Goal: Task Accomplishment & Management: Manage account settings

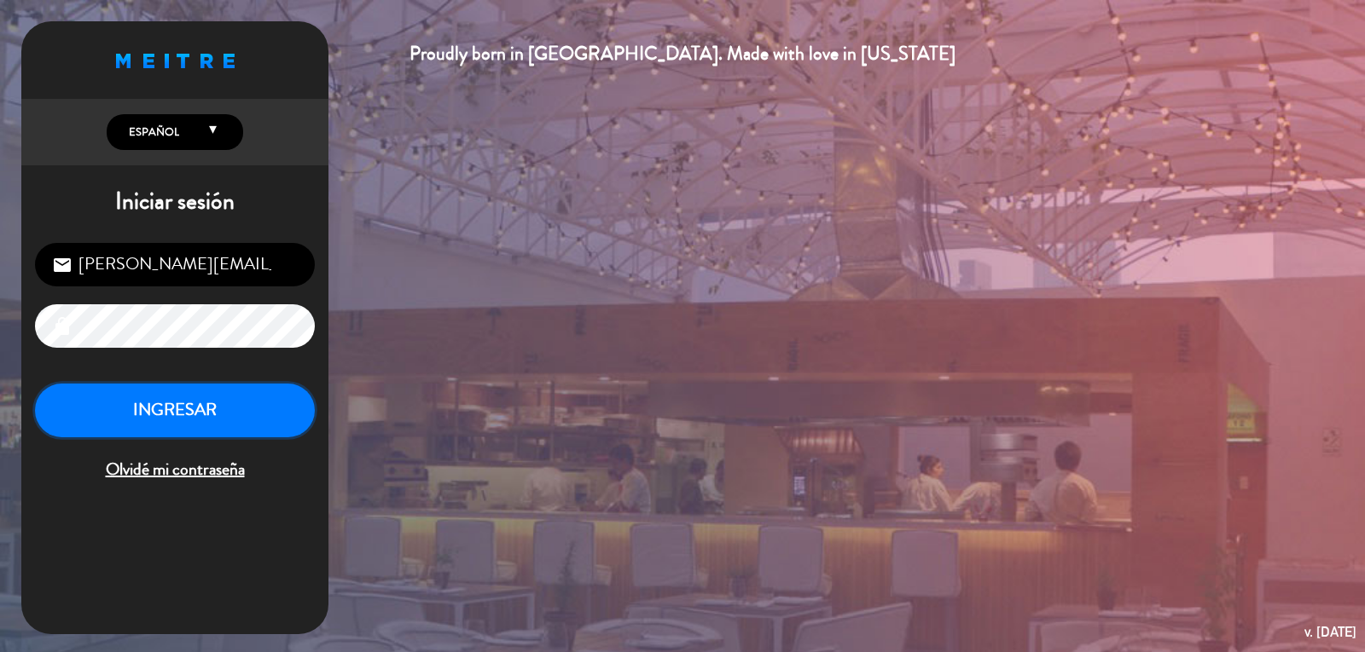
click at [183, 416] on button "INGRESAR" at bounding box center [175, 411] width 280 height 54
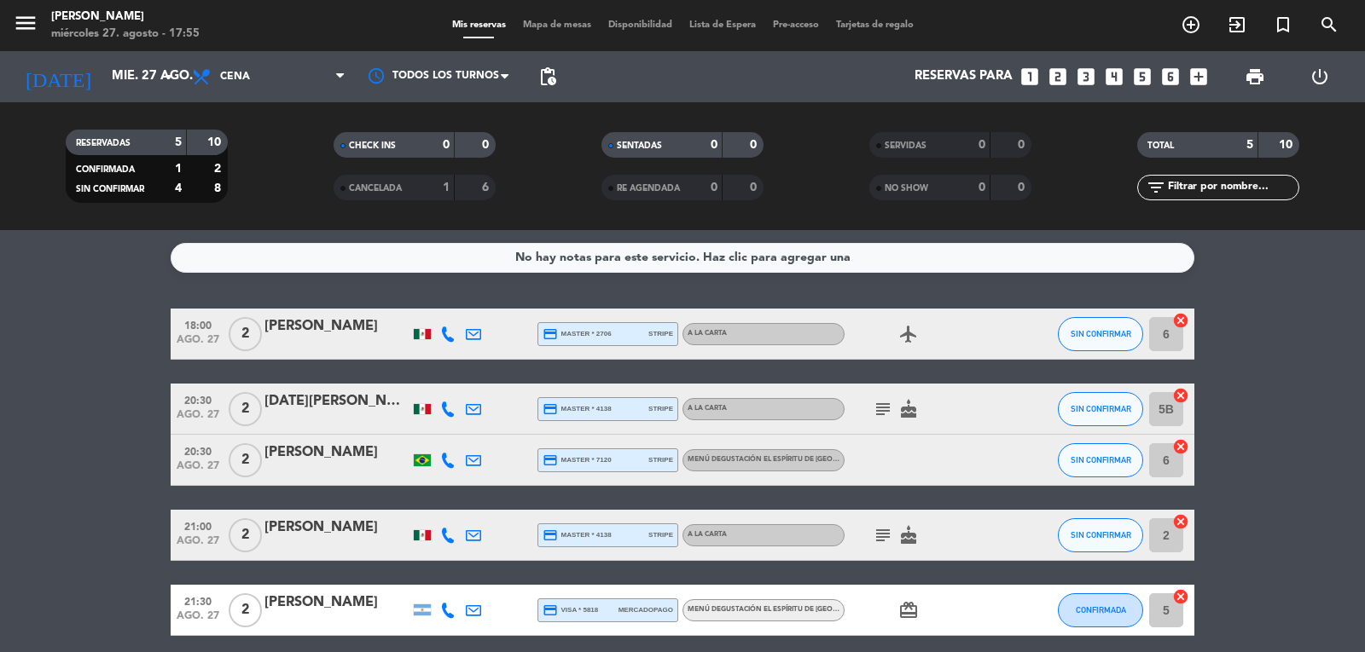
click at [61, 437] on bookings-row "18:00 [DATE] 2 [PERSON_NAME] credit_card master * 2706 stripe A la carta airpla…" at bounding box center [682, 473] width 1365 height 328
drag, startPoint x: 1214, startPoint y: 368, endPoint x: 1181, endPoint y: 350, distance: 37.0
click at [1211, 368] on bookings-row "18:00 [DATE] 2 [PERSON_NAME] credit_card master * 2706 stripe A la carta airpla…" at bounding box center [682, 473] width 1365 height 328
click at [1080, 338] on span "SIN CONFIRMAR" at bounding box center [1100, 333] width 61 height 9
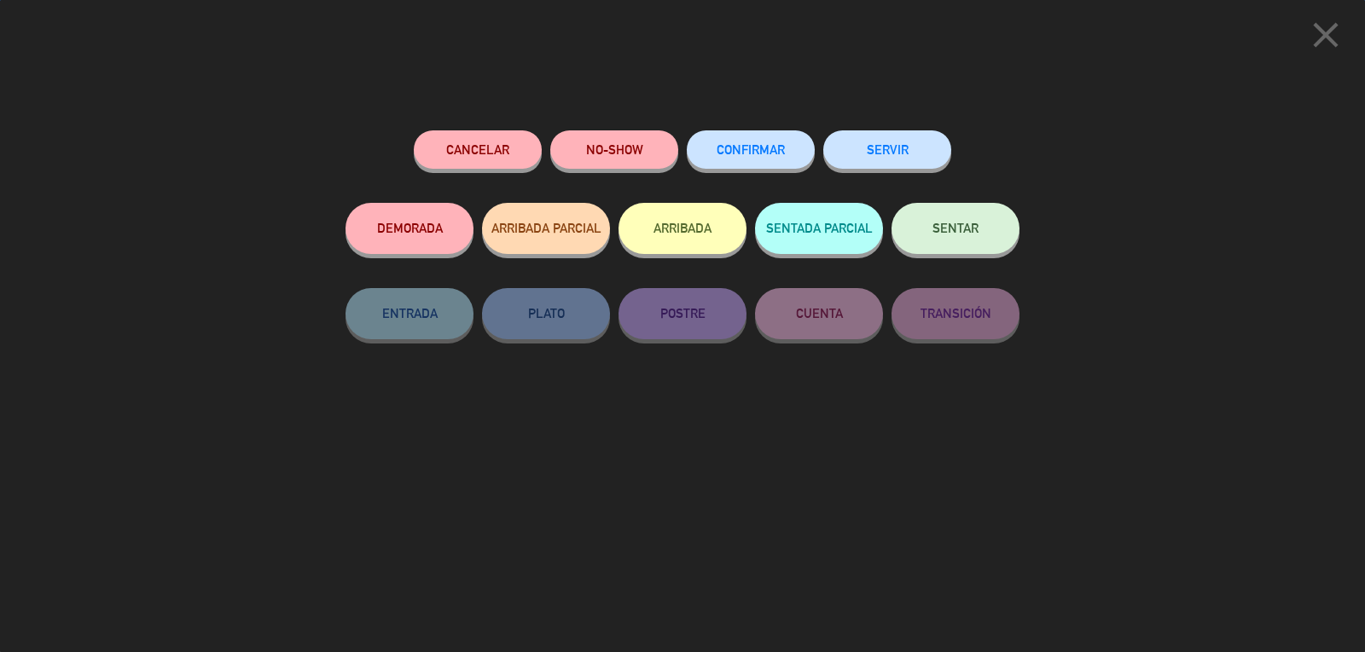
click at [941, 222] on button "SENTAR" at bounding box center [955, 228] width 128 height 51
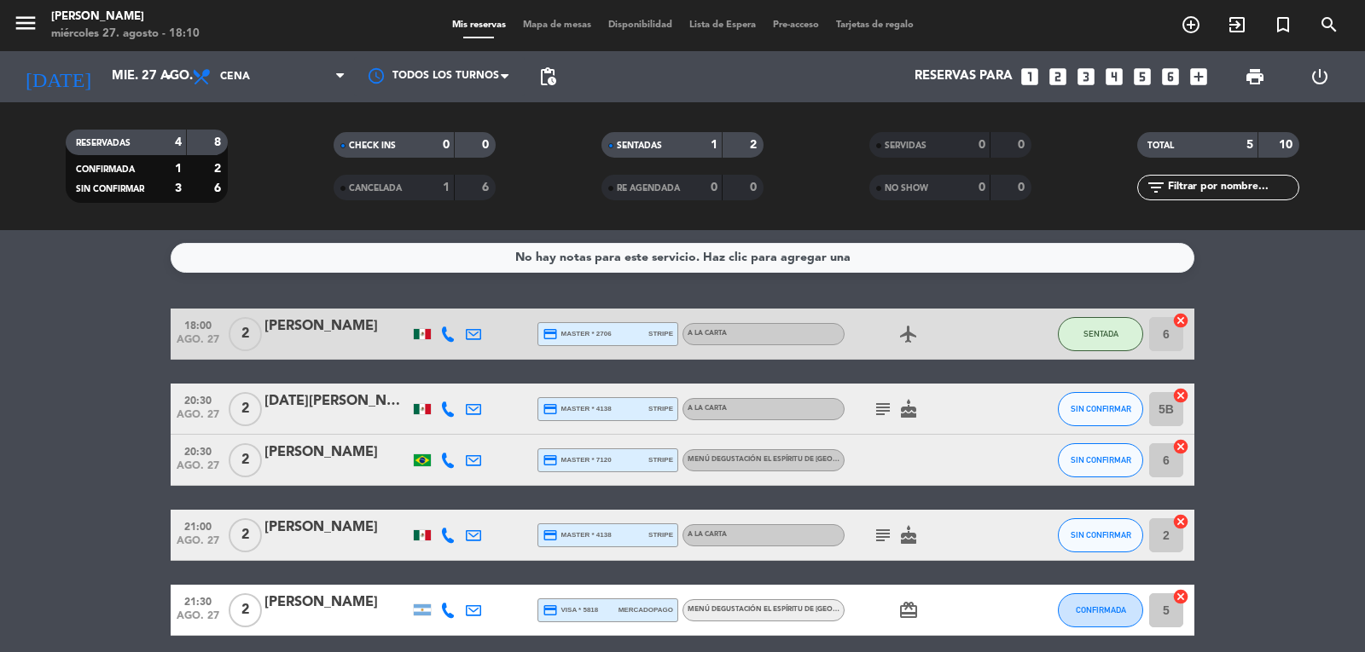
click at [107, 347] on bookings-row "18:00 [DATE] 2 [PERSON_NAME] credit_card master * 2706 stripe A la carta airpla…" at bounding box center [682, 473] width 1365 height 328
drag, startPoint x: 1312, startPoint y: 341, endPoint x: 1254, endPoint y: 420, distance: 98.3
click at [1306, 345] on bookings-row "18:00 [DATE] 2 [PERSON_NAME] credit_card master * 2706 stripe A la carta airpla…" at bounding box center [682, 473] width 1365 height 328
click at [88, 444] on bookings-row "18:00 [DATE] 2 [PERSON_NAME] credit_card master * 2706 stripe A la carta airpla…" at bounding box center [682, 473] width 1365 height 328
click at [908, 409] on icon "cake" at bounding box center [908, 409] width 20 height 20
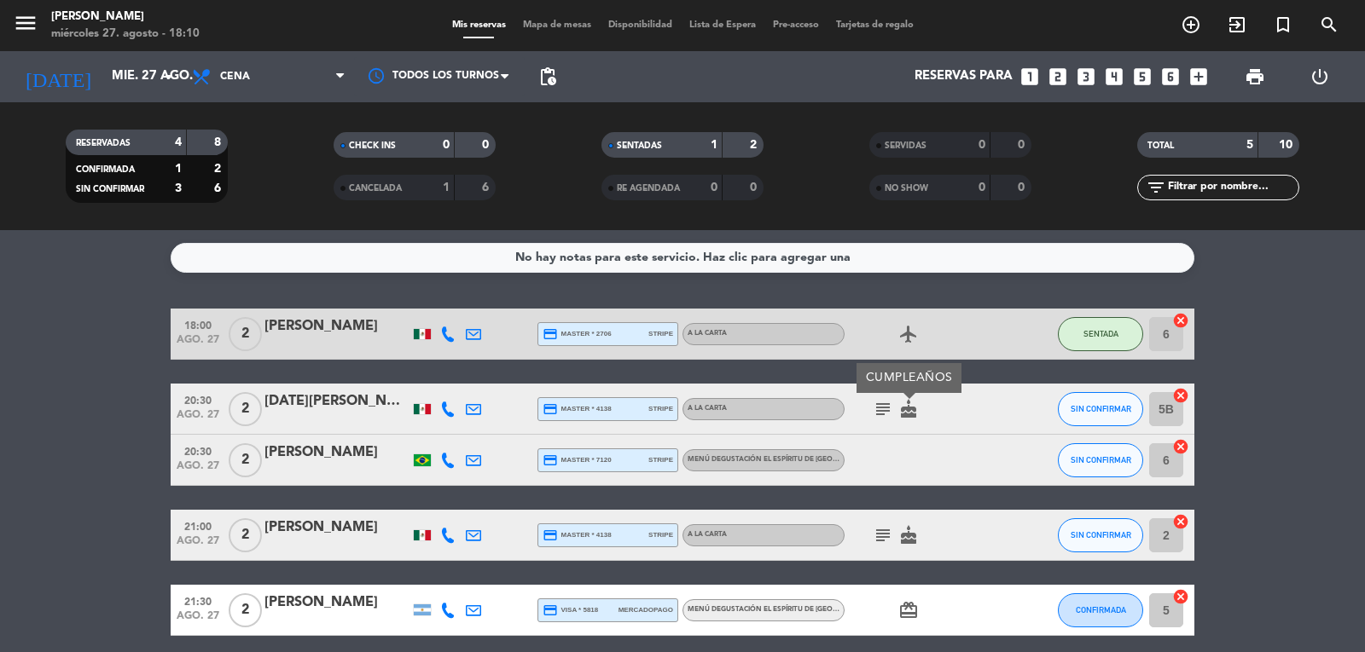
click at [880, 409] on icon "subject" at bounding box center [883, 409] width 20 height 20
click at [910, 405] on icon "cake" at bounding box center [908, 409] width 20 height 20
click at [965, 408] on div "subject cake CUMPLEAÑOS" at bounding box center [921, 409] width 154 height 50
click at [909, 408] on icon "cake" at bounding box center [908, 409] width 20 height 20
click at [914, 333] on icon "airplanemode_active" at bounding box center [908, 334] width 20 height 20
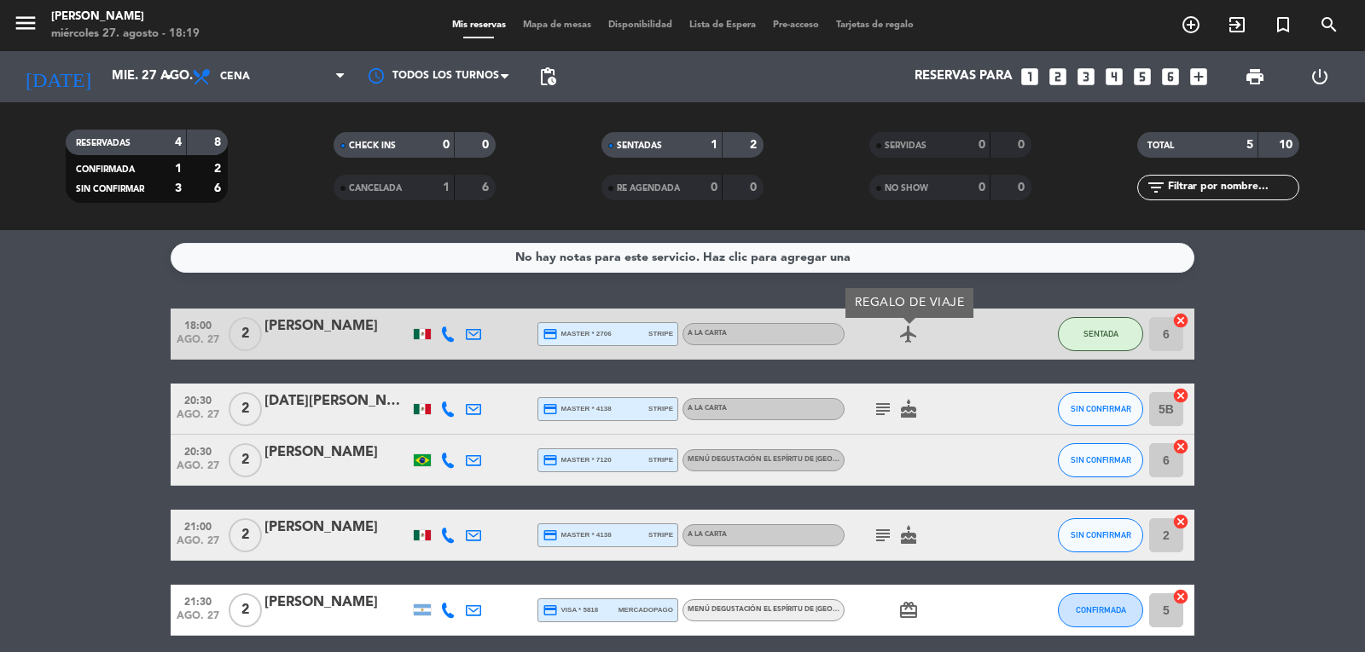
click at [912, 533] on icon "cake" at bounding box center [908, 535] width 20 height 20
click at [901, 610] on icon "card_giftcard" at bounding box center [908, 610] width 20 height 20
click at [904, 478] on div at bounding box center [921, 460] width 154 height 50
click at [903, 339] on icon "airplanemode_active" at bounding box center [908, 334] width 20 height 20
click at [949, 427] on div "subject cake" at bounding box center [921, 409] width 154 height 50
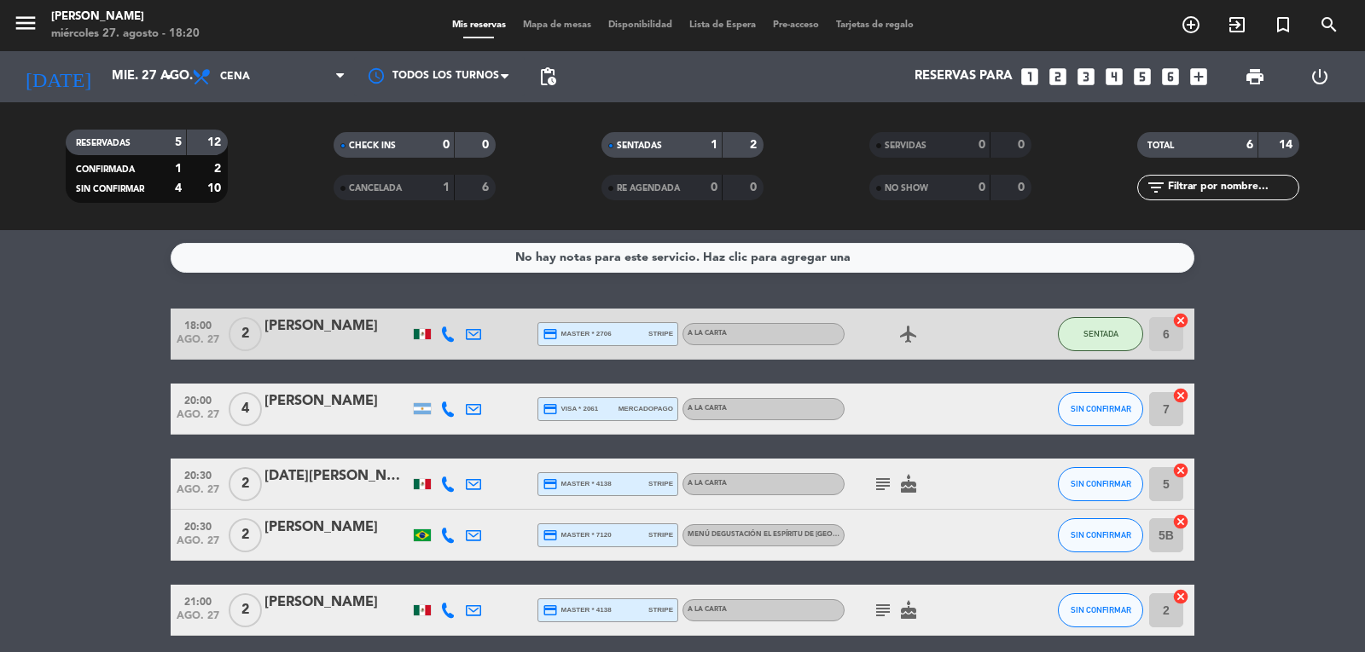
click at [102, 481] on bookings-row "18:00 [DATE] 2 [PERSON_NAME] credit_card master * 2706 stripe A la carta airpla…" at bounding box center [682, 510] width 1365 height 403
click at [449, 404] on icon at bounding box center [447, 409] width 15 height 15
click at [138, 411] on bookings-row "18:00 [DATE] 2 [PERSON_NAME] credit_card master * 2706 stripe A la carta airpla…" at bounding box center [682, 510] width 1365 height 403
click at [969, 415] on div at bounding box center [921, 409] width 154 height 50
click at [105, 411] on bookings-row "18:00 [DATE] 2 [PERSON_NAME] credit_card master * 2706 stripe A la carta airpla…" at bounding box center [682, 510] width 1365 height 403
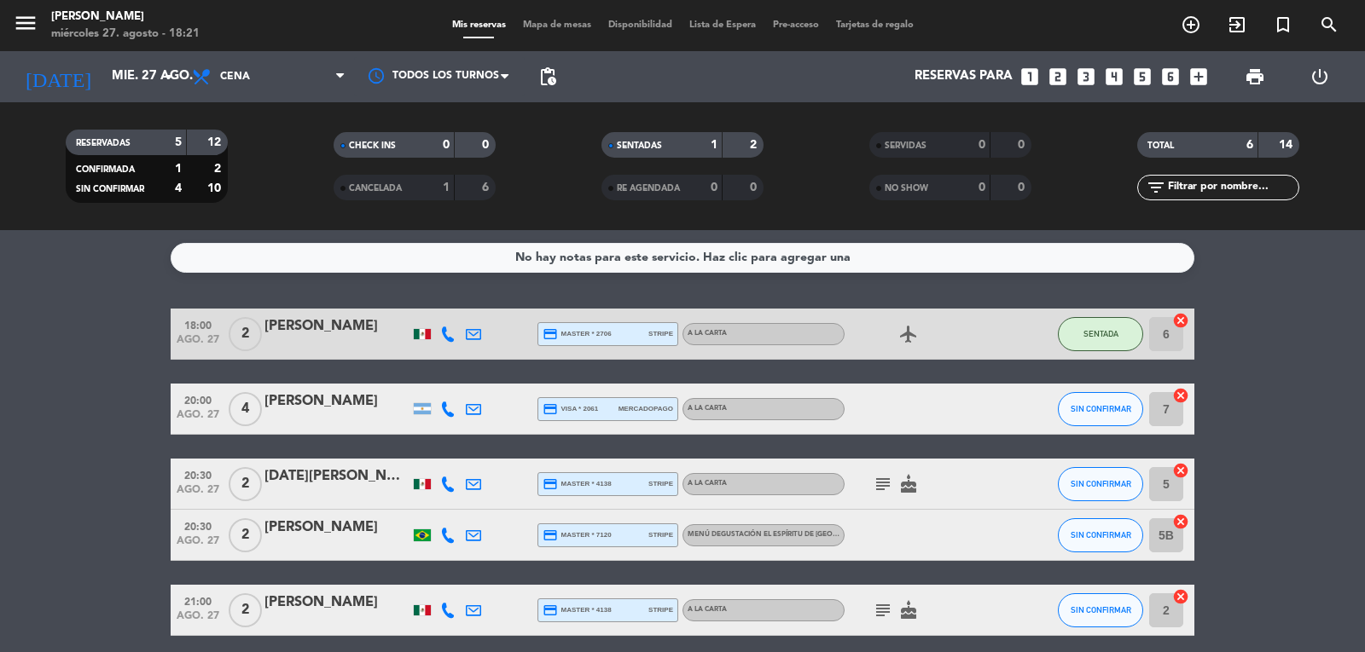
click at [122, 369] on bookings-row "18:00 [DATE] 2 [PERSON_NAME] credit_card master * 2706 stripe A la carta airpla…" at bounding box center [682, 510] width 1365 height 403
click at [76, 425] on bookings-row "18:00 [DATE] 2 [PERSON_NAME] credit_card master * 2706 stripe A la carta airpla…" at bounding box center [682, 510] width 1365 height 403
click at [76, 444] on bookings-row "18:00 [DATE] 2 [PERSON_NAME] credit_card master * 2706 stripe A la carta airpla…" at bounding box center [682, 510] width 1365 height 403
click at [34, 383] on bookings-row "18:00 [DATE] 2 [PERSON_NAME] credit_card master * 2706 stripe A la carta airpla…" at bounding box center [682, 510] width 1365 height 403
click at [120, 311] on bookings-row "18:00 [DATE] 2 [PERSON_NAME] credit_card master * 2706 stripe A la carta airpla…" at bounding box center [682, 510] width 1365 height 403
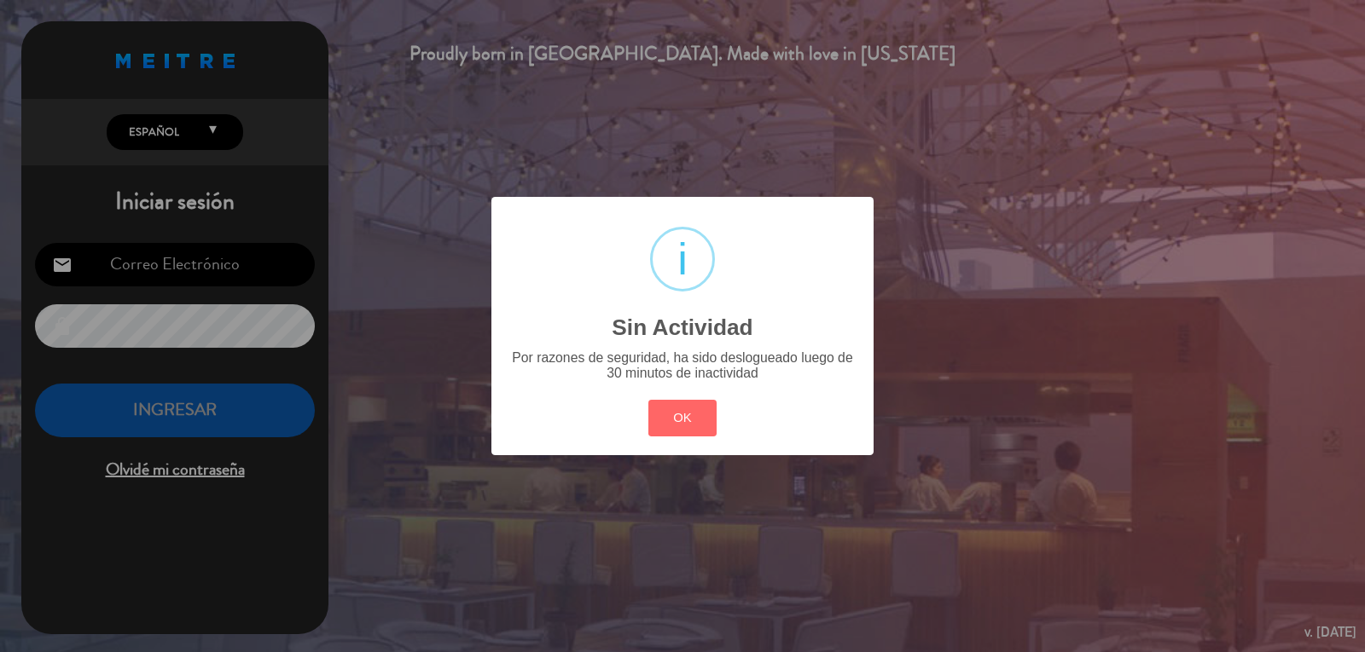
type input "[PERSON_NAME][EMAIL_ADDRESS][DOMAIN_NAME]"
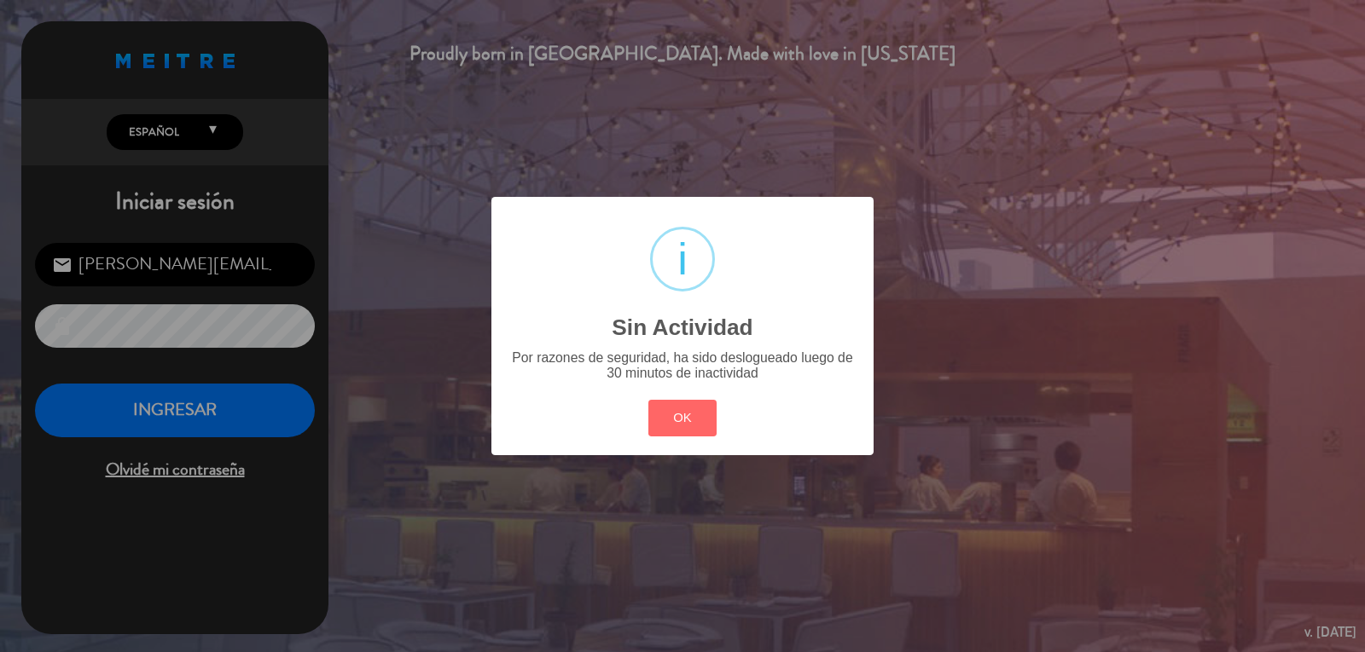
drag, startPoint x: 657, startPoint y: 490, endPoint x: 687, endPoint y: 481, distance: 31.3
click at [672, 494] on div "? ! i Sin Actividad × Por razones de seguridad, ha sido deslogueado luego de 30…" at bounding box center [682, 326] width 1365 height 652
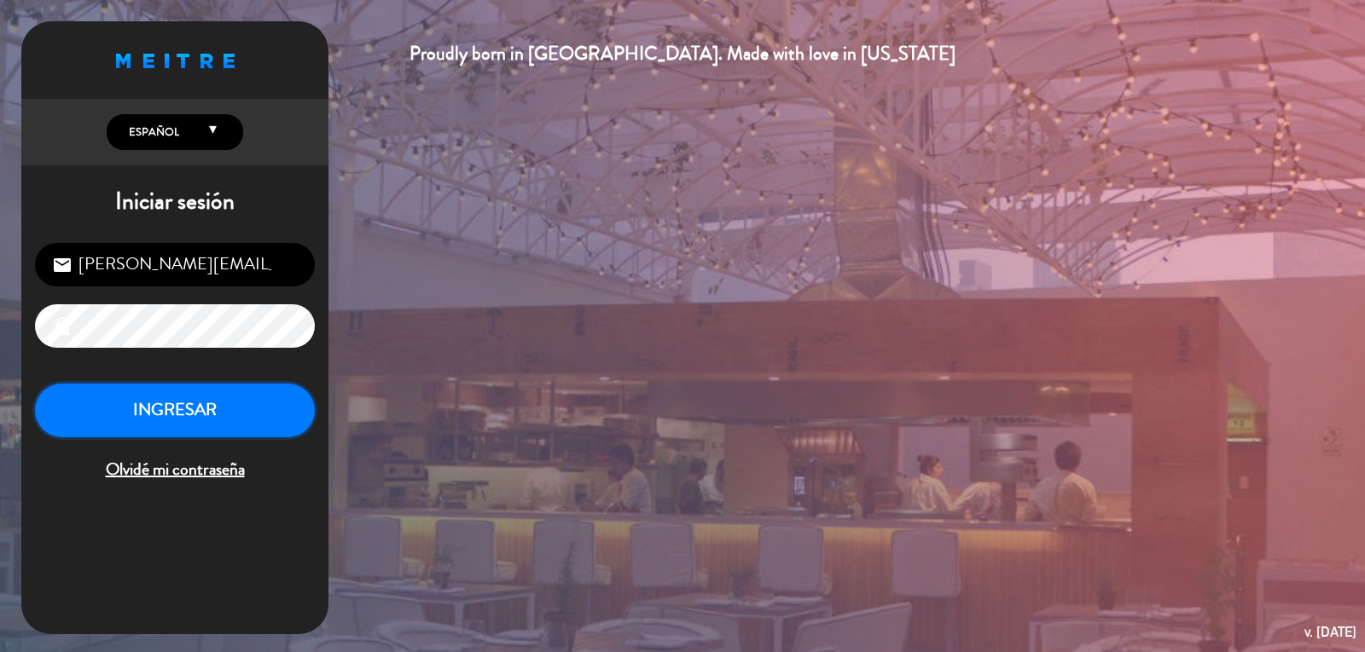
click at [171, 411] on button "INGRESAR" at bounding box center [175, 411] width 280 height 54
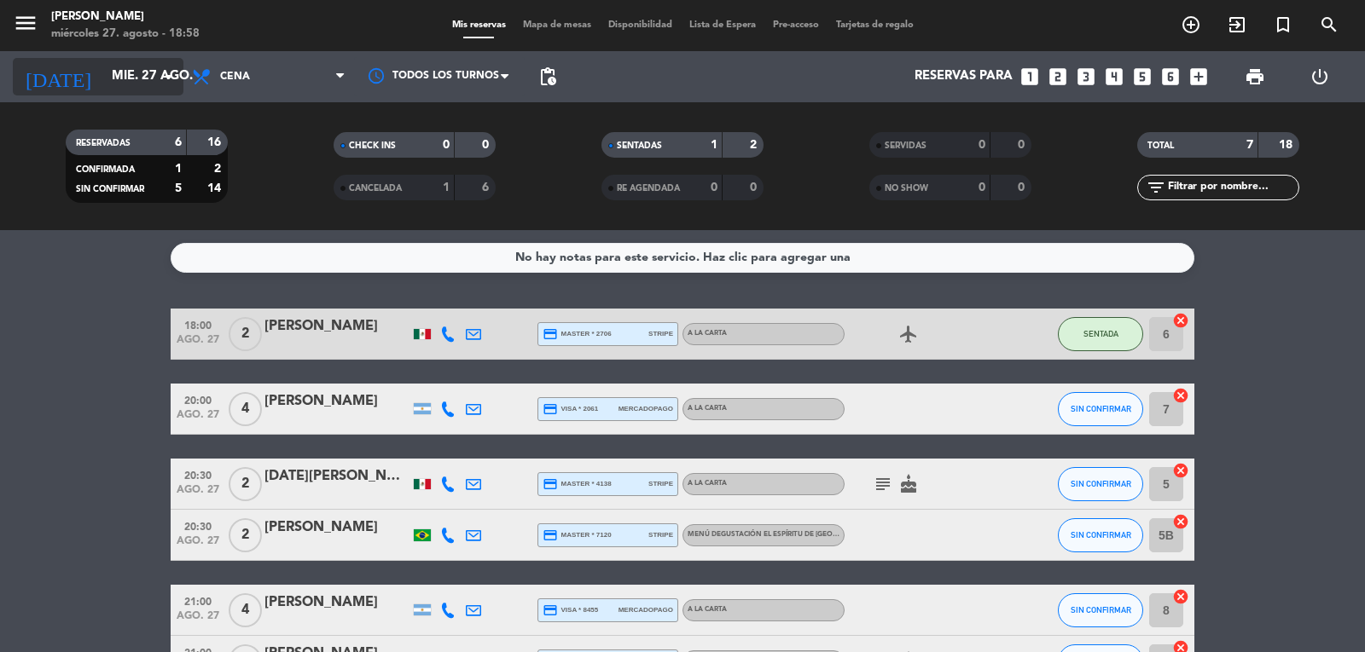
click at [145, 76] on input "mié. 27 ago." at bounding box center [185, 77] width 165 height 32
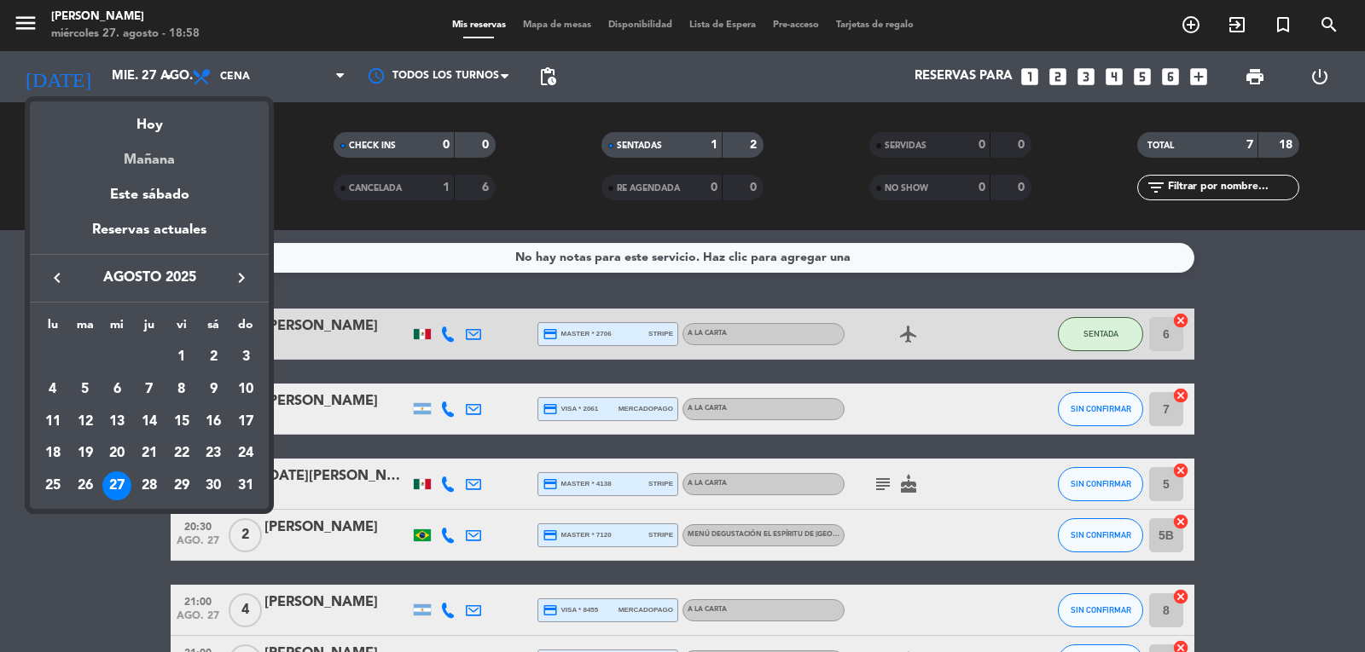
click at [165, 160] on div "Mañana" at bounding box center [149, 153] width 239 height 35
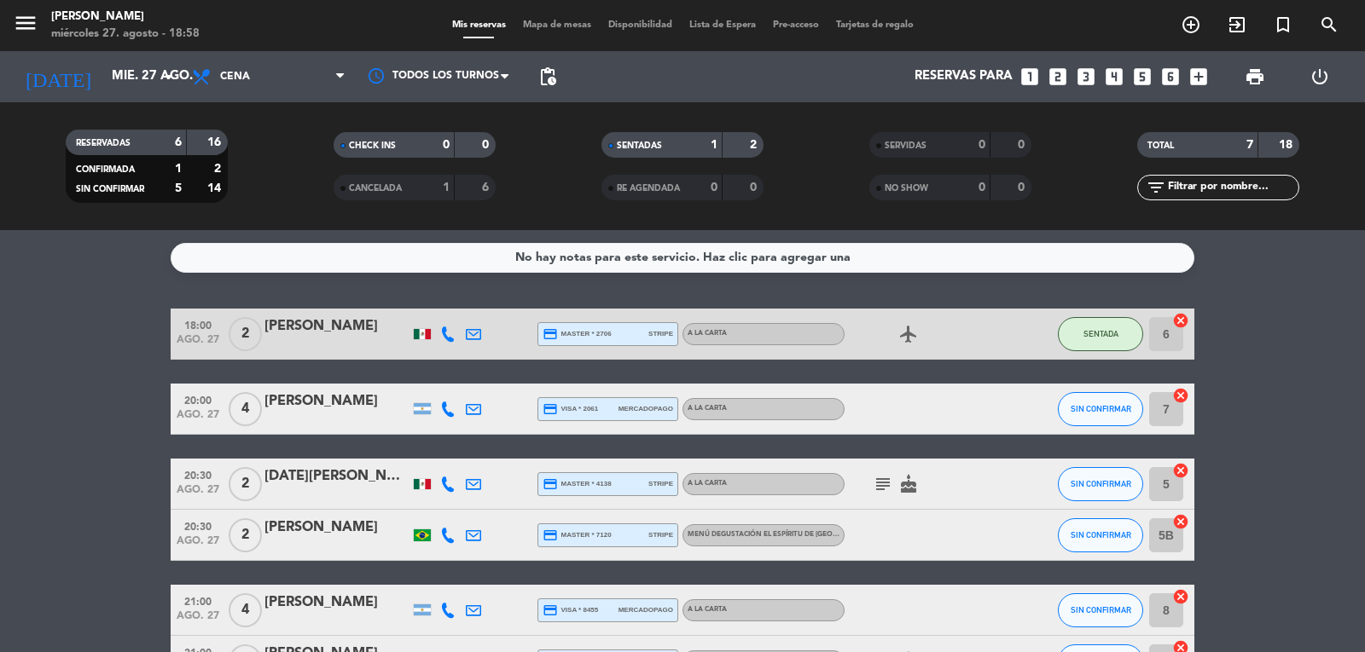
type input "jue. 28 ago."
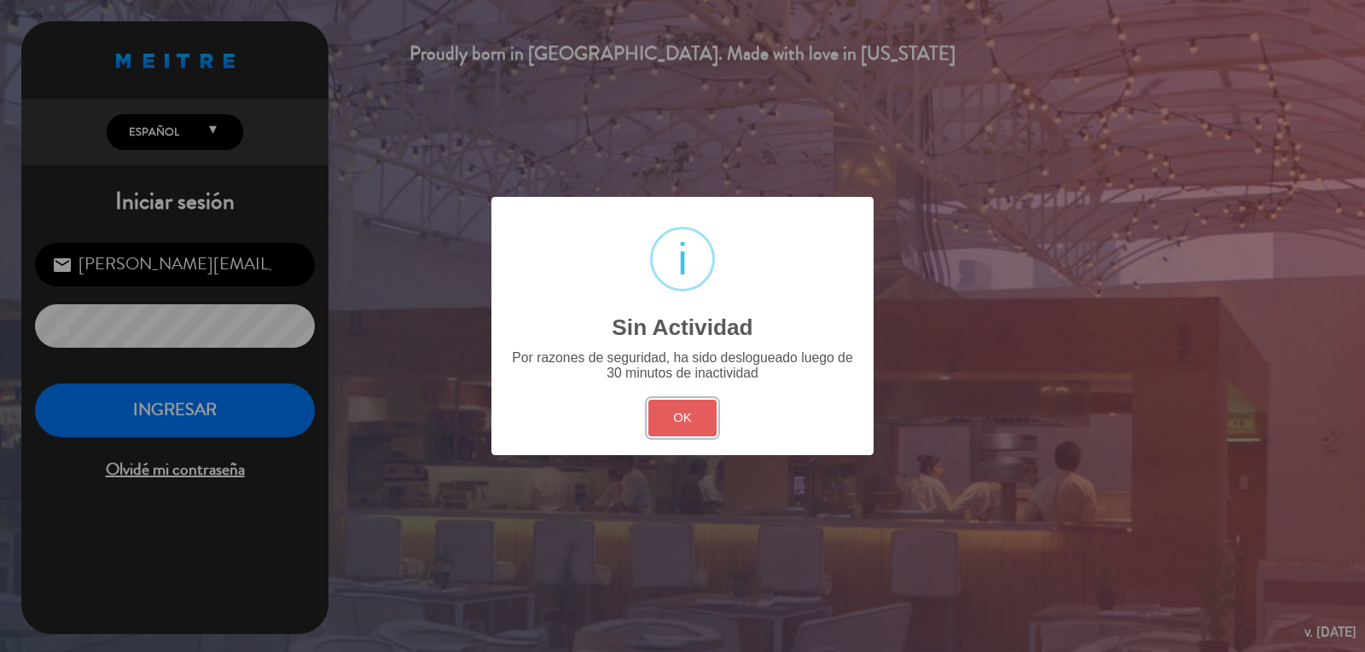
click at [685, 420] on button "OK" at bounding box center [682, 418] width 69 height 37
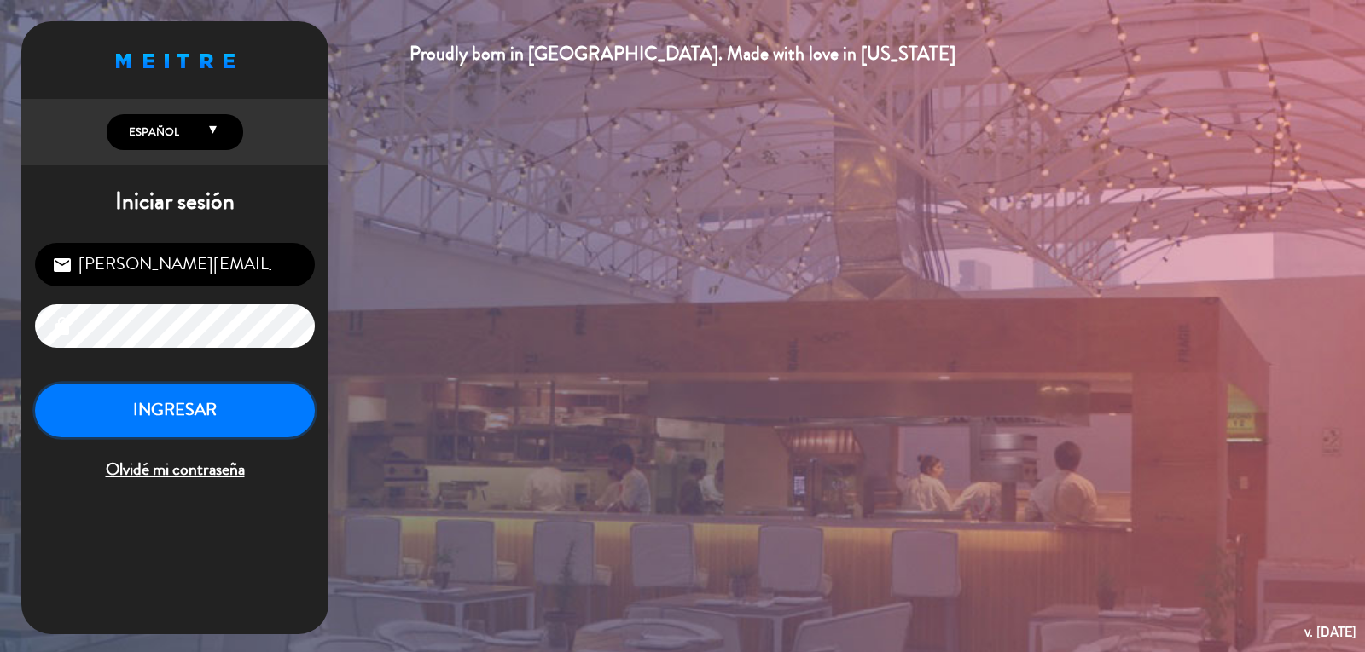
click at [171, 424] on button "INGRESAR" at bounding box center [175, 411] width 280 height 54
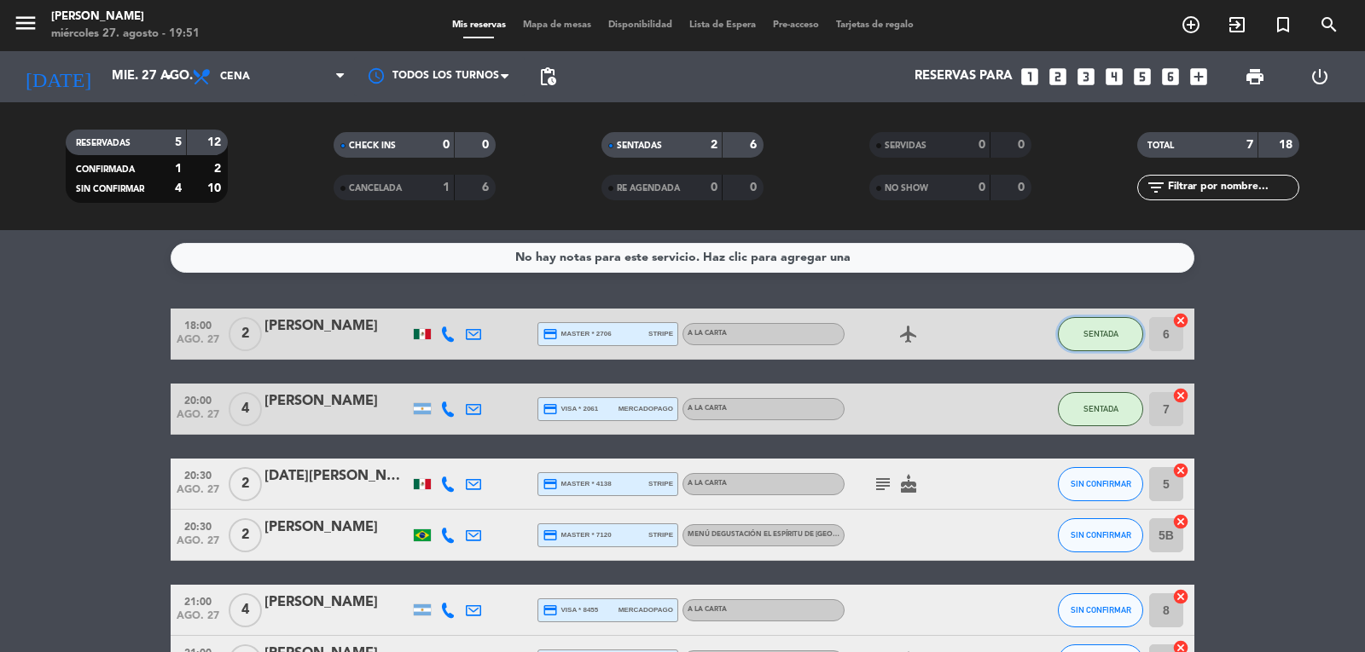
click at [1109, 336] on span "SENTADA" at bounding box center [1100, 333] width 35 height 9
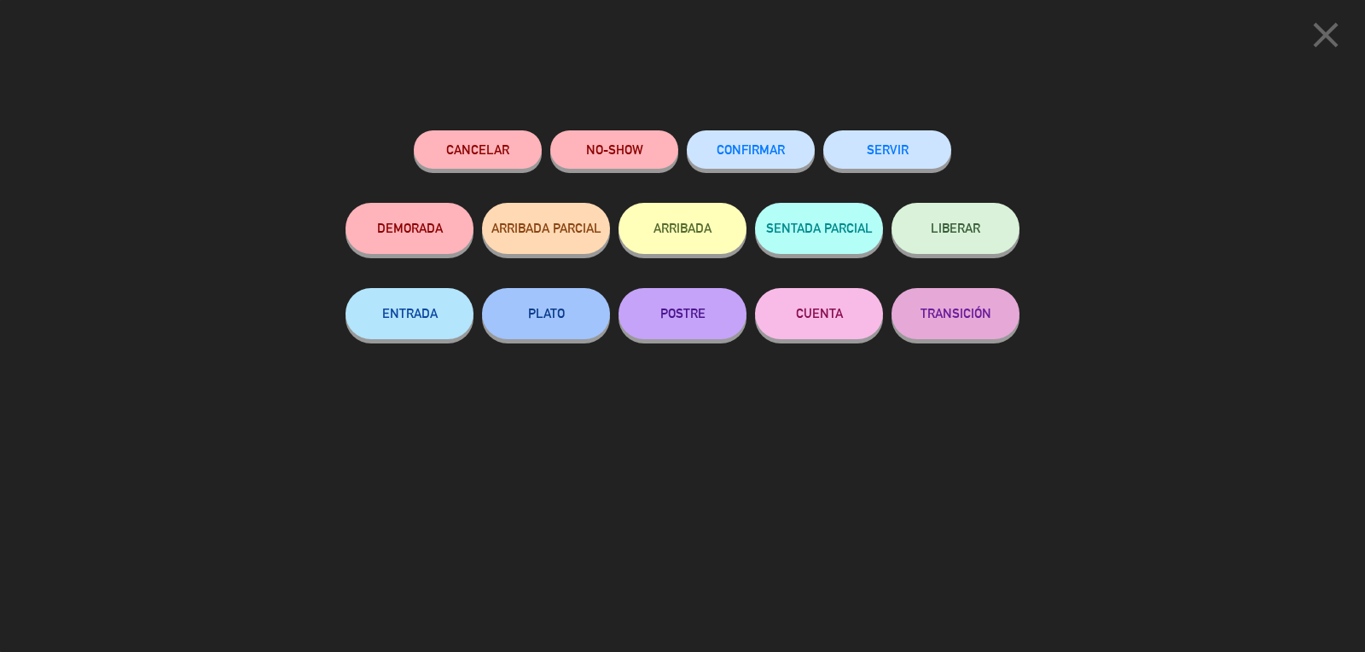
click at [887, 148] on button "SERVIR" at bounding box center [887, 149] width 128 height 38
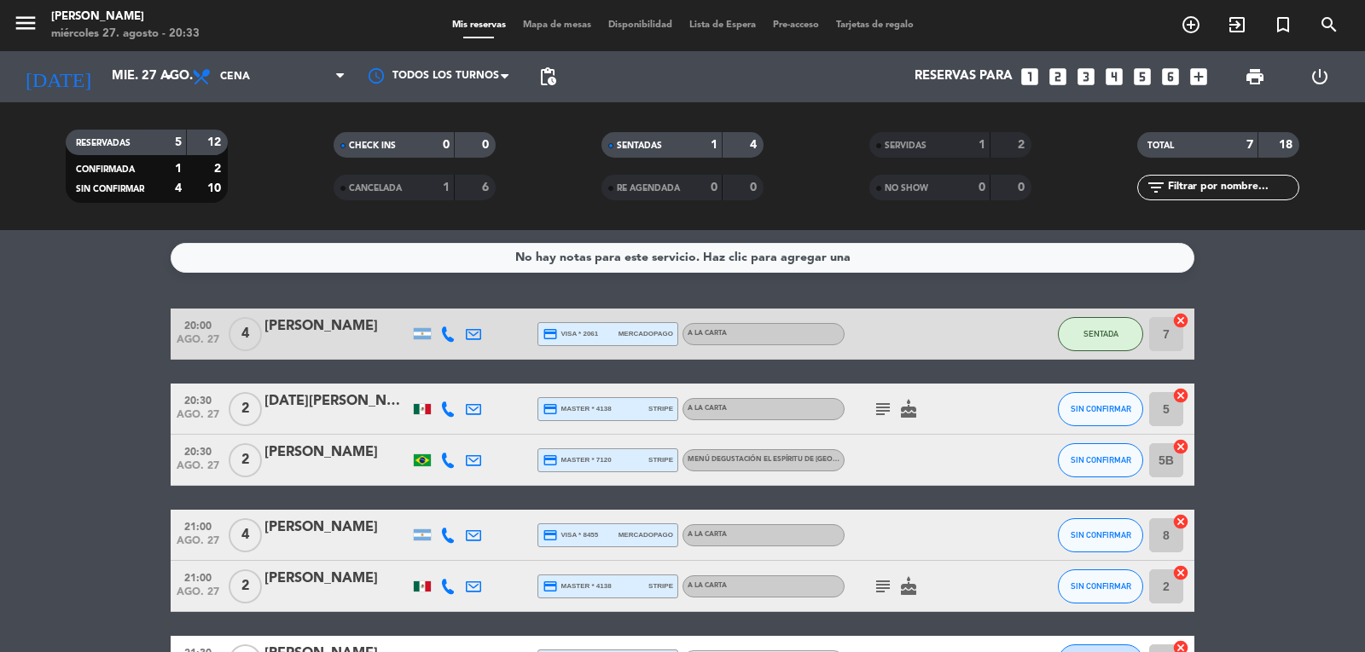
click at [885, 412] on icon "subject" at bounding box center [883, 409] width 20 height 20
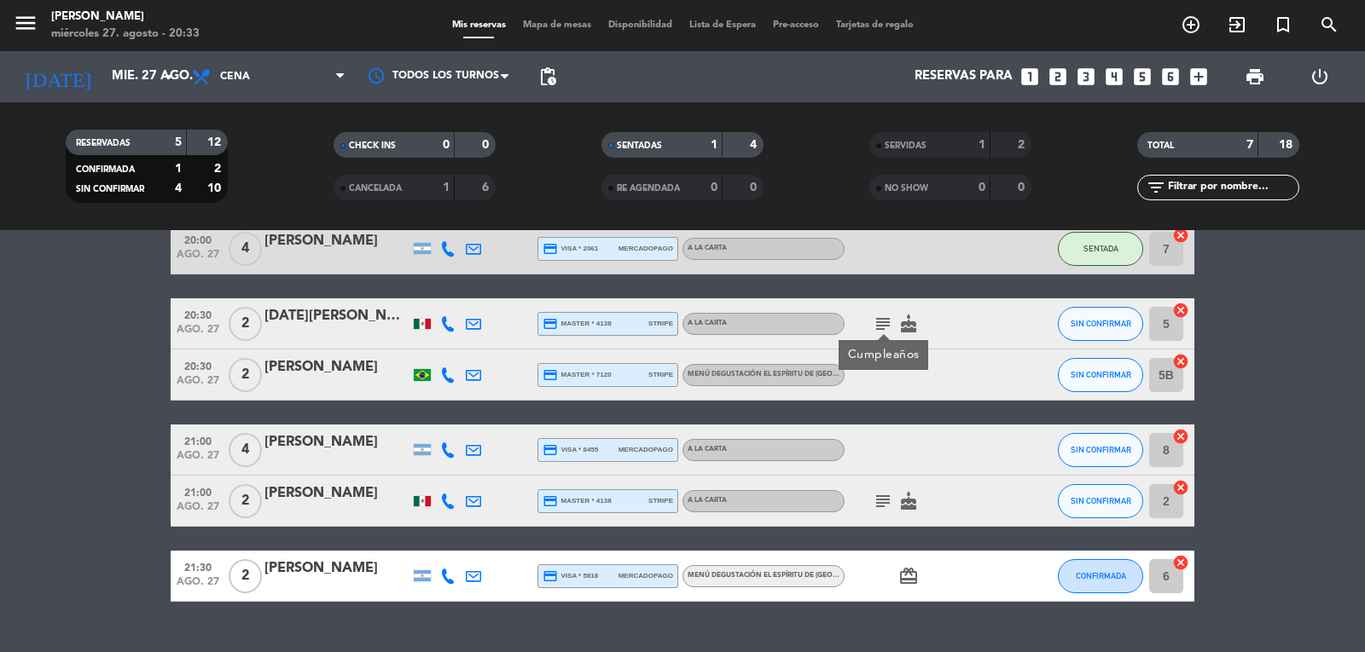
click at [901, 585] on icon "card_giftcard" at bounding box center [908, 576] width 20 height 20
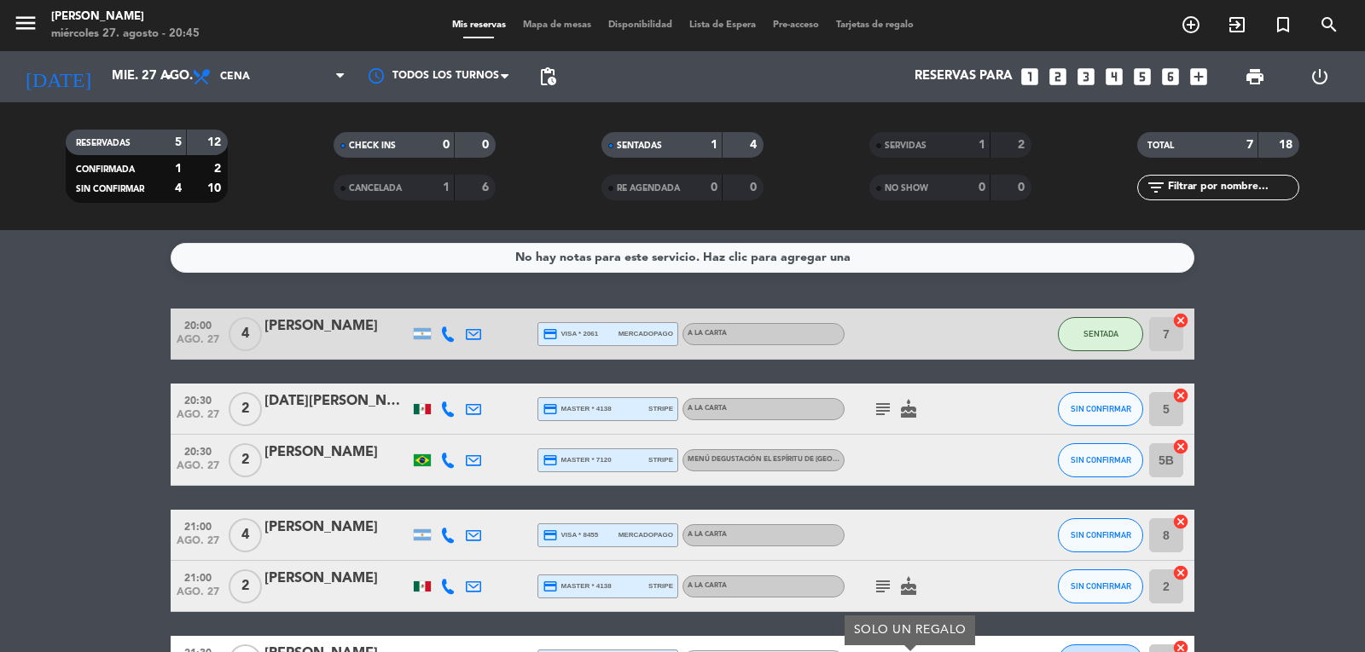
click at [61, 454] on bookings-row "20:00 [DATE] 4 [PERSON_NAME] credit_card visa * 2061 mercadopago A la carta SEN…" at bounding box center [682, 498] width 1365 height 379
click at [1098, 461] on span "SIN CONFIRMAR" at bounding box center [1100, 459] width 61 height 9
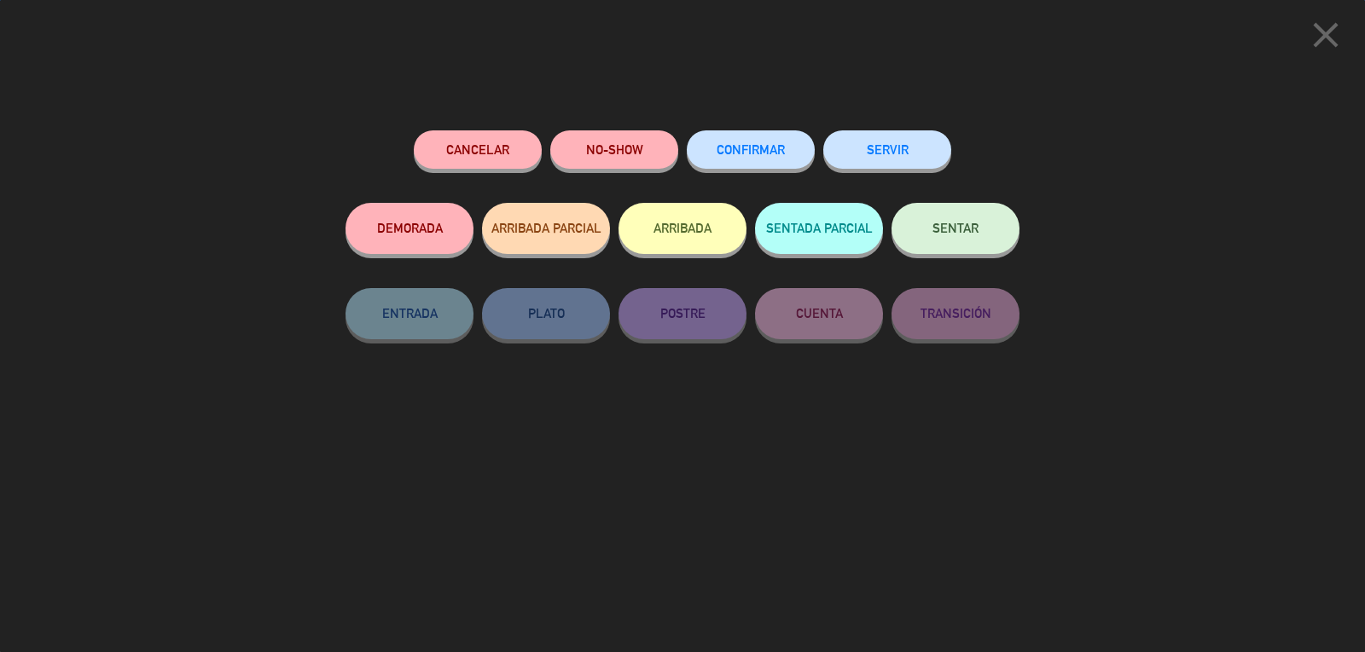
click at [942, 223] on span "SENTAR" at bounding box center [955, 228] width 46 height 14
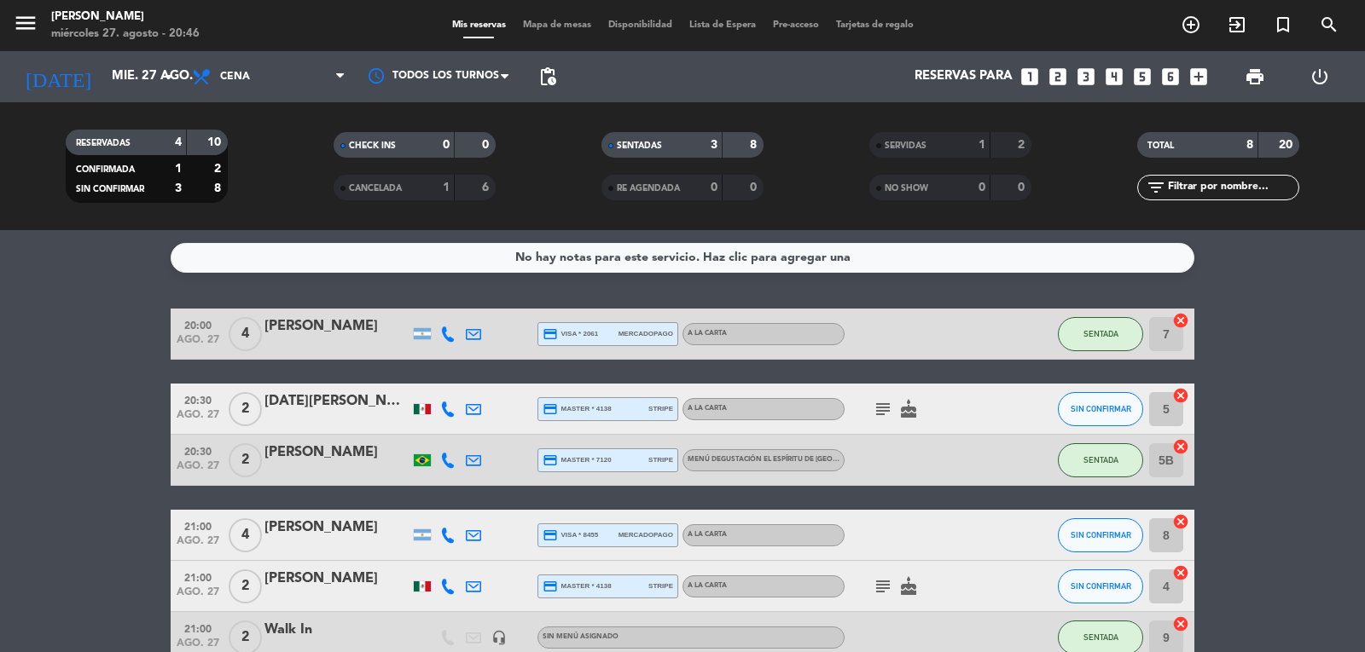
scroll to position [85, 0]
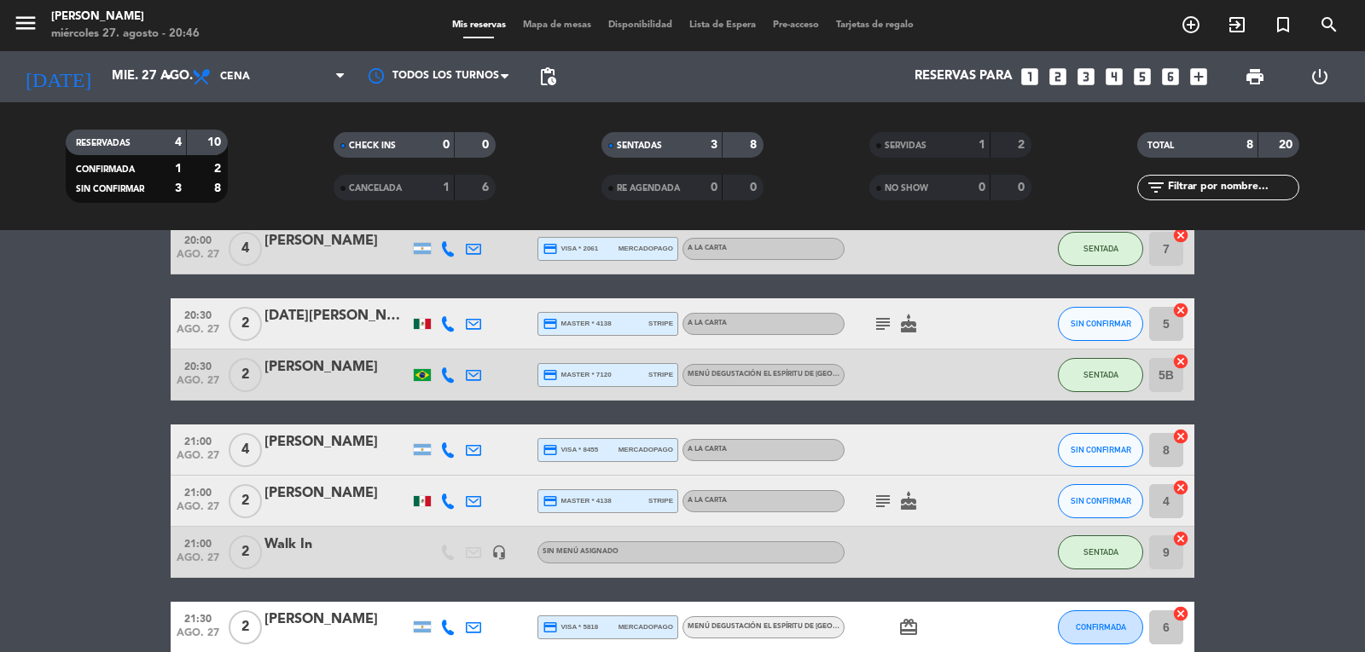
click at [898, 324] on icon "cake" at bounding box center [908, 324] width 20 height 20
click at [977, 322] on div "subject cake CUMPLEAÑOS" at bounding box center [921, 324] width 154 height 50
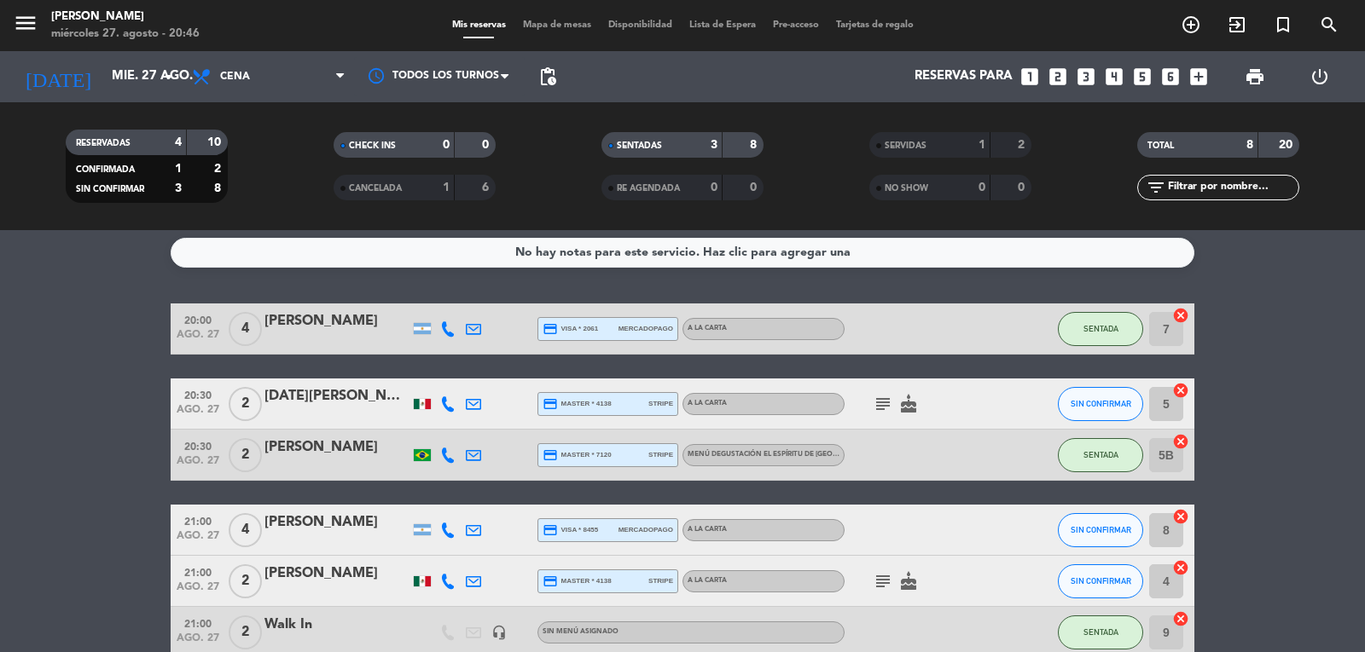
scroll to position [0, 0]
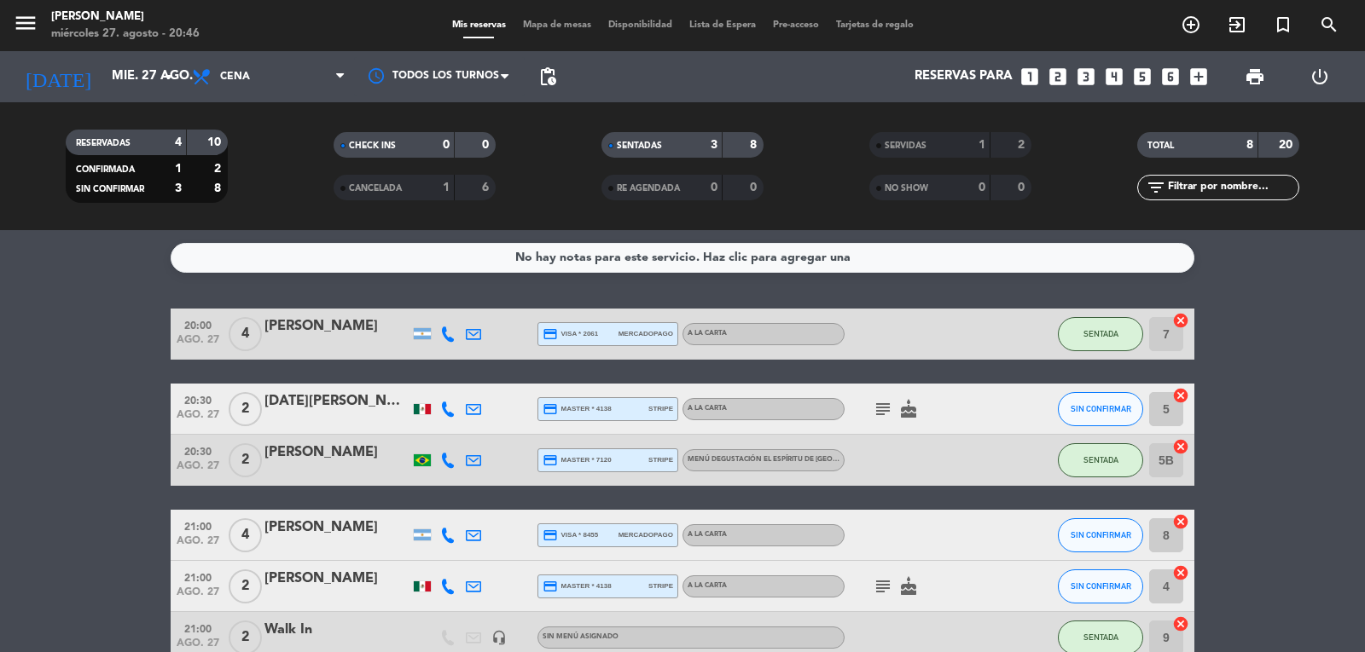
click at [975, 422] on div "subject cake" at bounding box center [921, 409] width 154 height 50
click at [1233, 388] on bookings-row "20:00 [DATE] 4 [PERSON_NAME] credit_card visa * 2061 mercadopago A la carta SEN…" at bounding box center [682, 524] width 1365 height 430
click at [1273, 425] on bookings-row "20:00 [DATE] 4 [PERSON_NAME] credit_card visa * 2061 mercadopago A la carta SEN…" at bounding box center [682, 524] width 1365 height 430
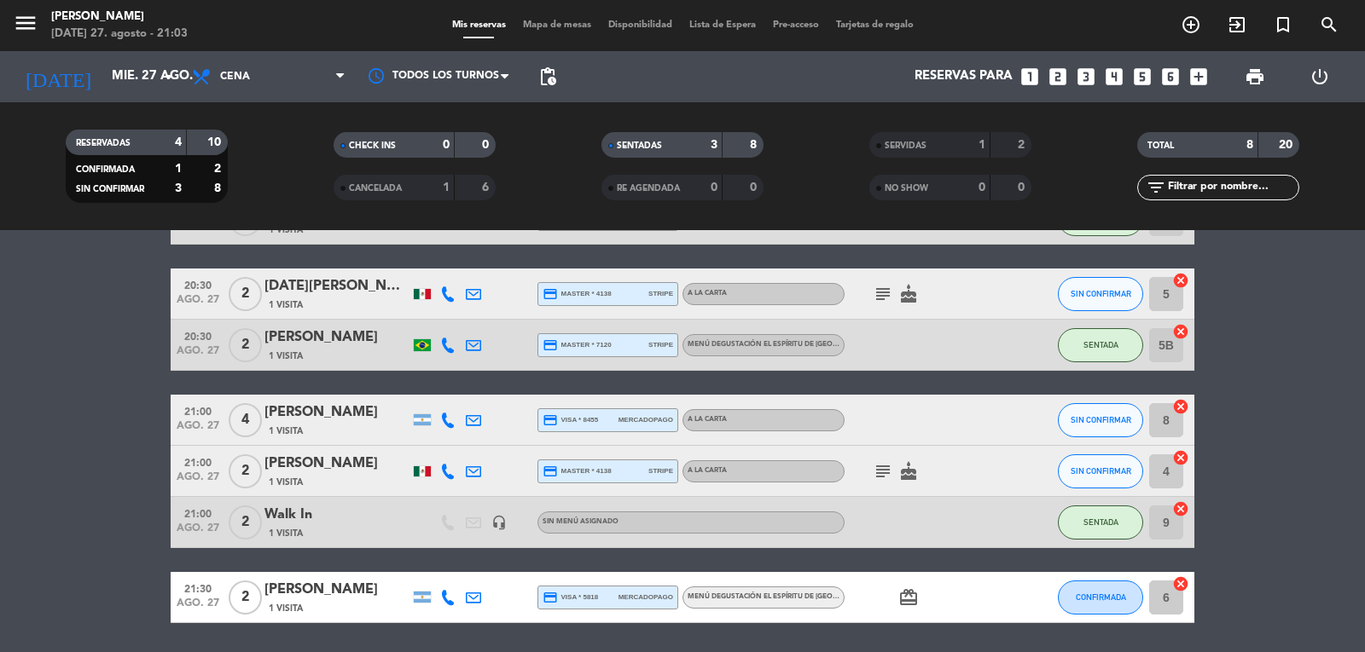
scroll to position [85, 0]
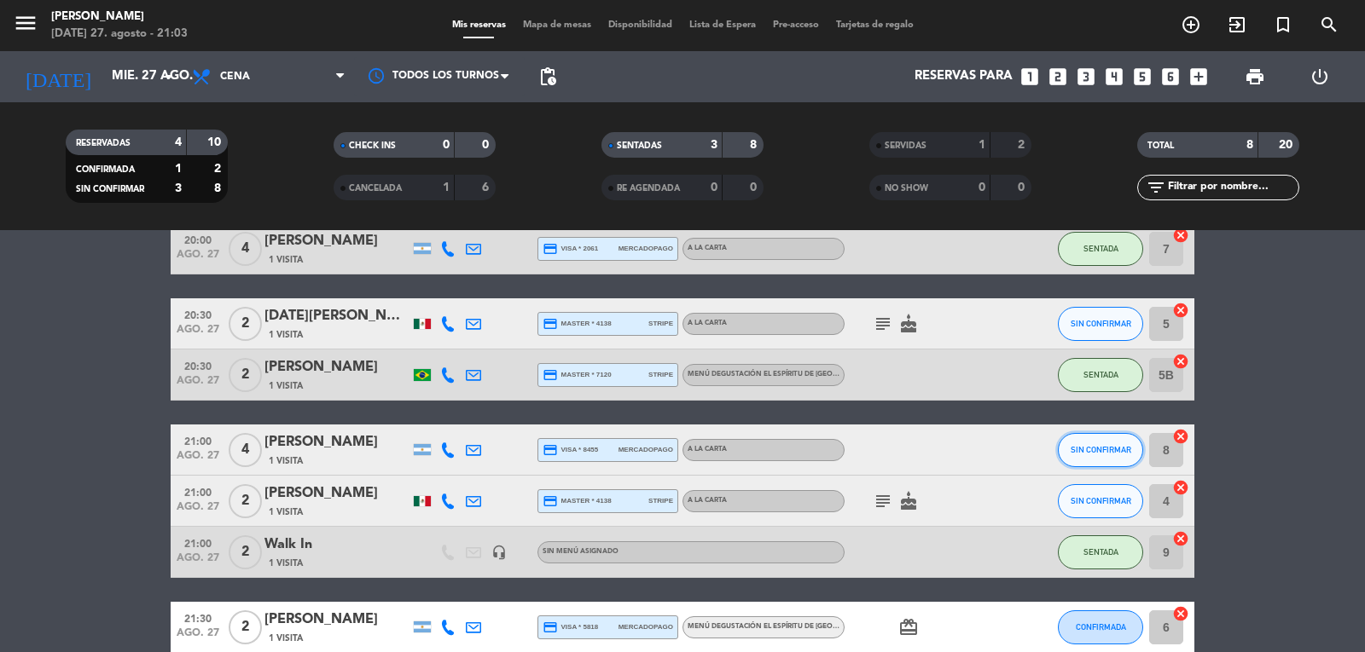
click at [1118, 449] on span "SIN CONFIRMAR" at bounding box center [1100, 449] width 61 height 9
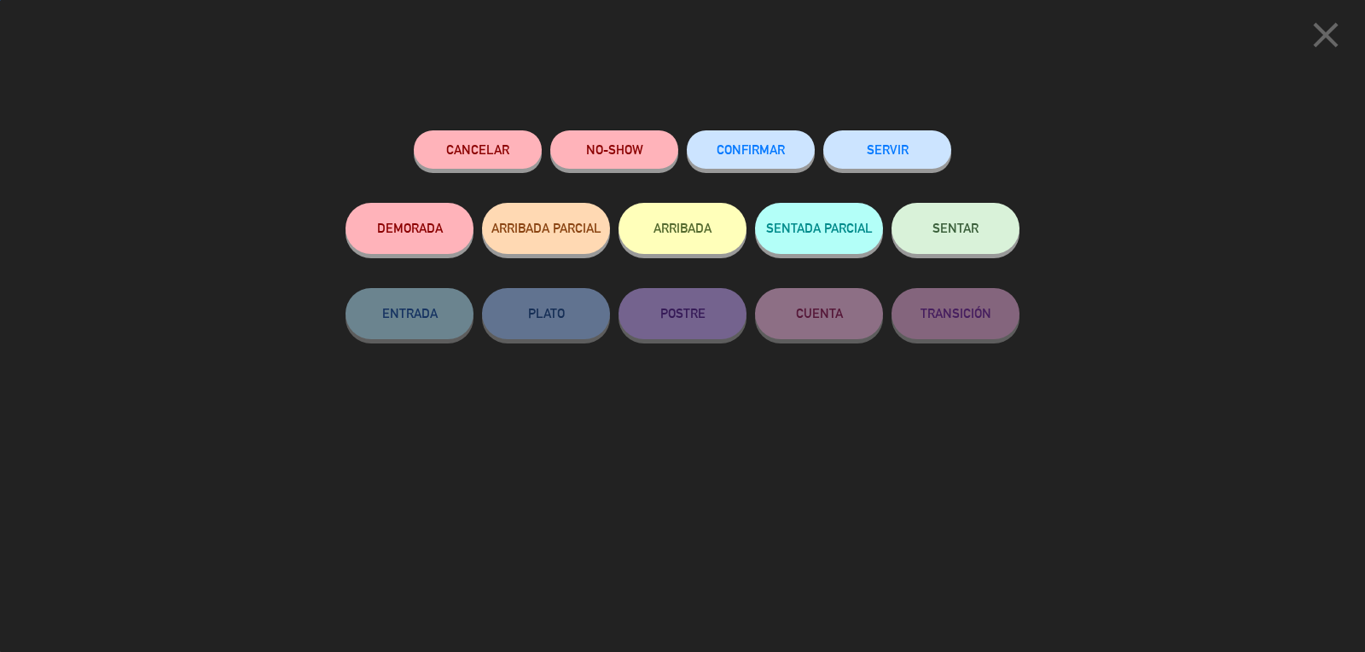
click at [968, 226] on span "SENTAR" at bounding box center [955, 228] width 46 height 14
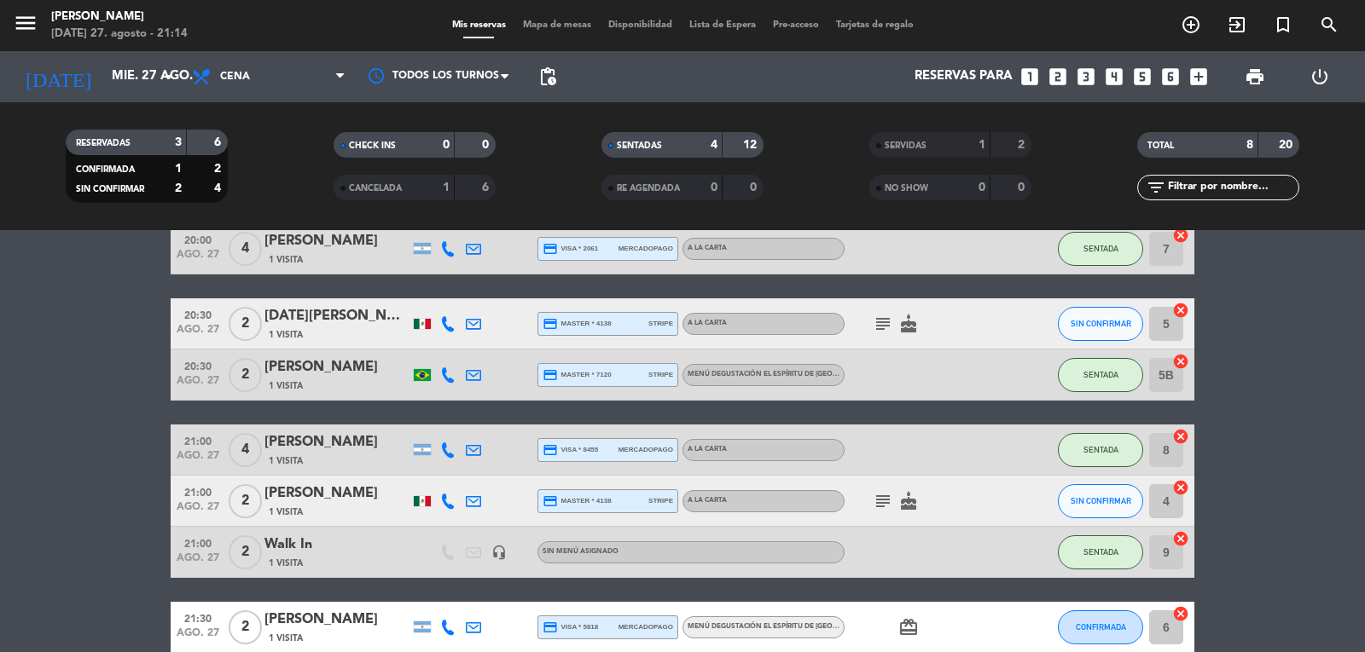
click at [1251, 355] on bookings-row "20:00 [DATE] 4 [PERSON_NAME] 1 Visita credit_card visa * 2061 mercadopago A la …" at bounding box center [682, 438] width 1365 height 430
click at [908, 501] on icon "cake" at bounding box center [908, 501] width 20 height 20
click at [974, 500] on div "subject cake CUMPLEAÑOS" at bounding box center [921, 501] width 154 height 50
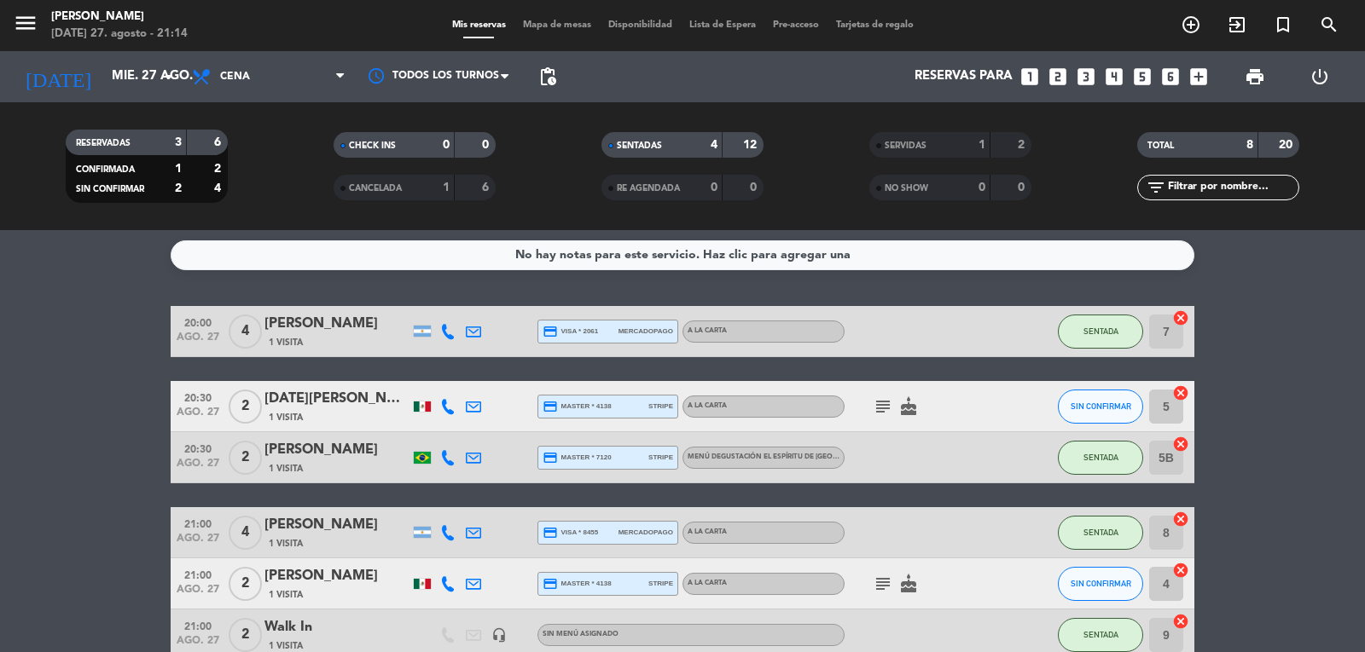
scroll to position [1, 0]
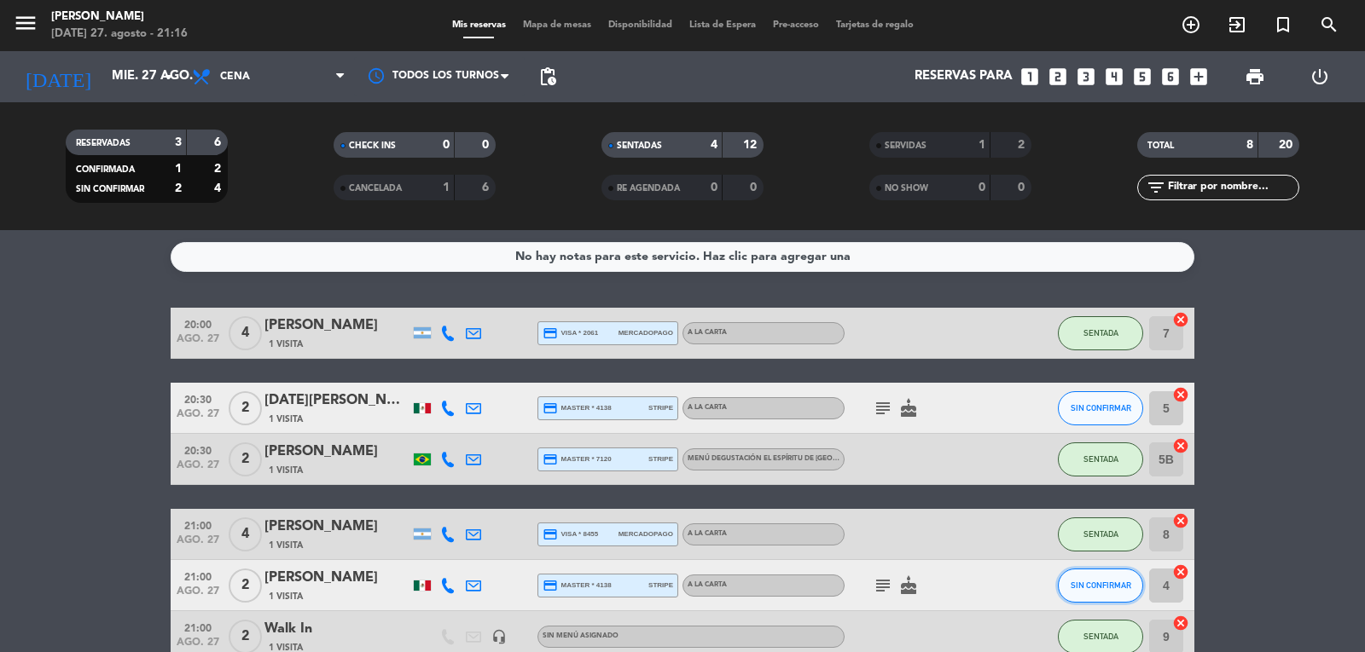
click at [1100, 589] on span "SIN CONFIRMAR" at bounding box center [1100, 585] width 61 height 9
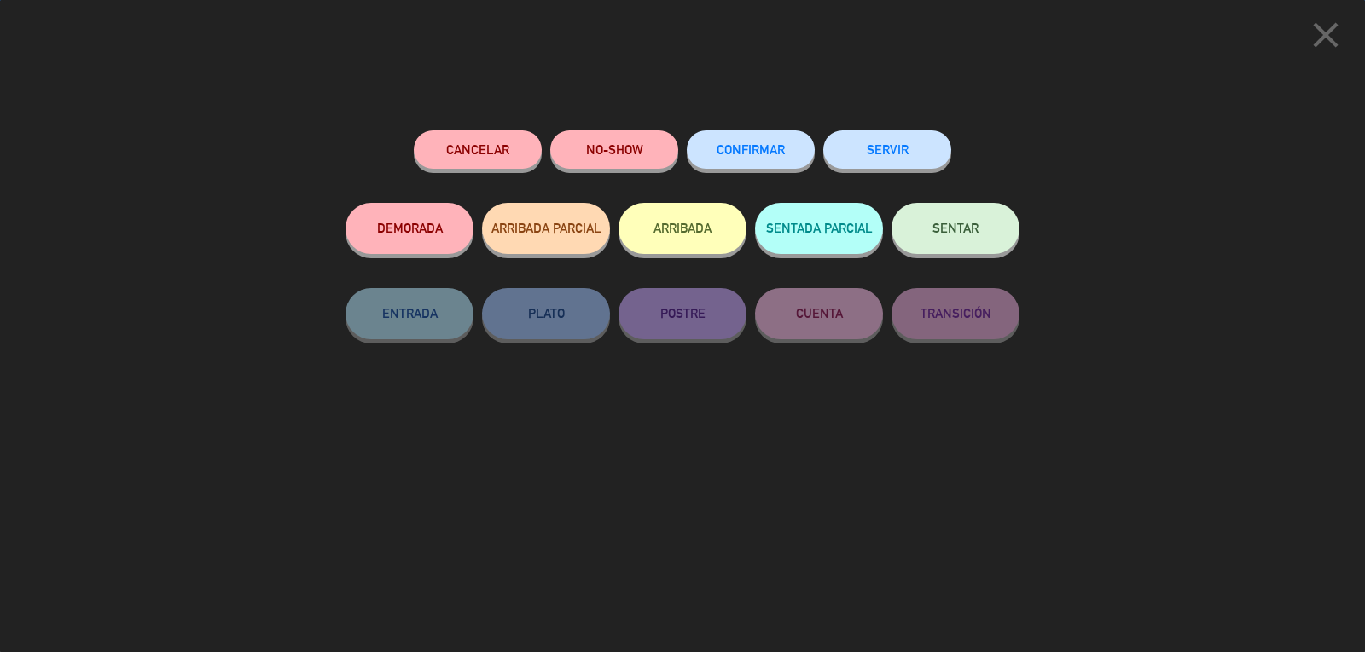
click at [986, 240] on button "SENTAR" at bounding box center [955, 228] width 128 height 51
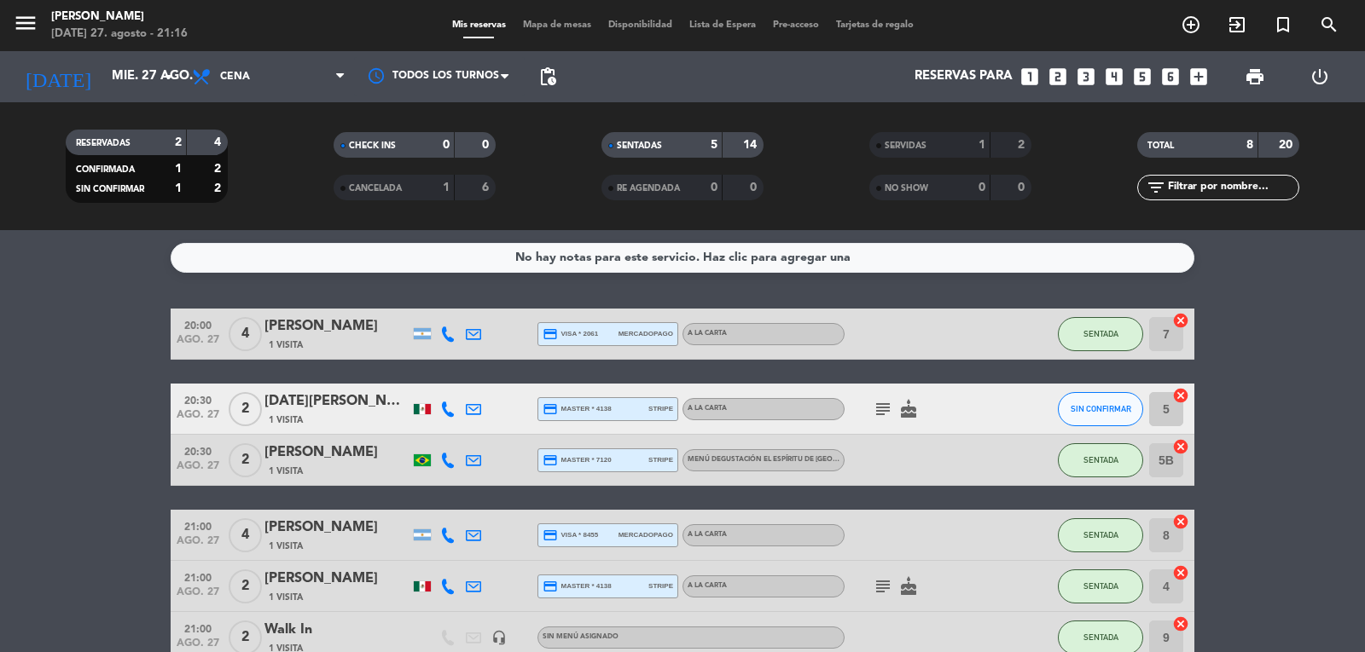
scroll to position [85, 0]
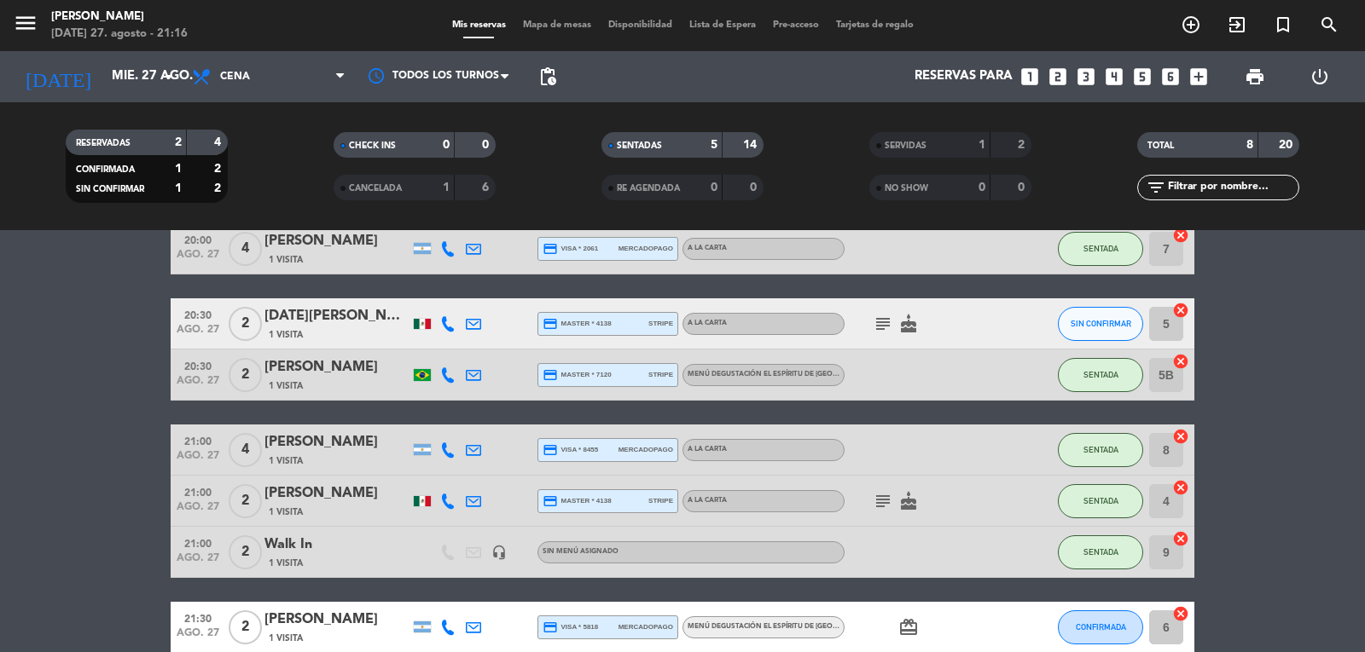
click at [911, 500] on icon "cake" at bounding box center [908, 501] width 20 height 20
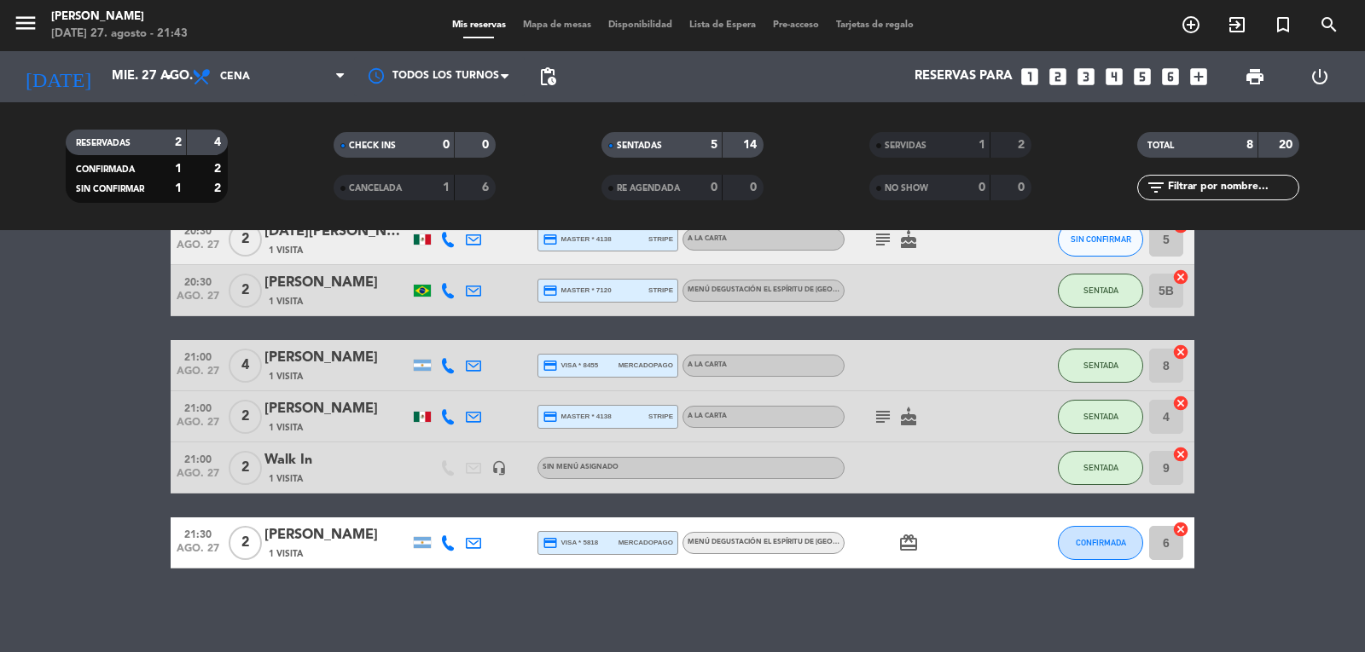
scroll to position [171, 0]
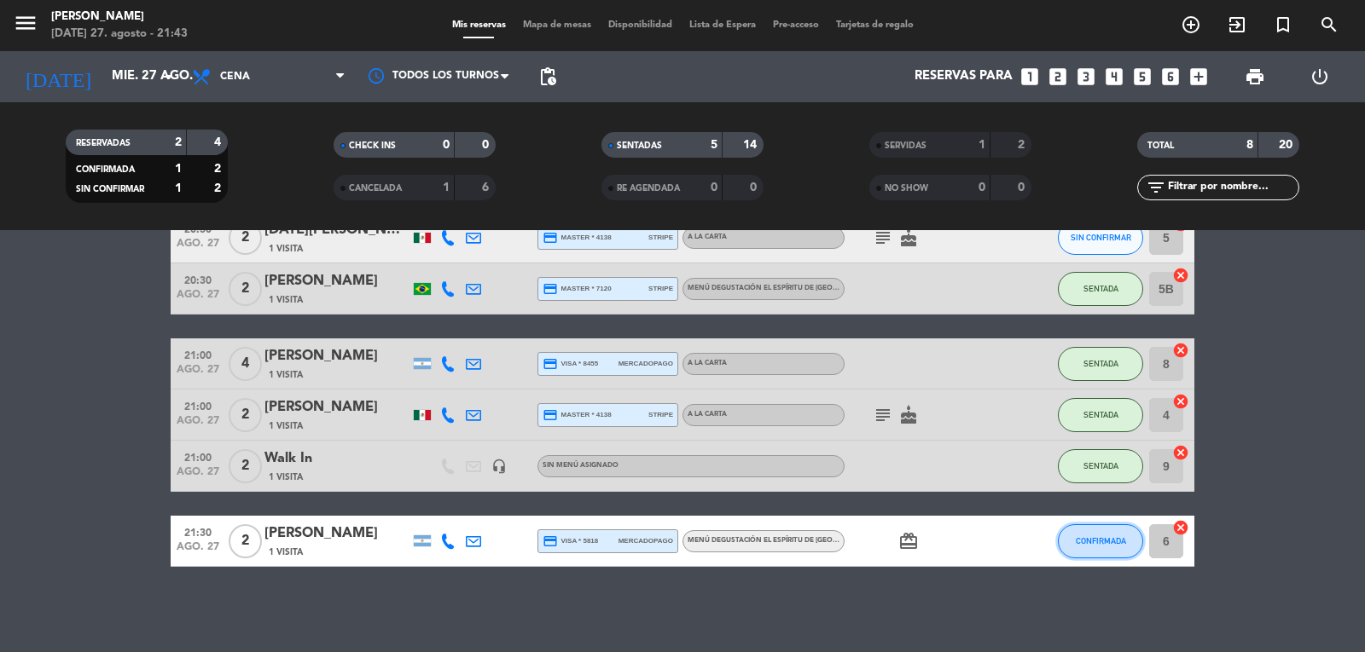
click at [1123, 533] on button "CONFIRMADA" at bounding box center [1100, 542] width 85 height 34
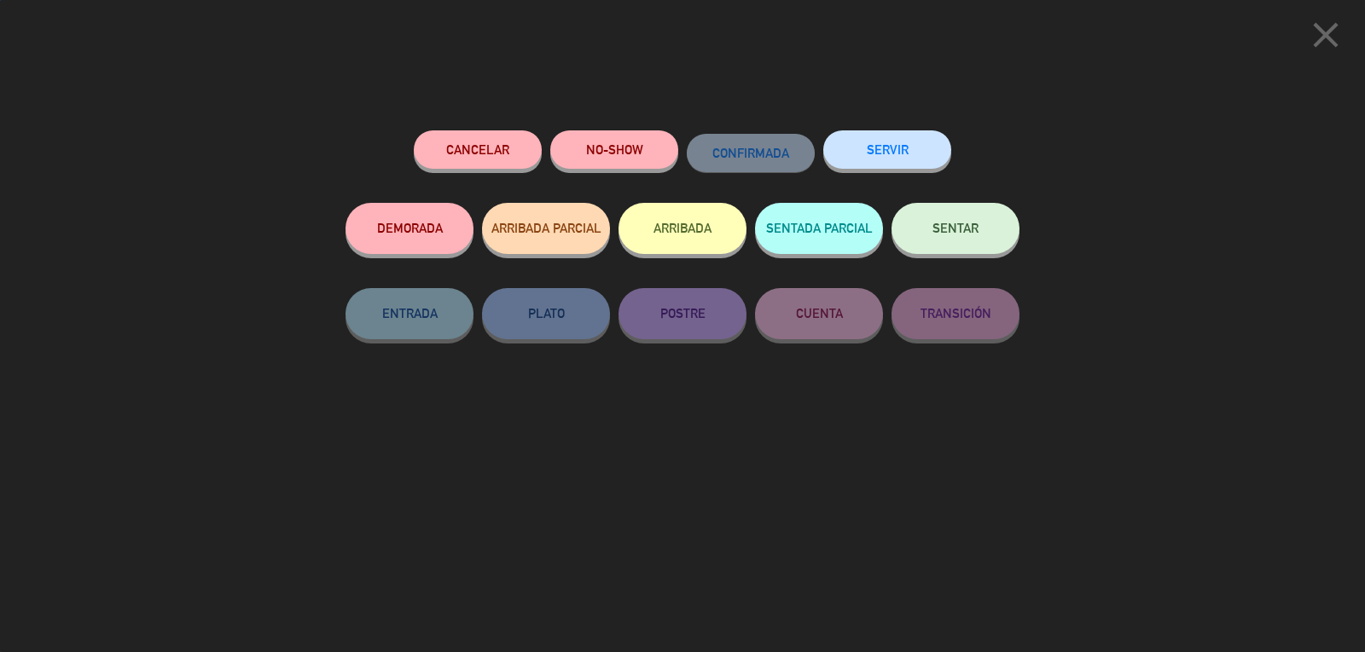
click at [960, 233] on span "SENTAR" at bounding box center [955, 228] width 46 height 14
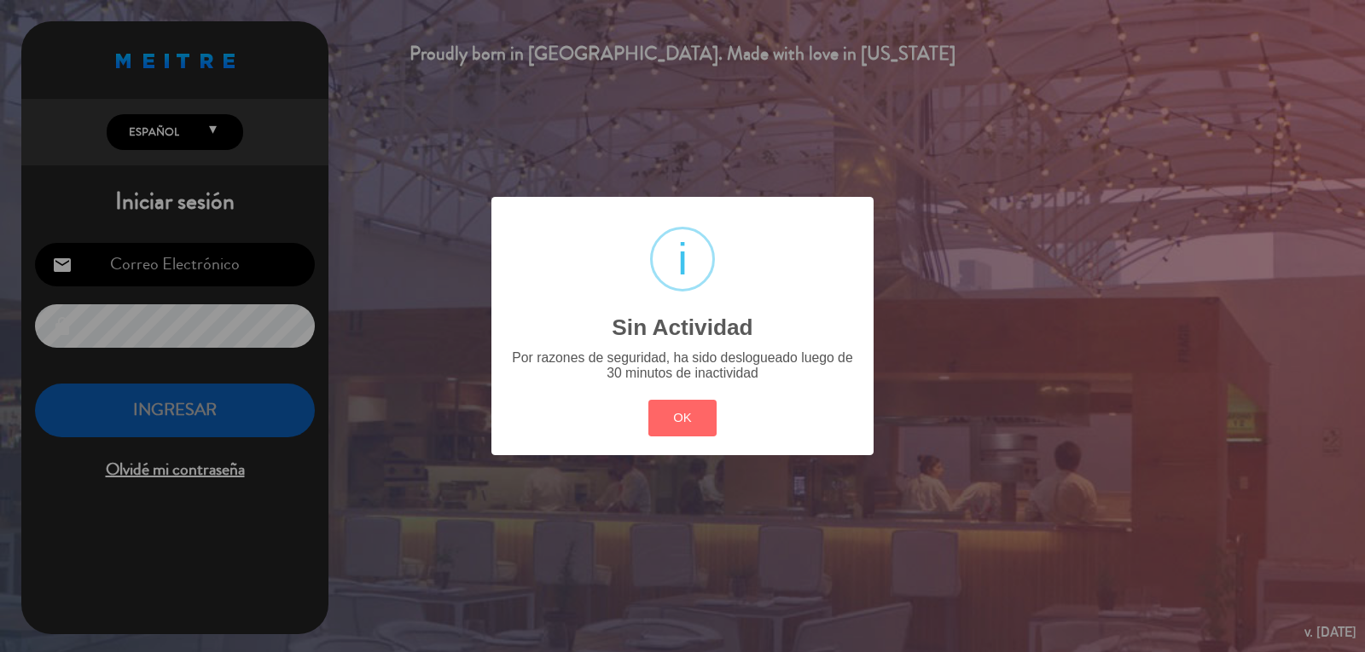
type input "[PERSON_NAME][EMAIL_ADDRESS][DOMAIN_NAME]"
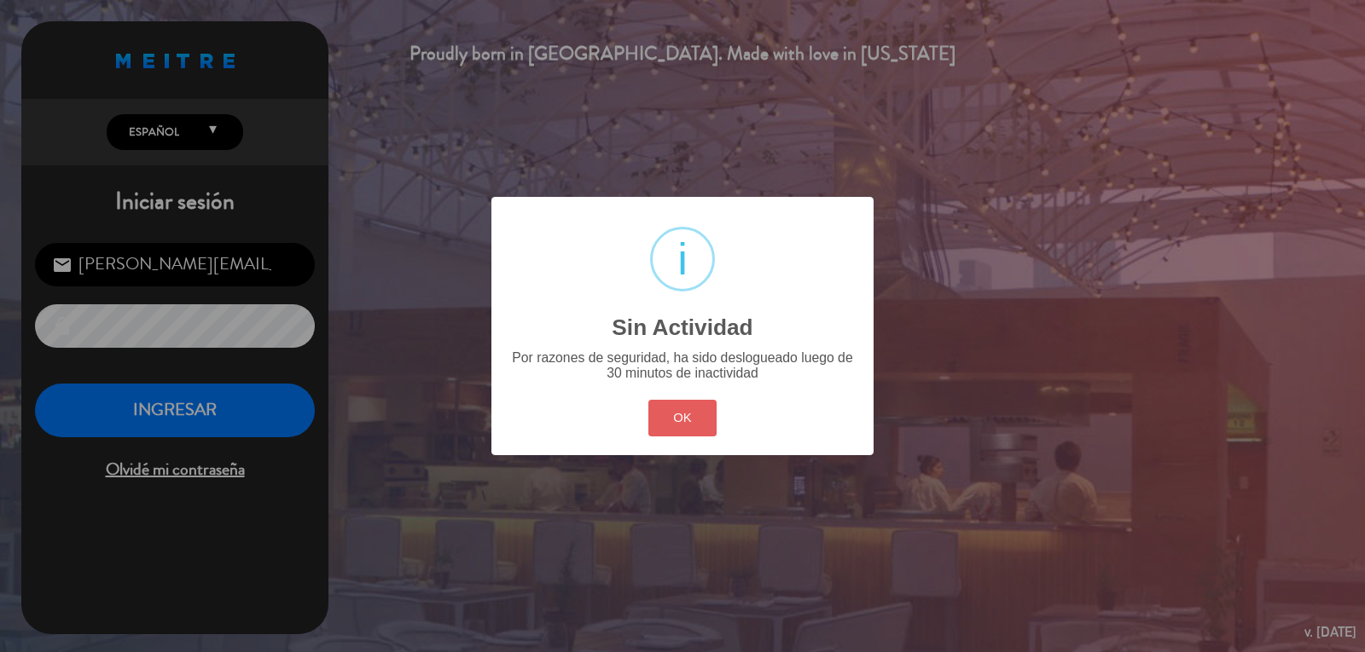
click at [684, 421] on button "OK" at bounding box center [682, 418] width 69 height 37
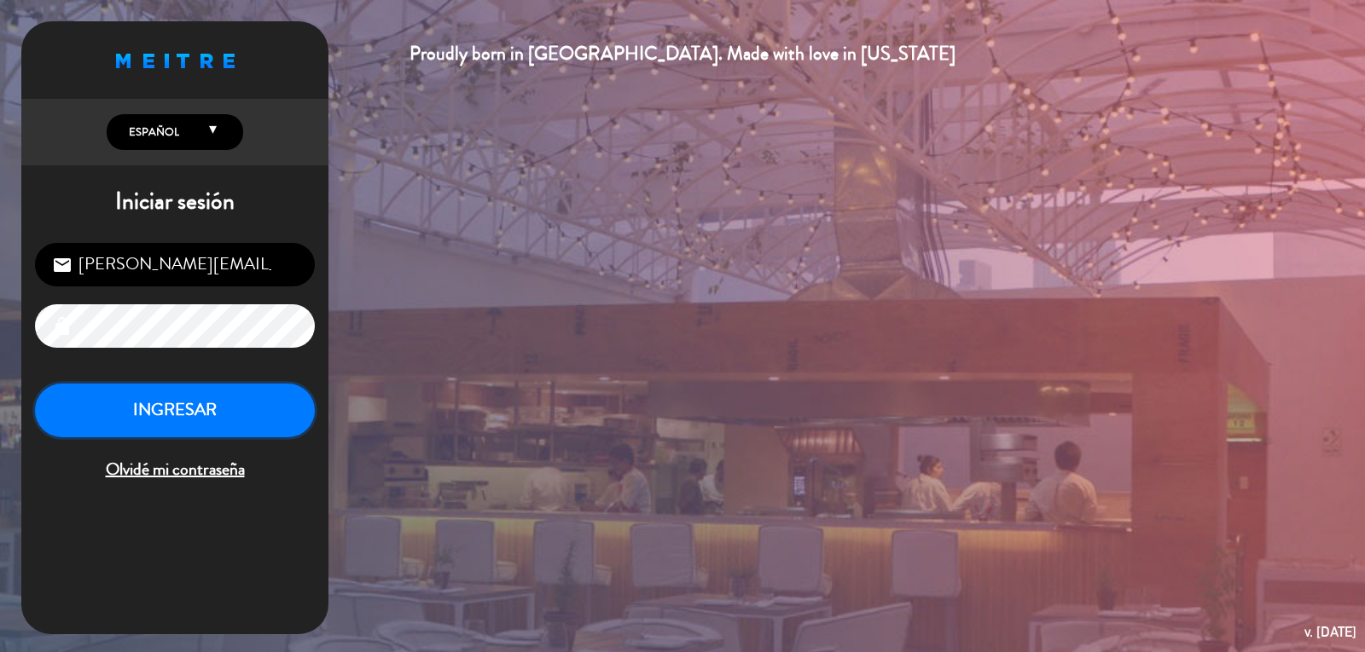
click at [202, 420] on button "INGRESAR" at bounding box center [175, 411] width 280 height 54
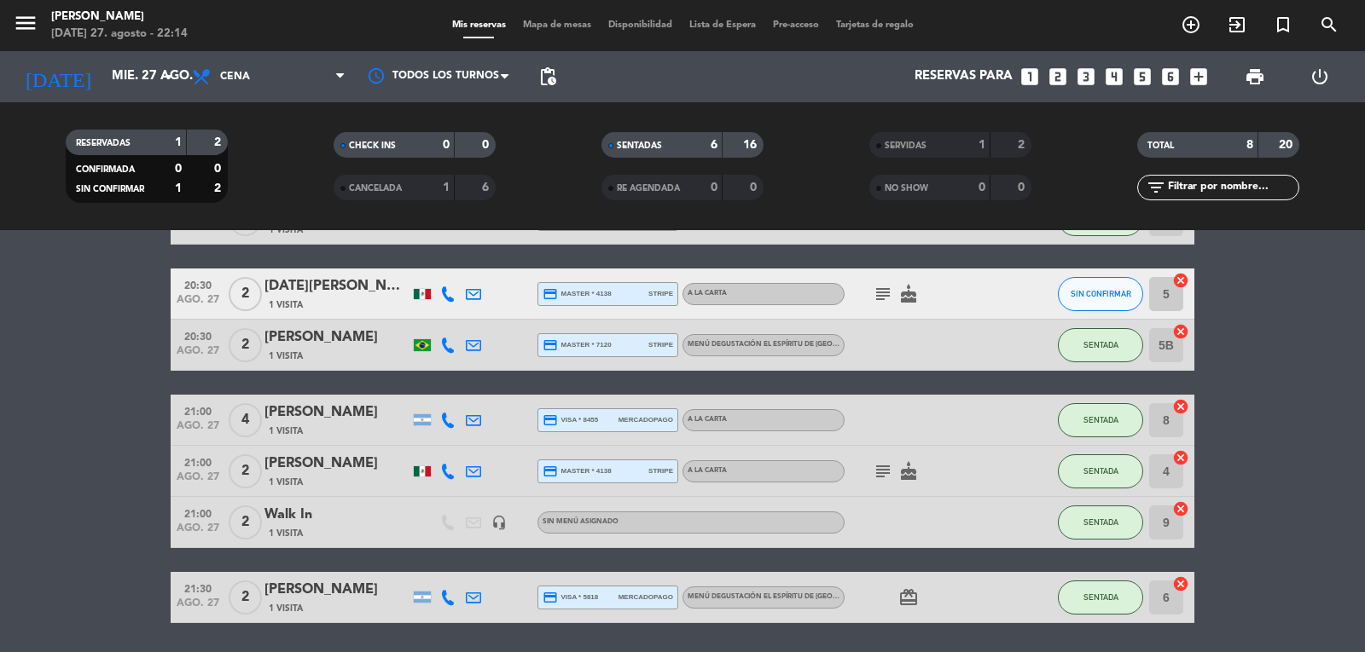
scroll to position [85, 0]
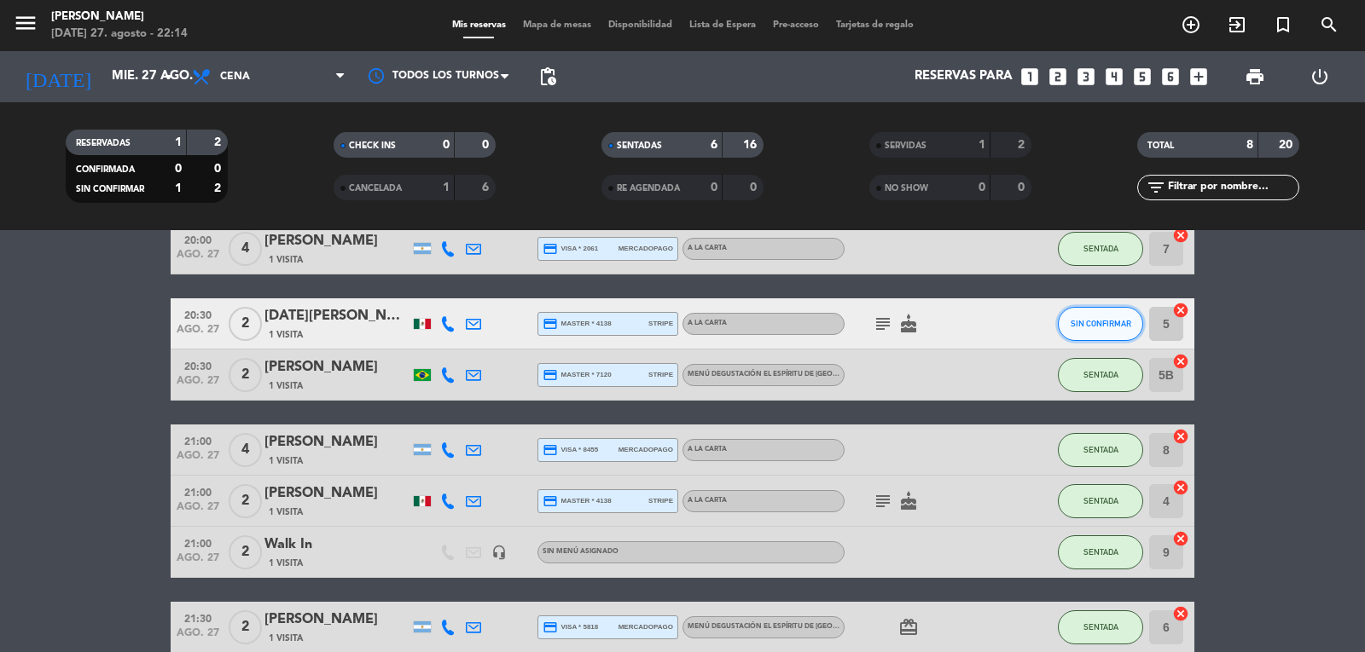
click at [1117, 319] on span "SIN CONFIRMAR" at bounding box center [1100, 323] width 61 height 9
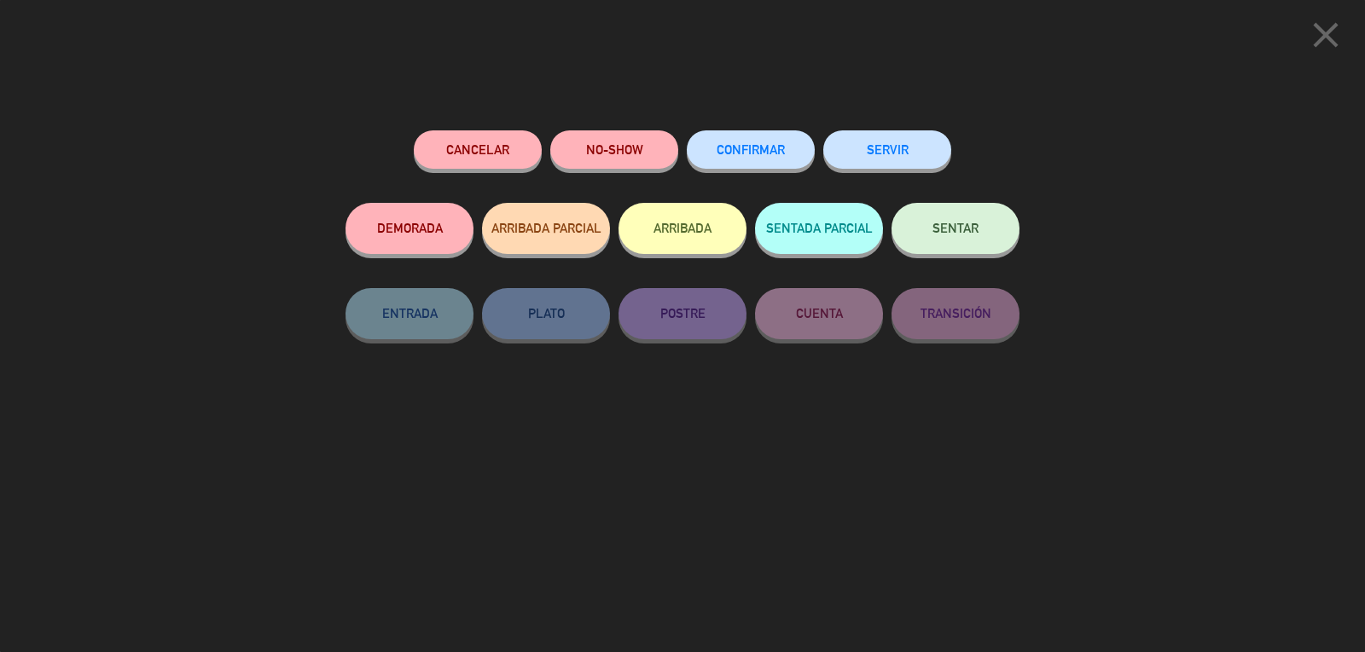
click at [613, 147] on button "NO-SHOW" at bounding box center [614, 149] width 128 height 38
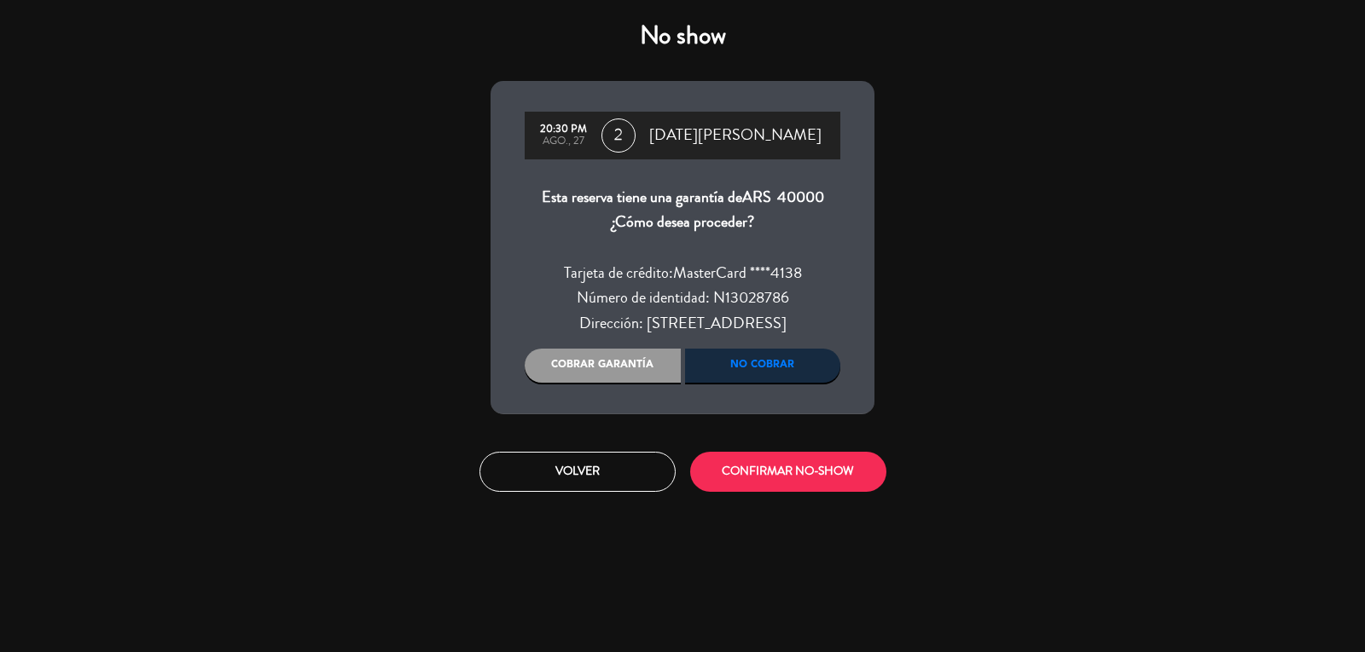
click at [634, 362] on div "Cobrar garantía" at bounding box center [603, 366] width 156 height 34
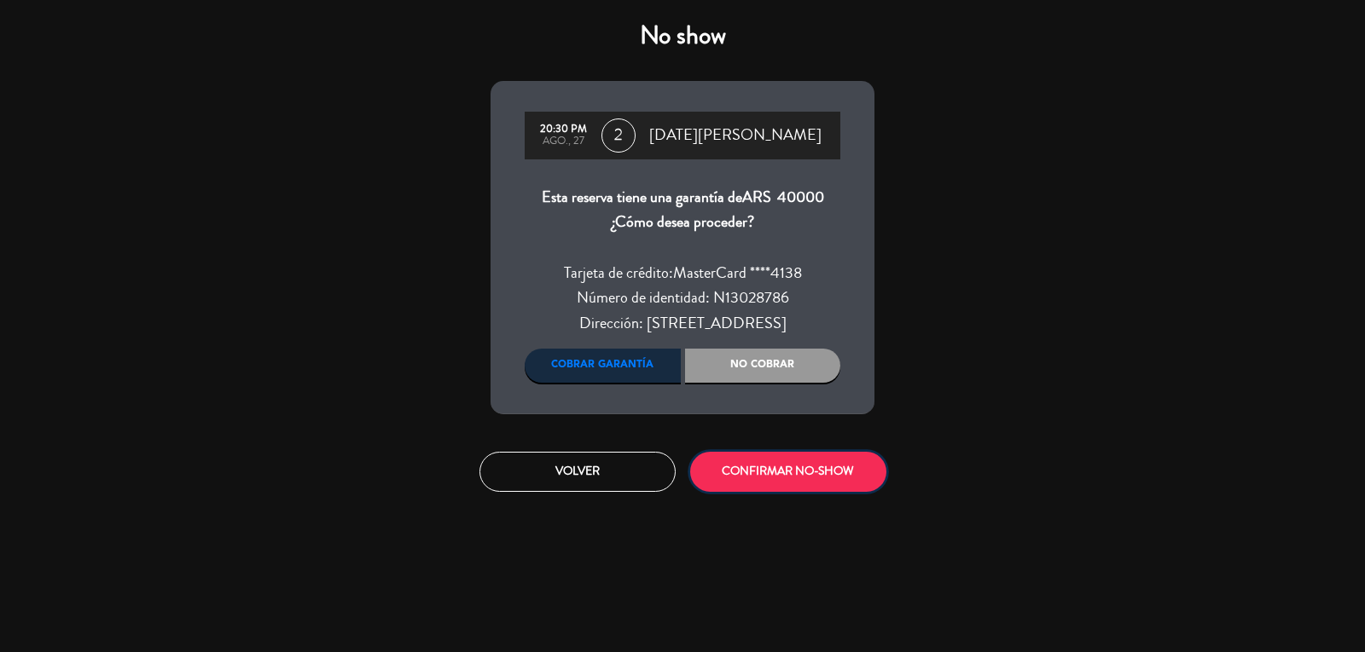
click at [793, 461] on button "CONFIRMAR NO-SHOW" at bounding box center [788, 472] width 196 height 40
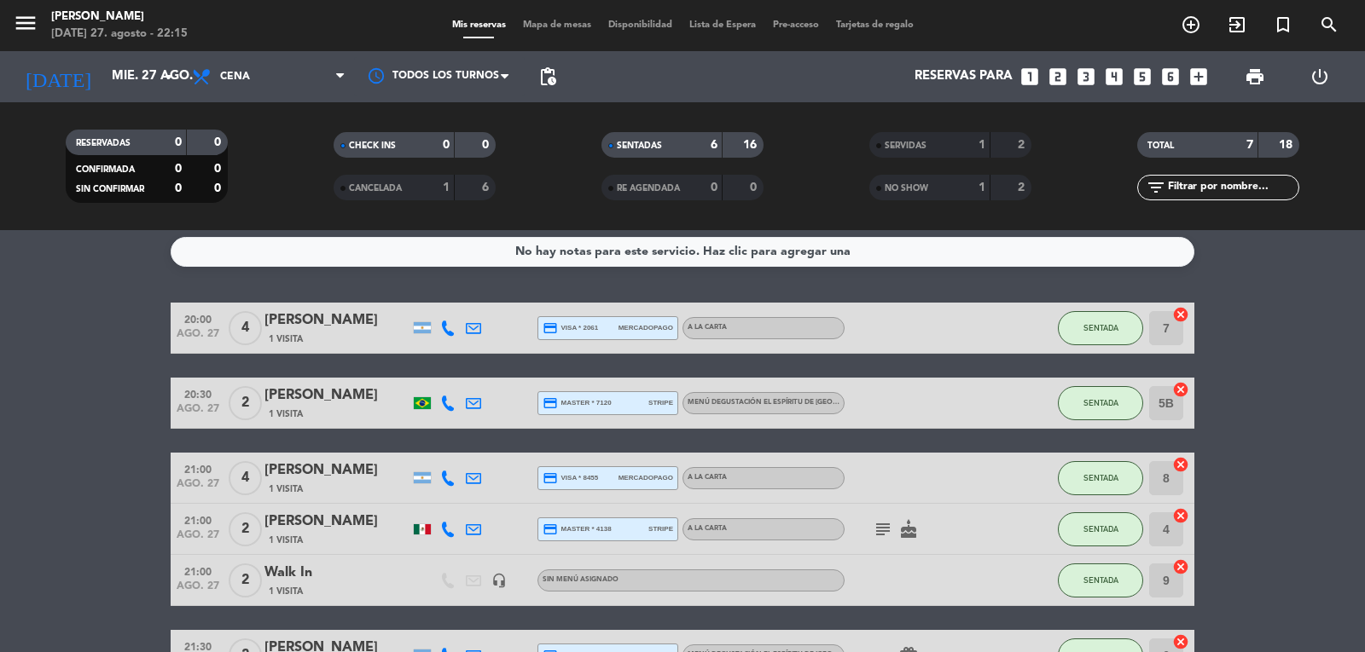
scroll to position [0, 0]
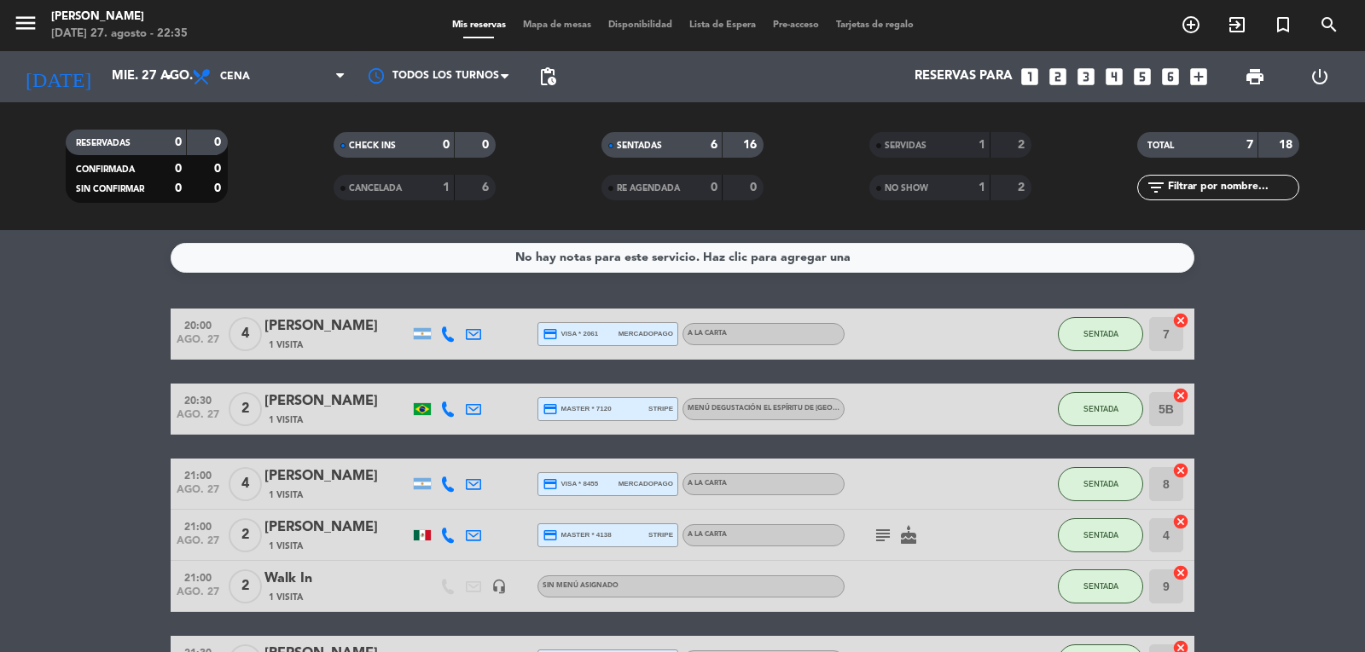
click at [107, 438] on bookings-row "20:00 [DATE] 4 [PERSON_NAME] 1 Visita credit_card visa * 2061 mercadopago A la …" at bounding box center [682, 498] width 1365 height 379
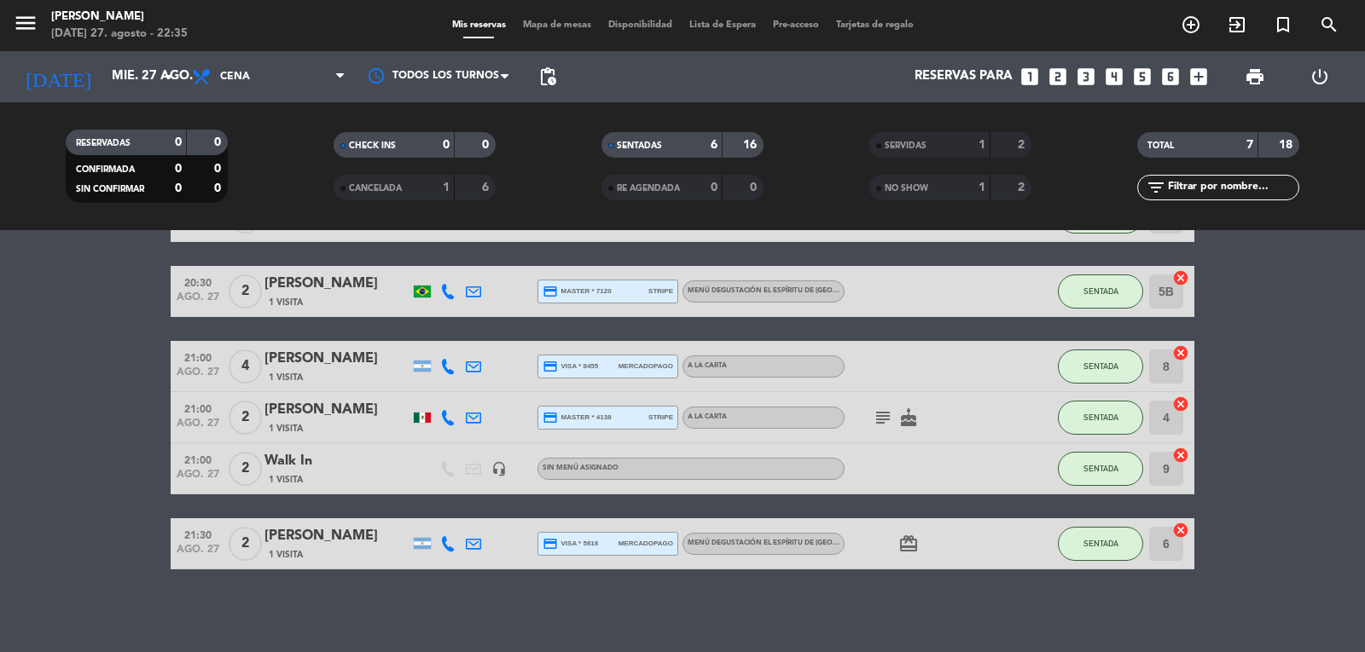
scroll to position [120, 0]
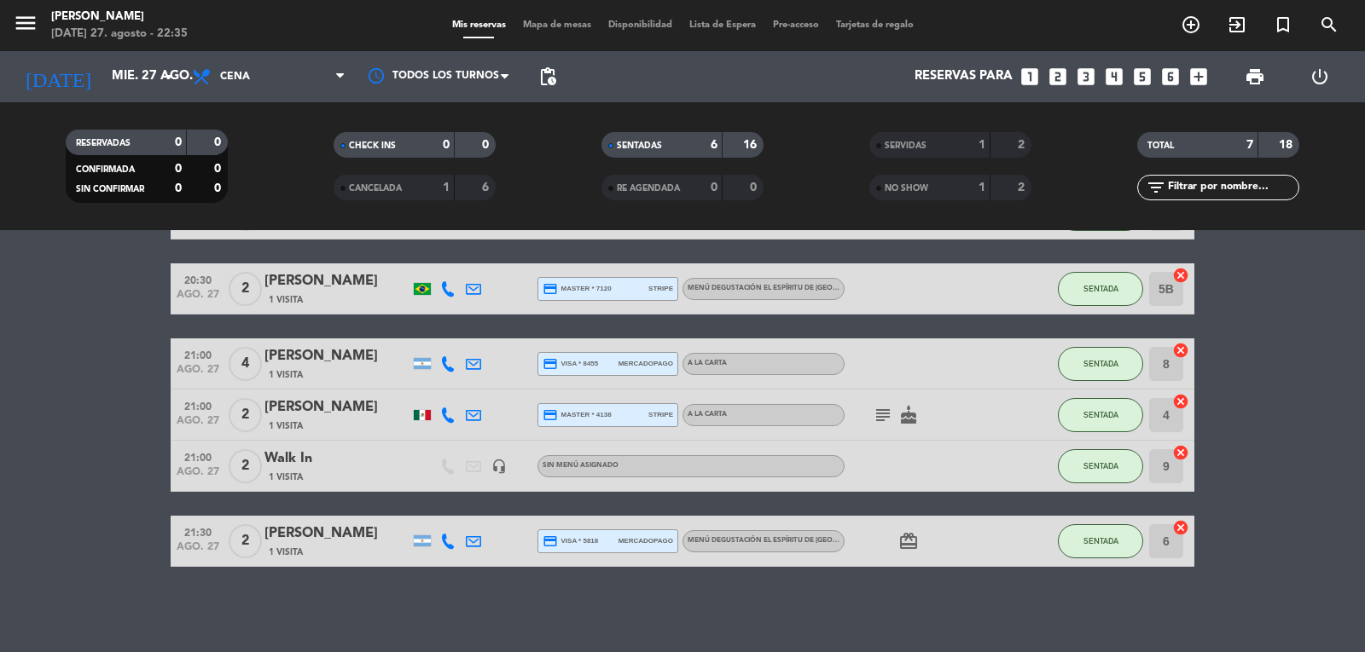
click at [77, 335] on bookings-row "20:00 [DATE] 4 [PERSON_NAME] 1 Visita credit_card visa * 2061 mercadopago A la …" at bounding box center [682, 377] width 1365 height 379
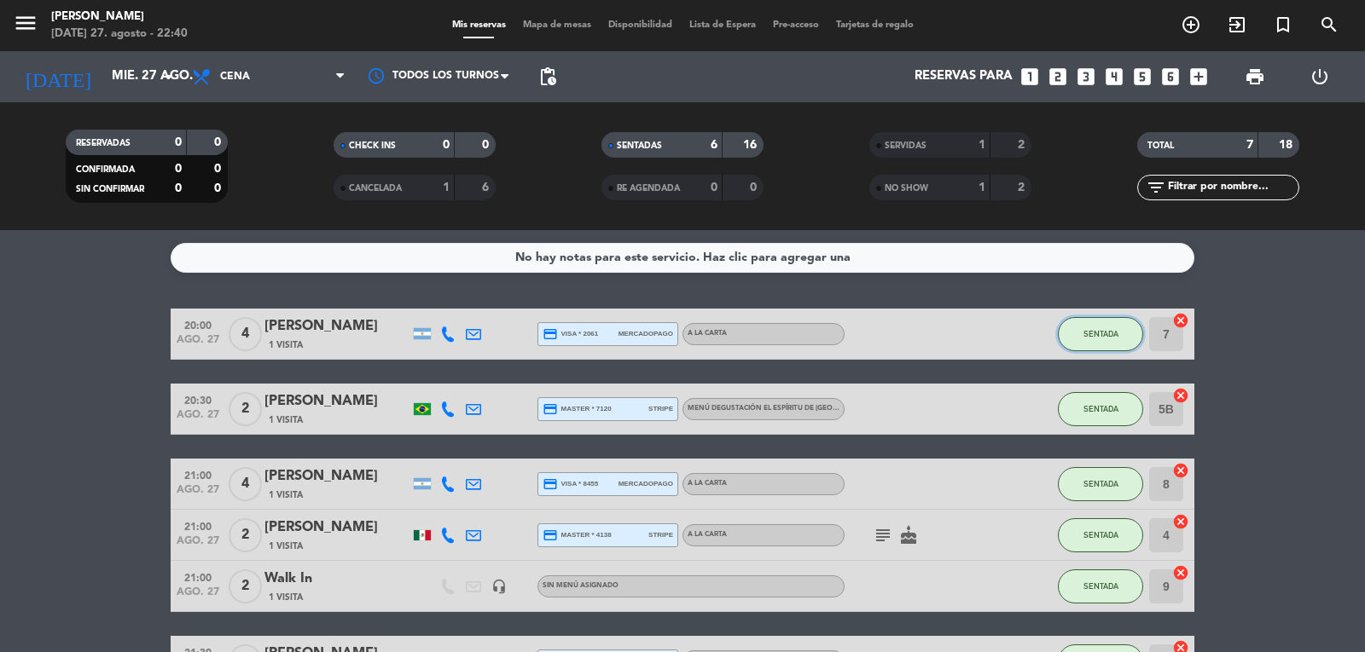
click at [1096, 340] on button "SENTADA" at bounding box center [1100, 334] width 85 height 34
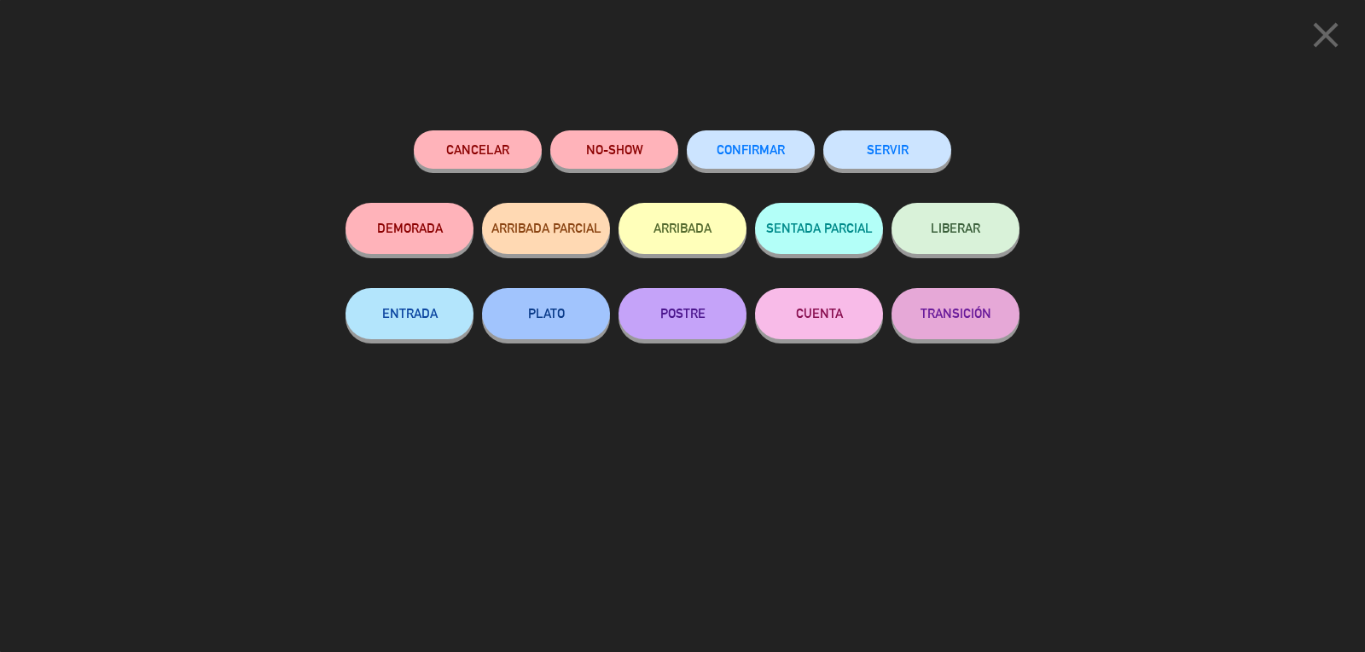
click at [902, 148] on button "SERVIR" at bounding box center [887, 149] width 128 height 38
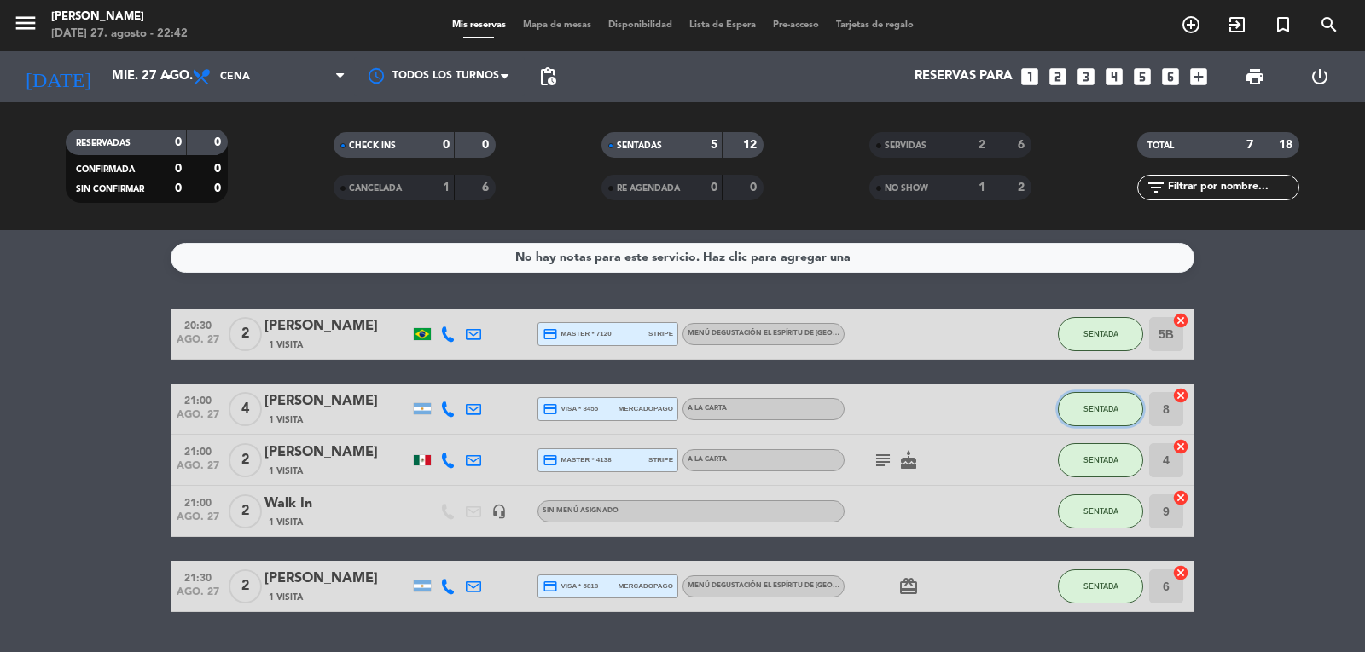
click at [1098, 419] on button "SENTADA" at bounding box center [1100, 409] width 85 height 34
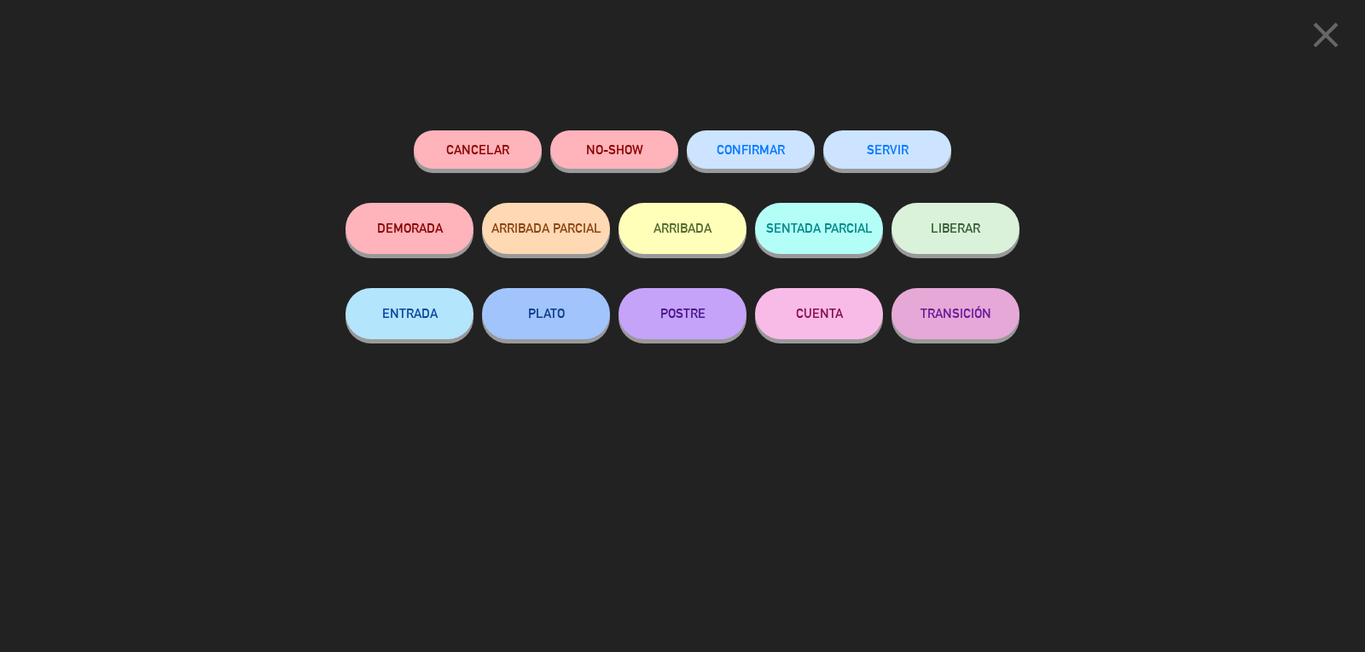
click at [904, 139] on button "SERVIR" at bounding box center [887, 149] width 128 height 38
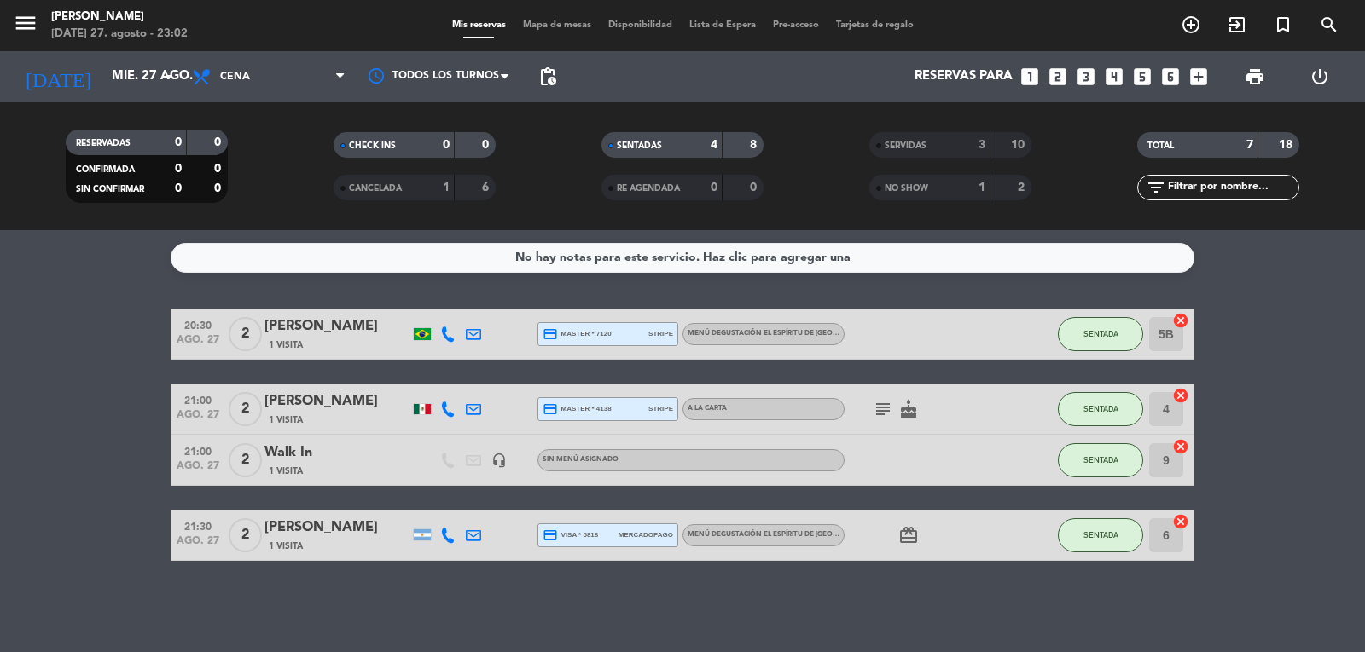
click at [1228, 491] on bookings-row "20:30 [DATE] 2 [PERSON_NAME] 1 Visita credit_card master * 7120 stripe Menú deg…" at bounding box center [682, 435] width 1365 height 252
click at [1093, 339] on button "SENTADA" at bounding box center [1100, 334] width 85 height 34
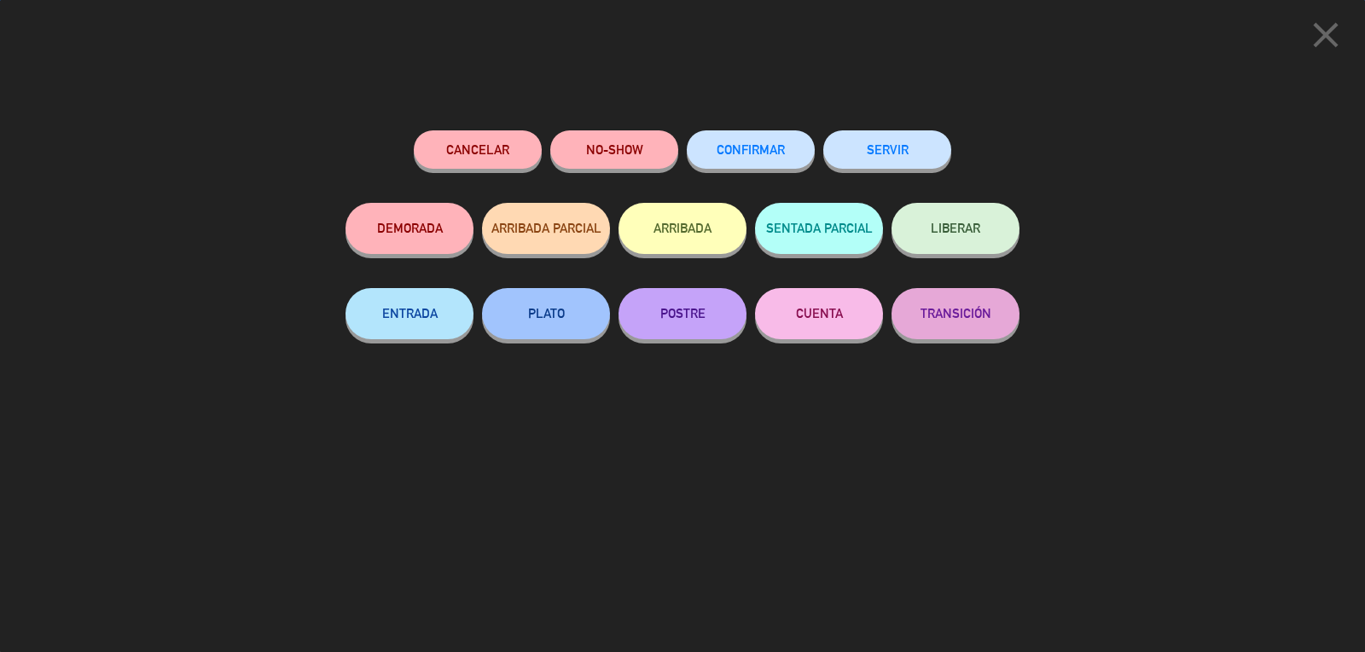
click at [899, 144] on button "SERVIR" at bounding box center [887, 149] width 128 height 38
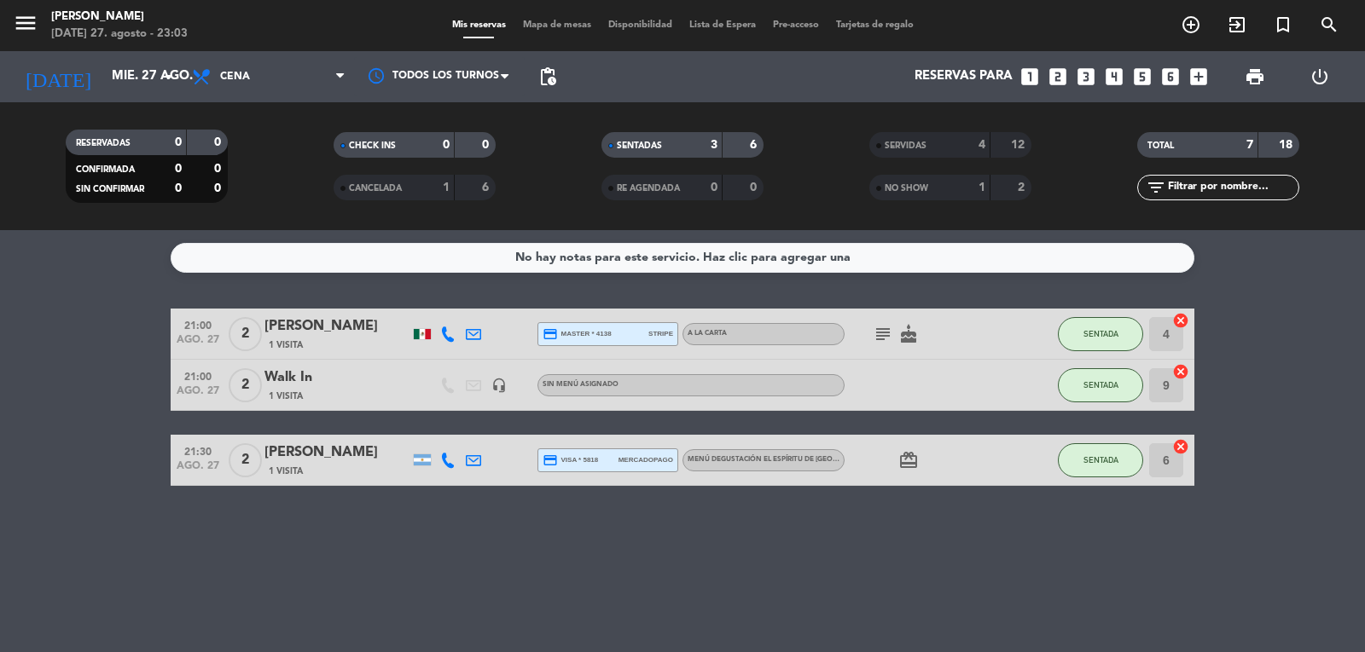
click at [447, 460] on icon at bounding box center [447, 460] width 15 height 15
click at [1292, 381] on bookings-row "21:00 [DATE] 2 [PERSON_NAME] 1 Visita credit_card master * 4138 stripe A la car…" at bounding box center [682, 397] width 1365 height 177
click at [1219, 568] on div "No hay notas para este servicio. Haz clic para agregar una 21:00 [DATE] 2 [PERS…" at bounding box center [682, 441] width 1365 height 422
click at [978, 397] on div at bounding box center [921, 385] width 154 height 50
click at [1080, 388] on button "SENTADA" at bounding box center [1100, 385] width 85 height 34
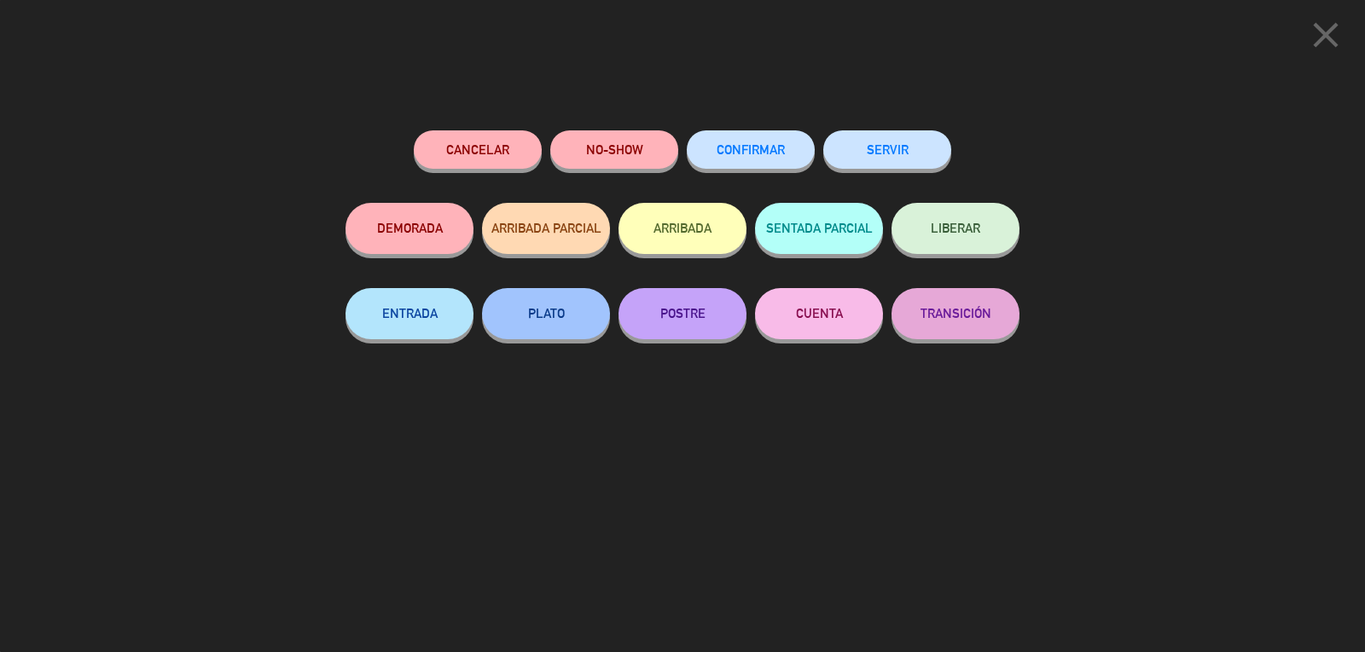
click at [885, 147] on button "SERVIR" at bounding box center [887, 149] width 128 height 38
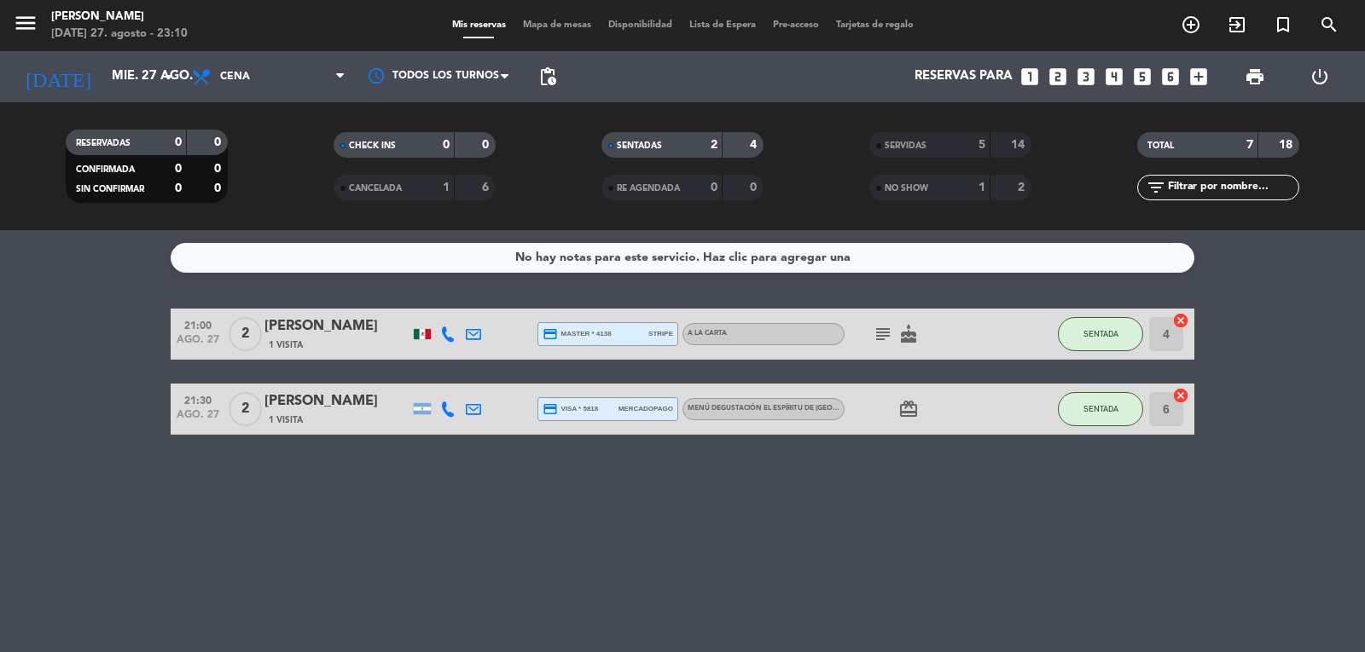
click at [828, 543] on div "No hay notas para este servicio. Haz clic para agregar una 21:00 [DATE] 2 [PERS…" at bounding box center [682, 441] width 1365 height 422
click at [907, 337] on icon "cake" at bounding box center [908, 334] width 20 height 20
click at [908, 417] on icon "card_giftcard" at bounding box center [908, 409] width 20 height 20
click at [971, 415] on div "card_giftcard SOLO UN REGALO" at bounding box center [921, 409] width 154 height 50
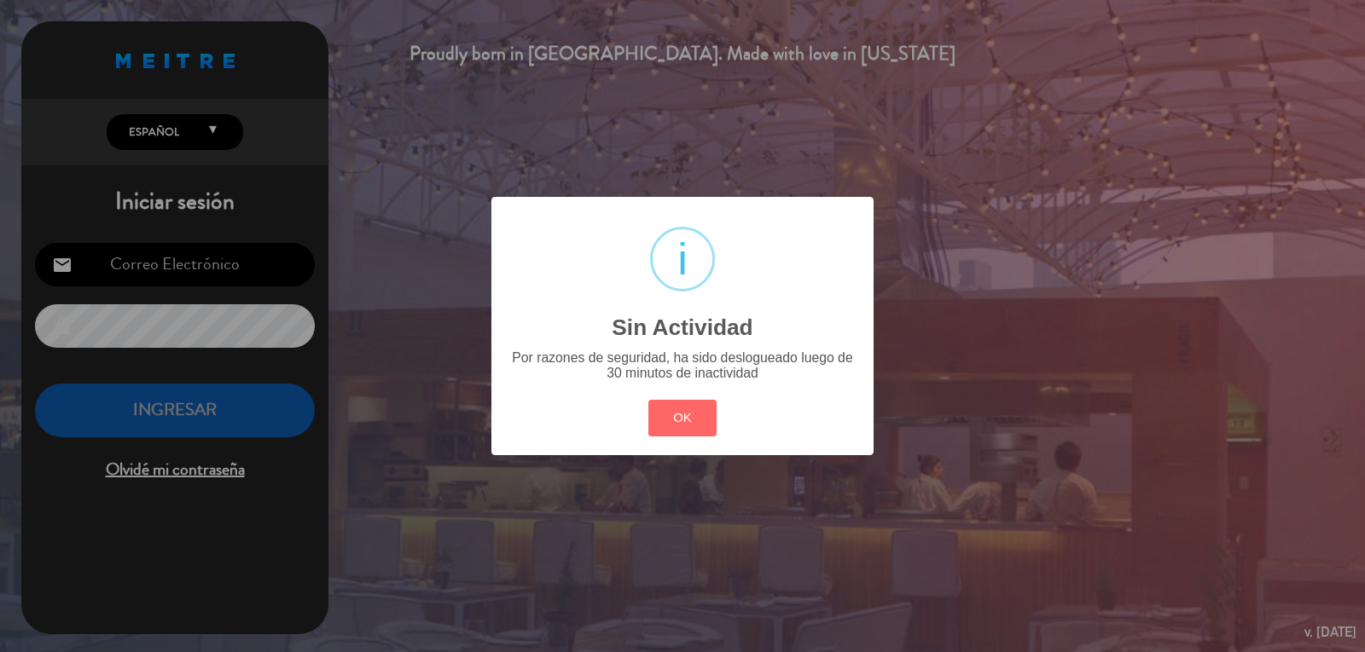
type input "[PERSON_NAME][EMAIL_ADDRESS][DOMAIN_NAME]"
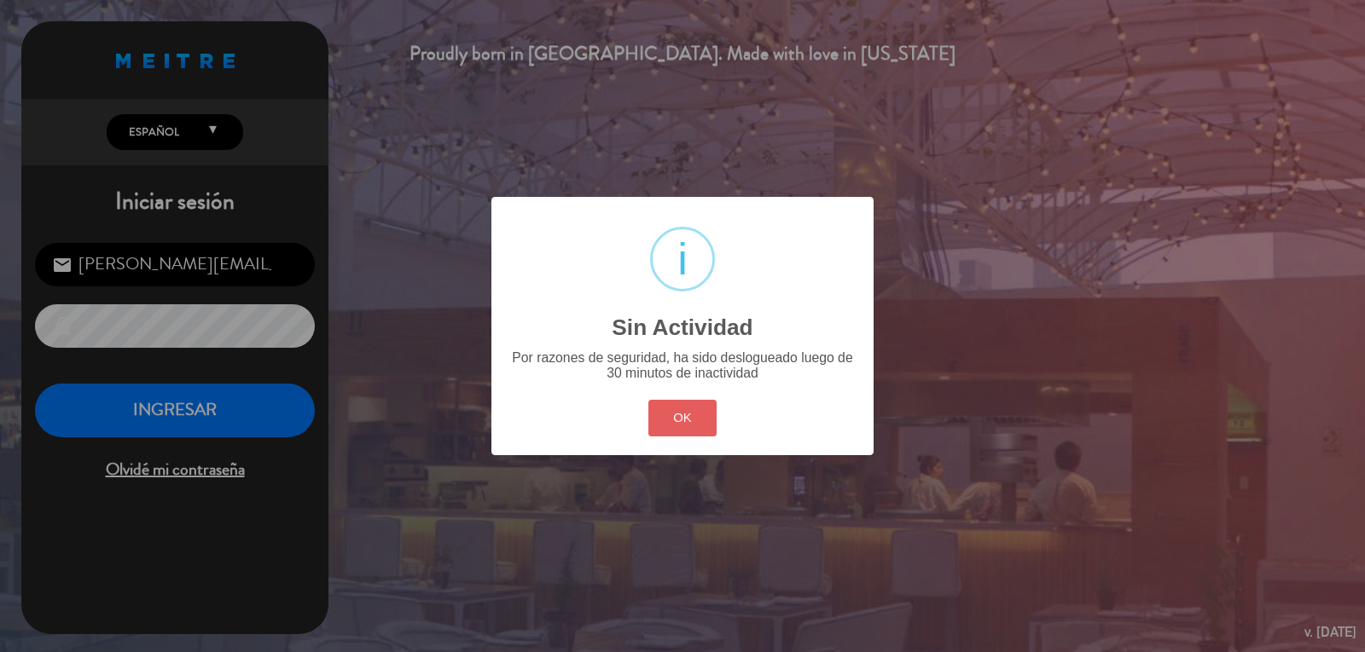
click at [680, 412] on button "OK" at bounding box center [682, 418] width 69 height 37
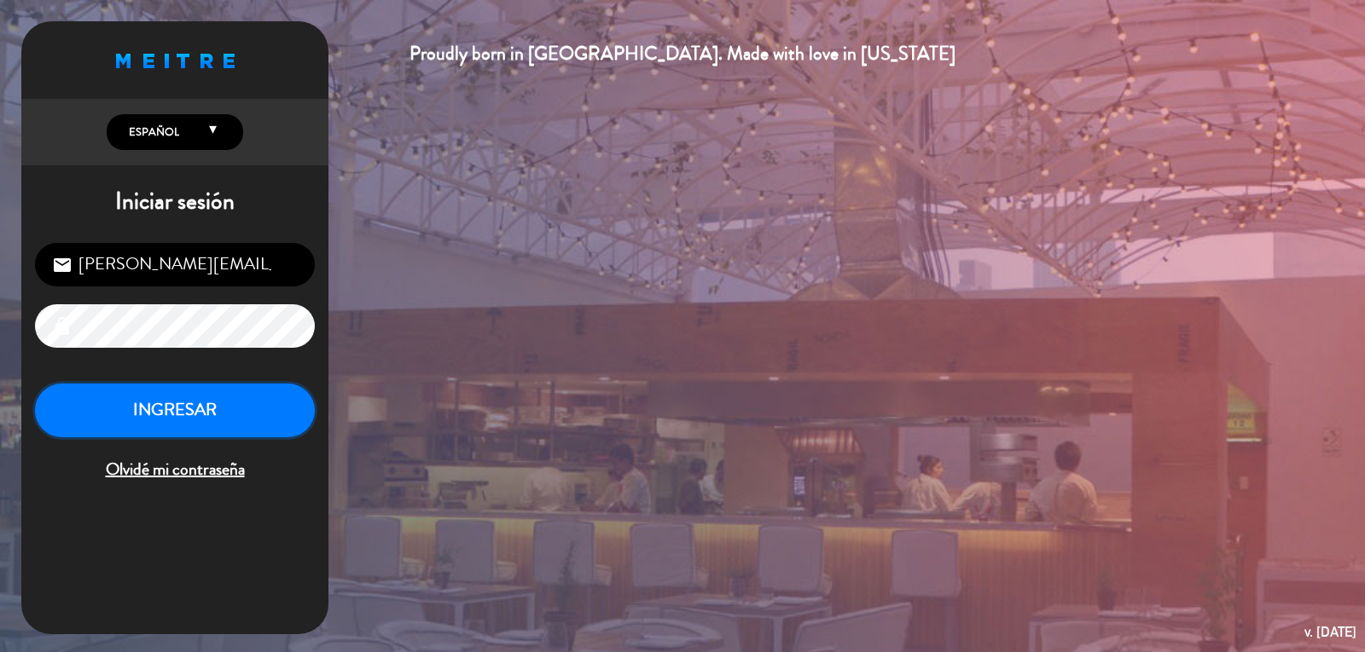
click at [148, 405] on button "INGRESAR" at bounding box center [175, 411] width 280 height 54
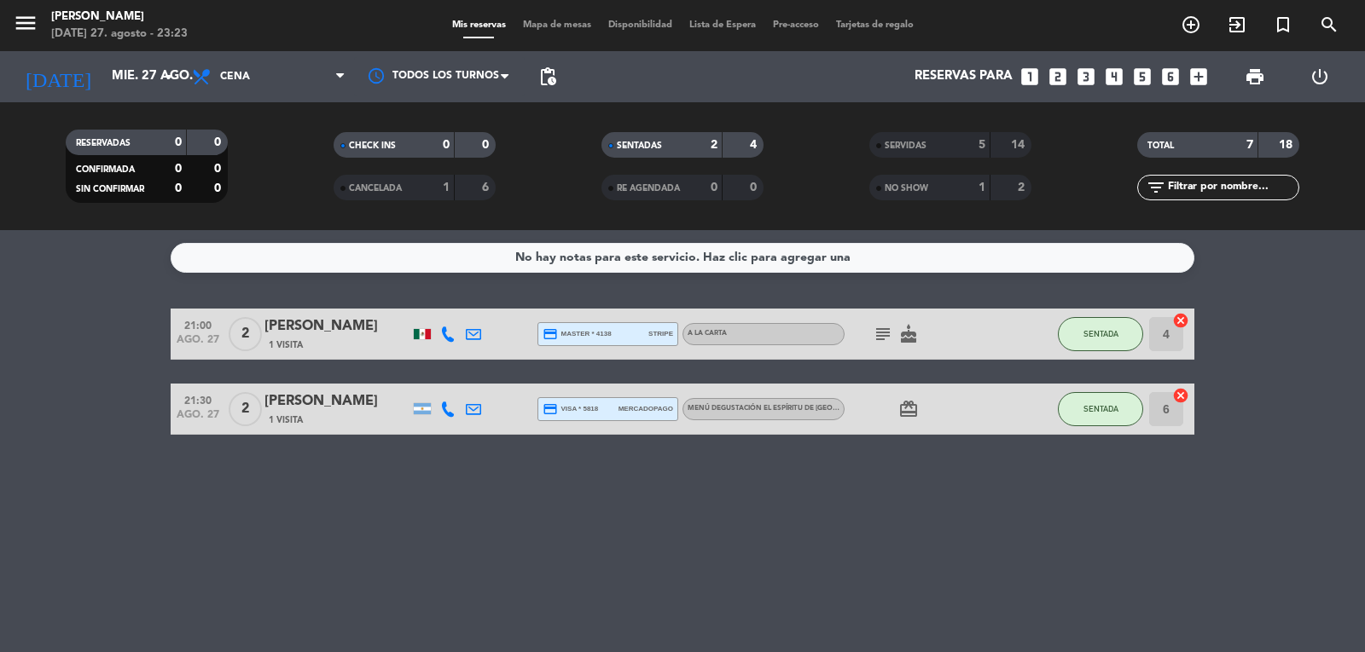
click at [632, 531] on div "No hay notas para este servicio. Haz clic para agregar una 21:00 [DATE] 2 [PERS…" at bounding box center [682, 441] width 1365 height 422
click at [1076, 341] on button "SENTADA" at bounding box center [1100, 334] width 85 height 34
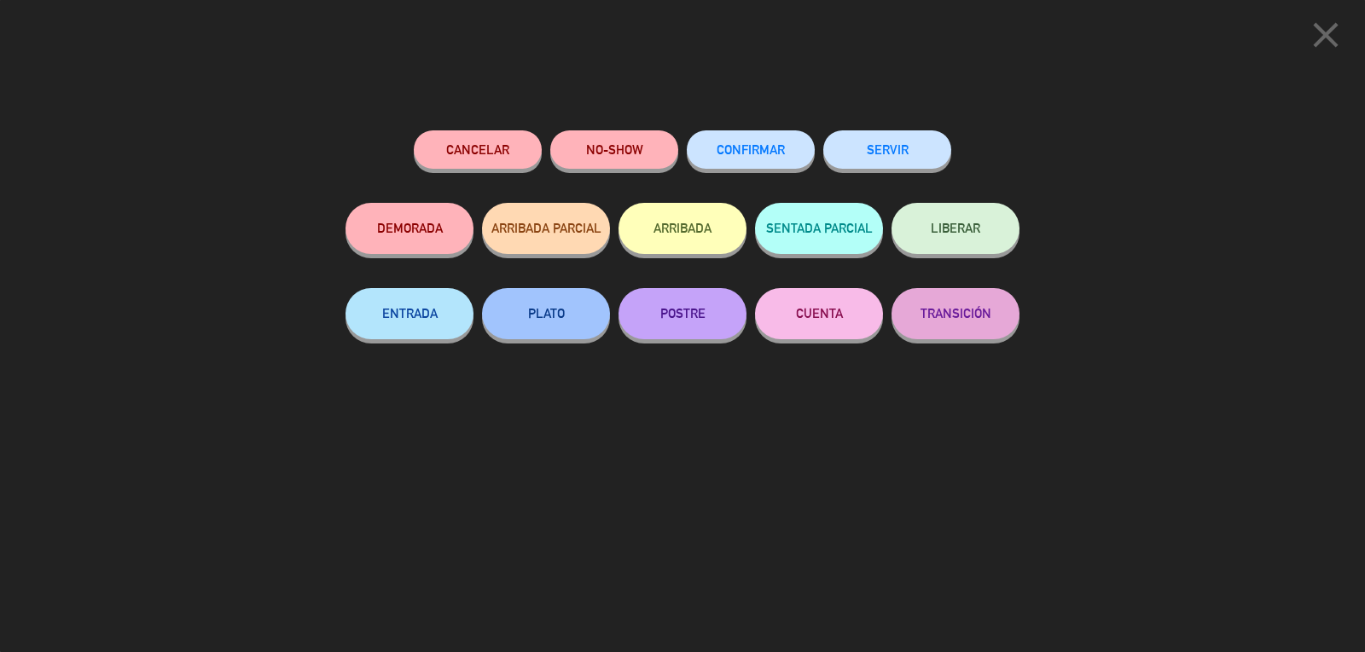
click at [854, 155] on button "SERVIR" at bounding box center [887, 149] width 128 height 38
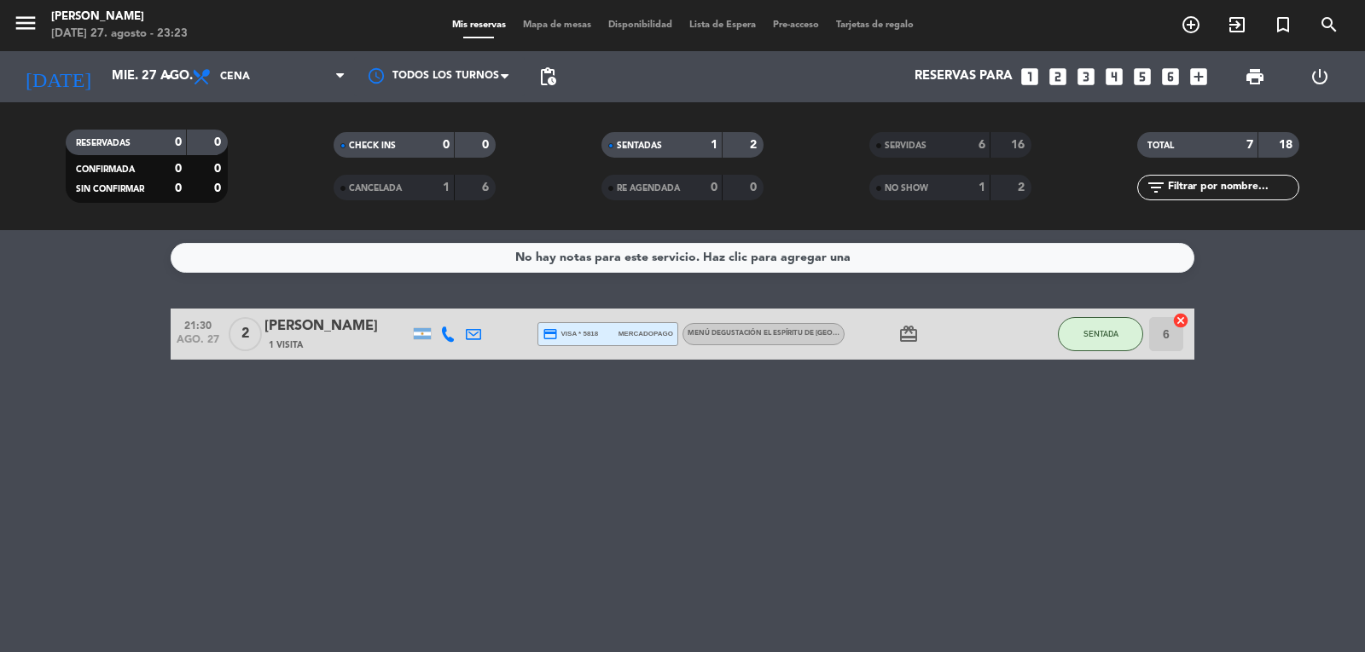
click at [969, 477] on div "No hay notas para este servicio. Haz clic para agregar una 21:30 [DATE] 2 [PERS…" at bounding box center [682, 441] width 1365 height 422
click at [150, 74] on input "mié. 27 ago." at bounding box center [185, 77] width 165 height 32
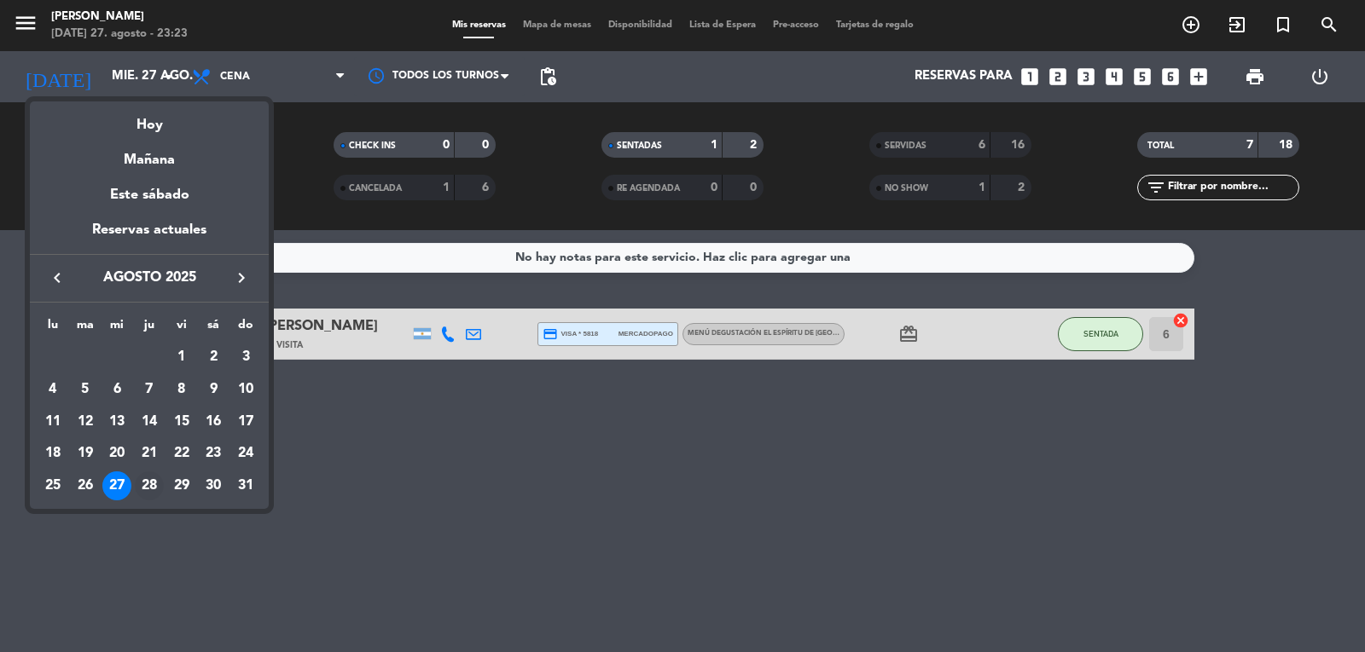
click at [146, 486] on div "28" at bounding box center [149, 486] width 29 height 29
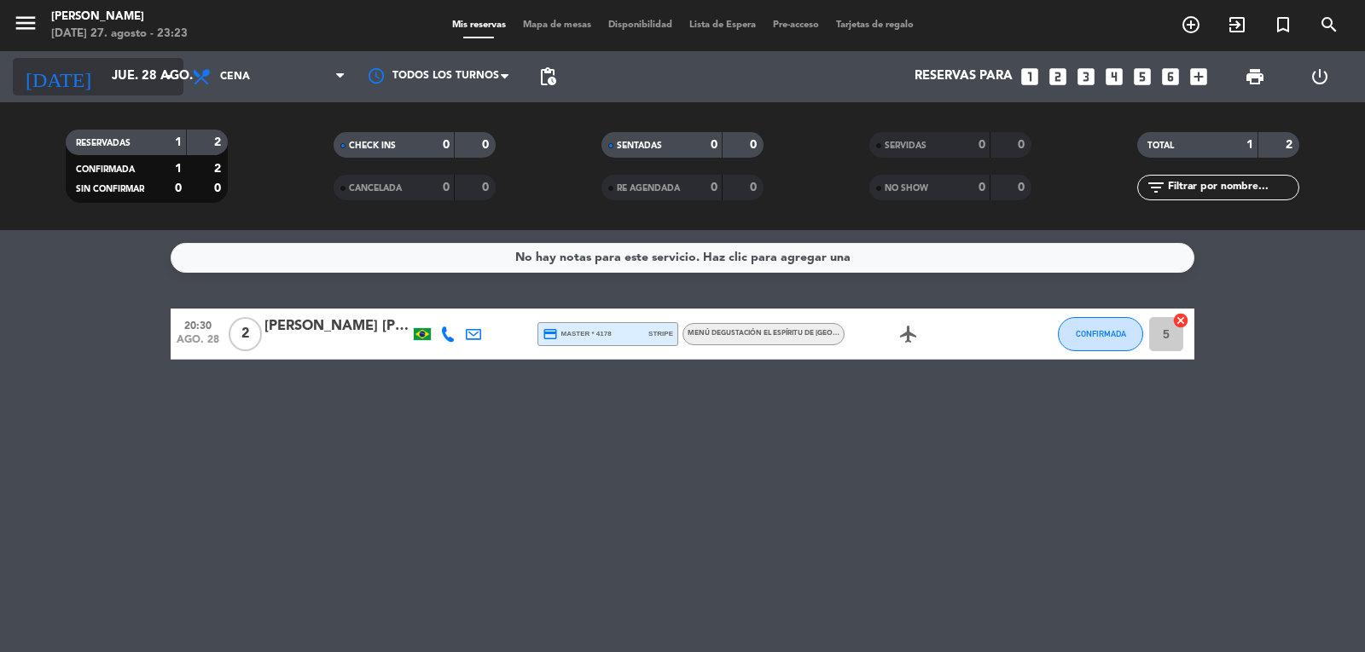
click at [151, 84] on input "jue. 28 ago." at bounding box center [185, 77] width 165 height 32
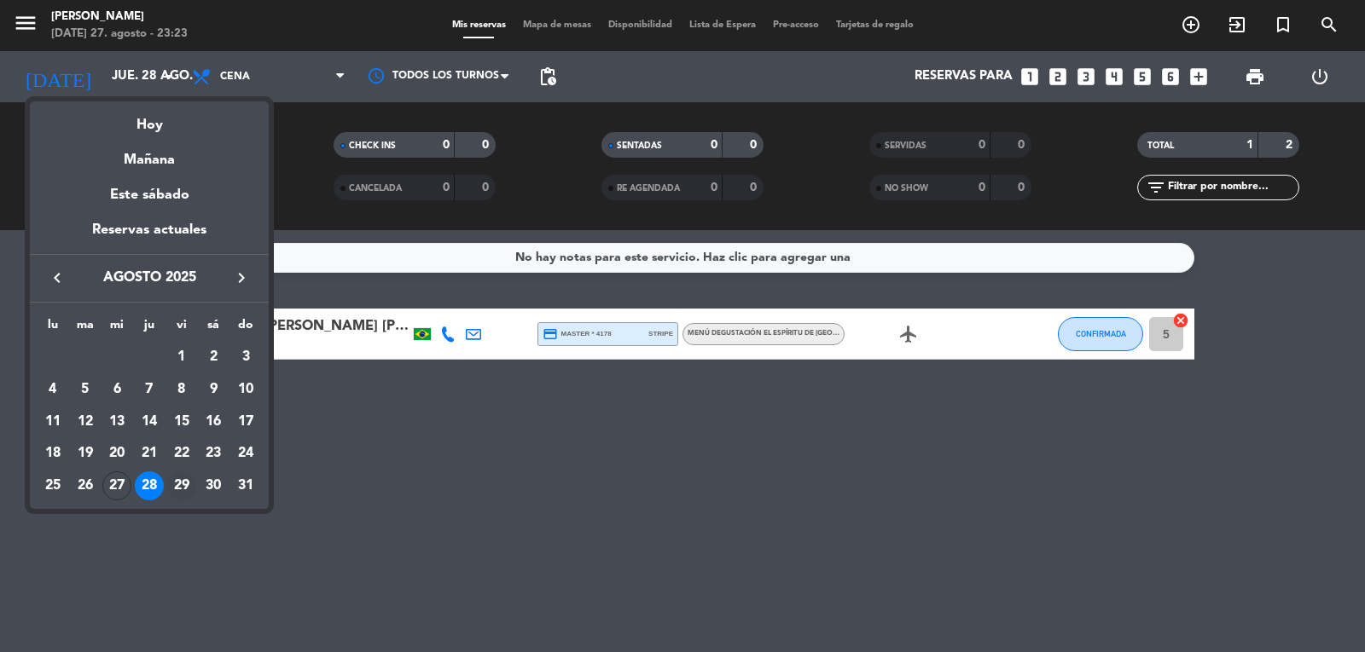
click at [177, 491] on div "29" at bounding box center [181, 486] width 29 height 29
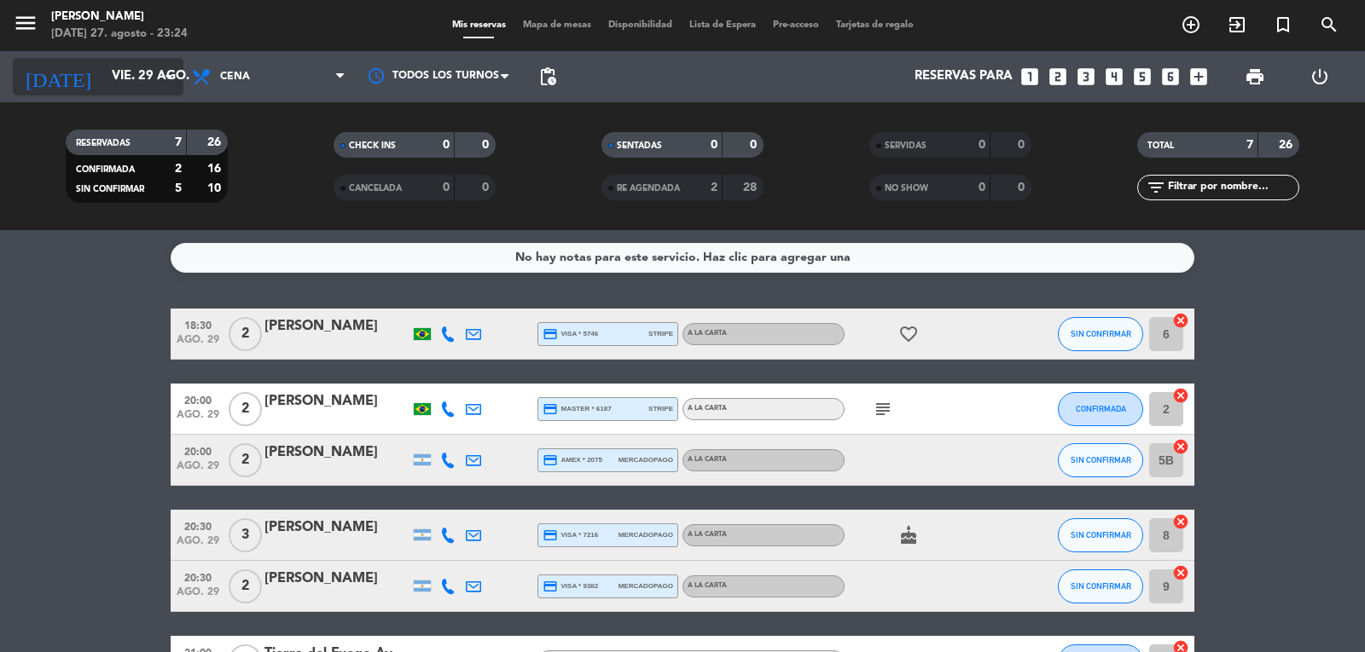
click at [163, 72] on icon "arrow_drop_down" at bounding box center [169, 77] width 20 height 20
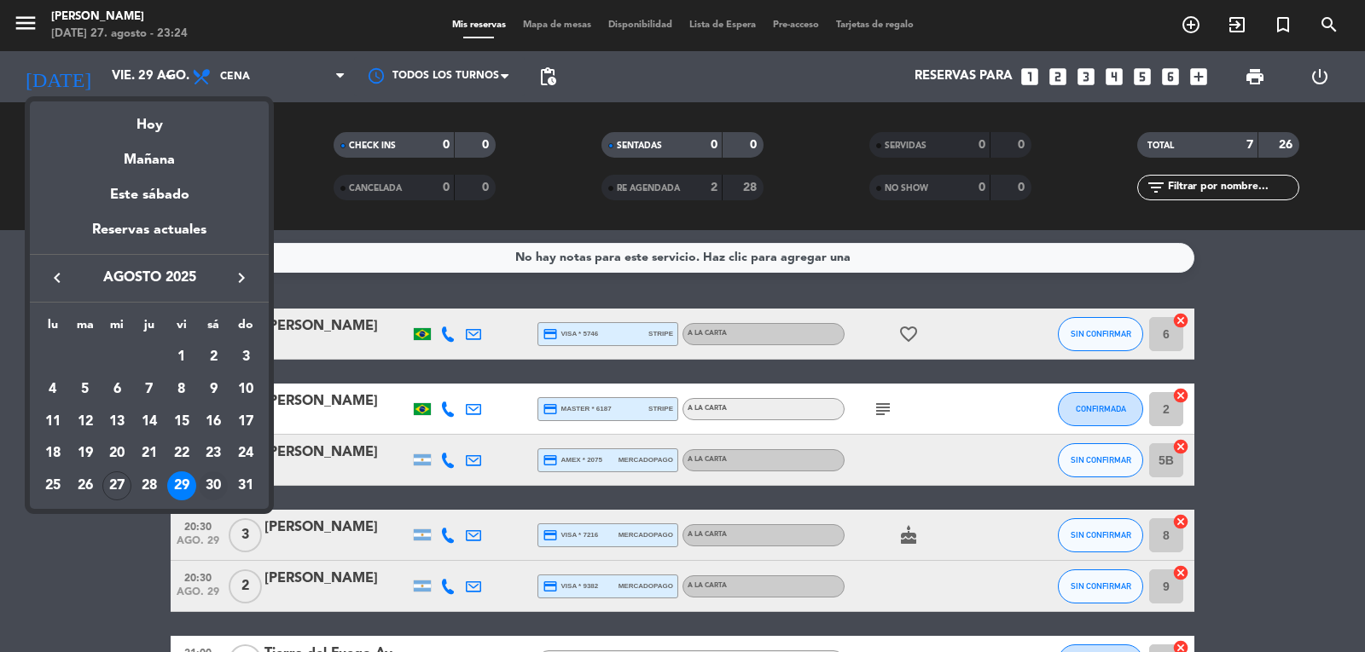
click at [213, 485] on div "30" at bounding box center [213, 486] width 29 height 29
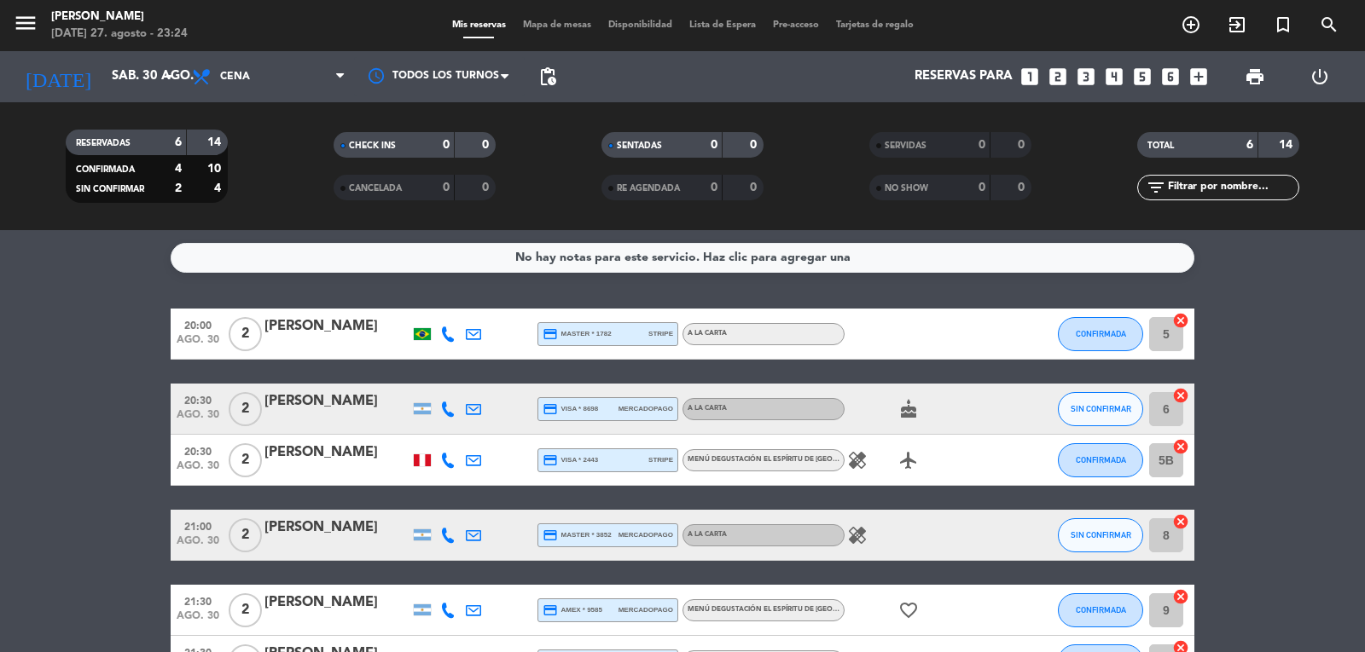
click at [856, 459] on icon "healing" at bounding box center [857, 460] width 20 height 20
click at [856, 537] on icon "healing" at bounding box center [857, 535] width 20 height 20
click at [950, 536] on div "healing vegetarianna" at bounding box center [921, 535] width 154 height 50
click at [128, 523] on bookings-row "20:00 [DATE] 2 [PERSON_NAME] credit_card master * 1782 stripe A la carta CONFIR…" at bounding box center [682, 498] width 1365 height 379
click at [56, 339] on bookings-row "20:00 [DATE] 2 [PERSON_NAME] credit_card master * 1782 stripe A la carta CONFIR…" at bounding box center [682, 498] width 1365 height 379
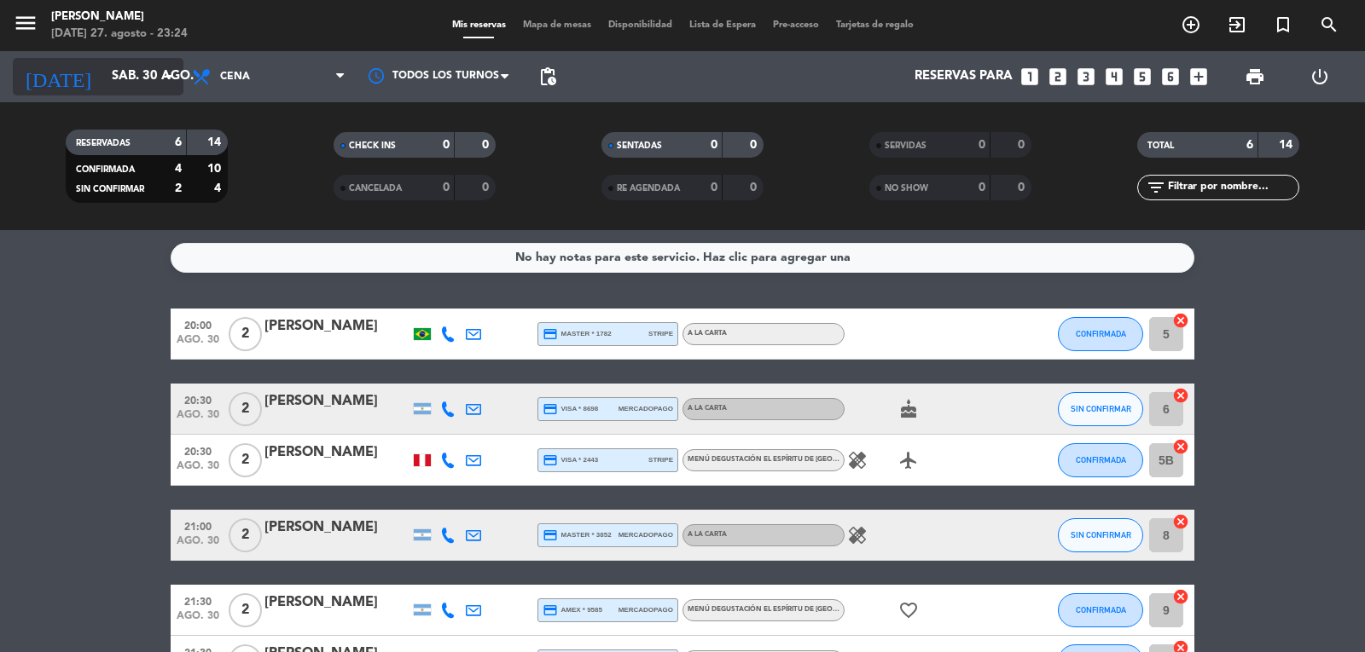
click at [154, 75] on input "sáb. 30 ago." at bounding box center [185, 77] width 165 height 32
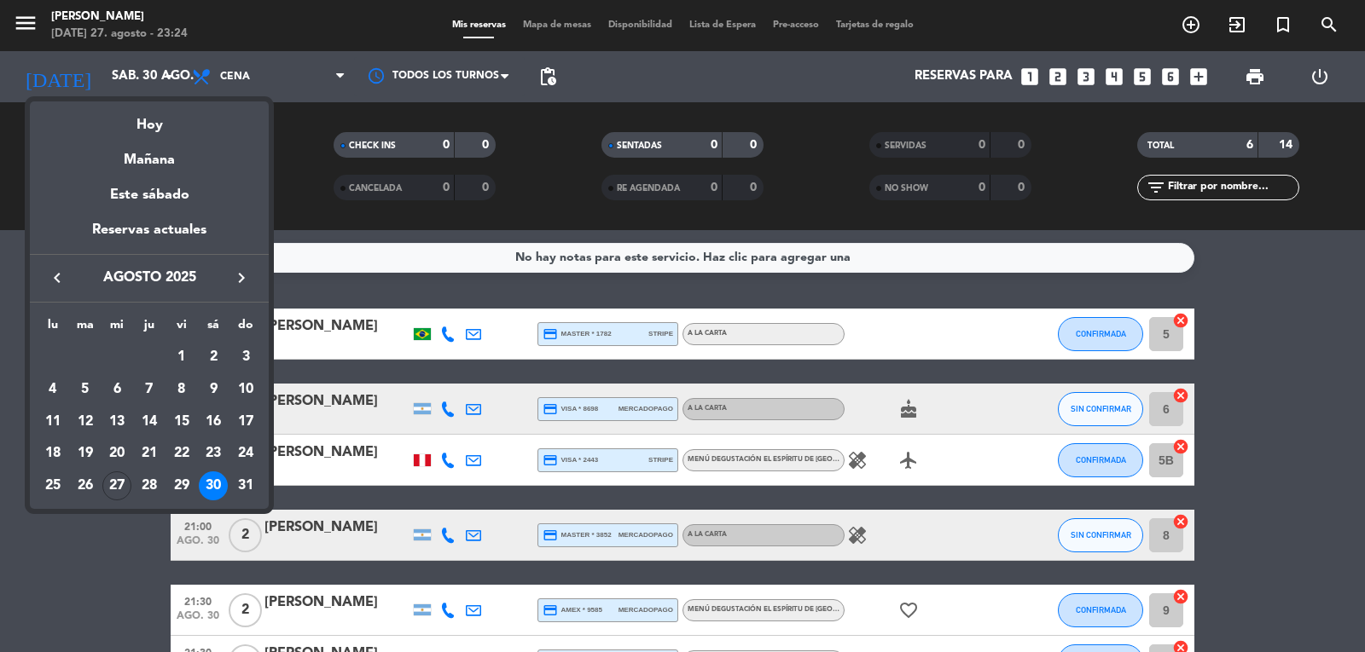
click at [10, 328] on div at bounding box center [682, 326] width 1365 height 652
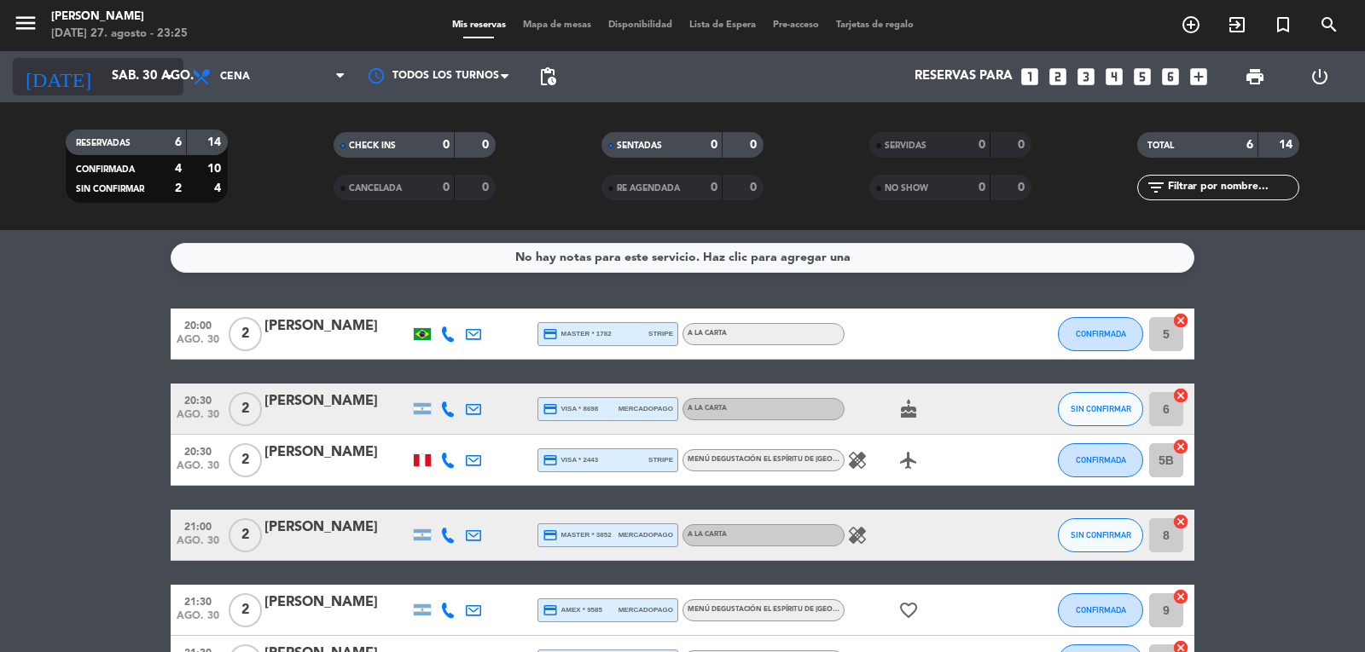
click at [151, 84] on input "sáb. 30 ago." at bounding box center [185, 77] width 165 height 32
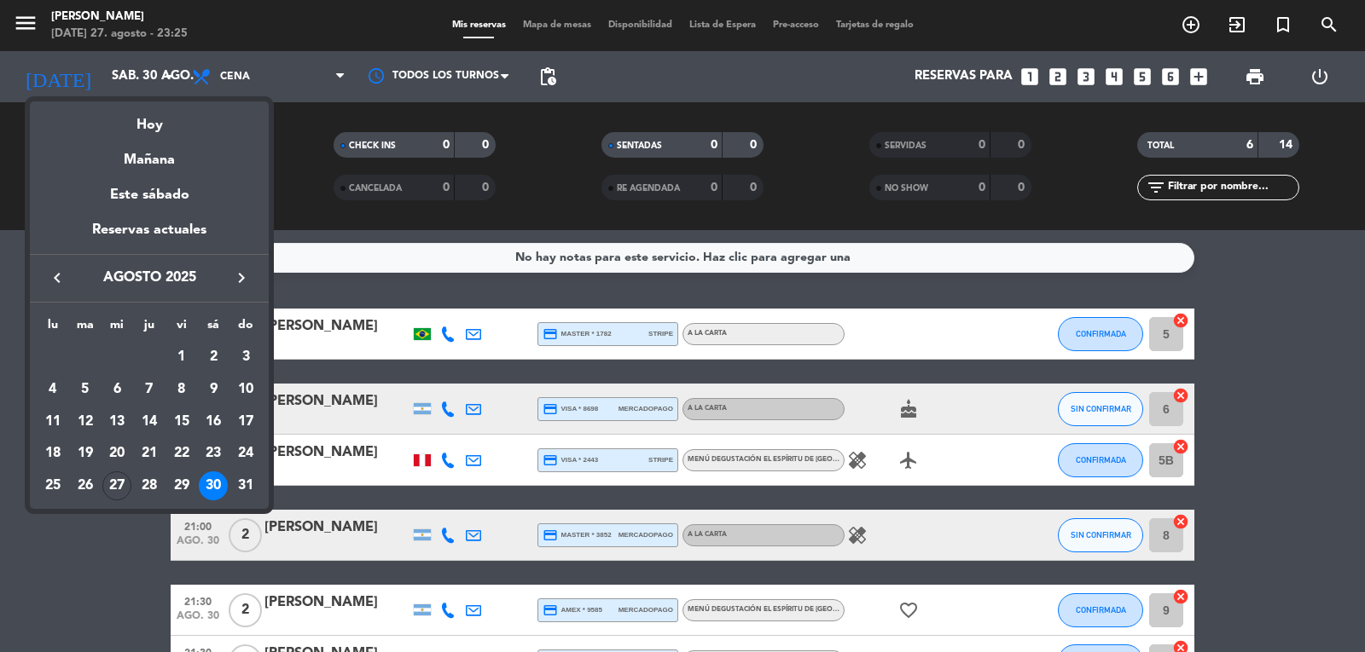
click at [232, 285] on icon "keyboard_arrow_right" at bounding box center [241, 278] width 20 height 20
click at [52, 382] on div "1" at bounding box center [52, 389] width 29 height 29
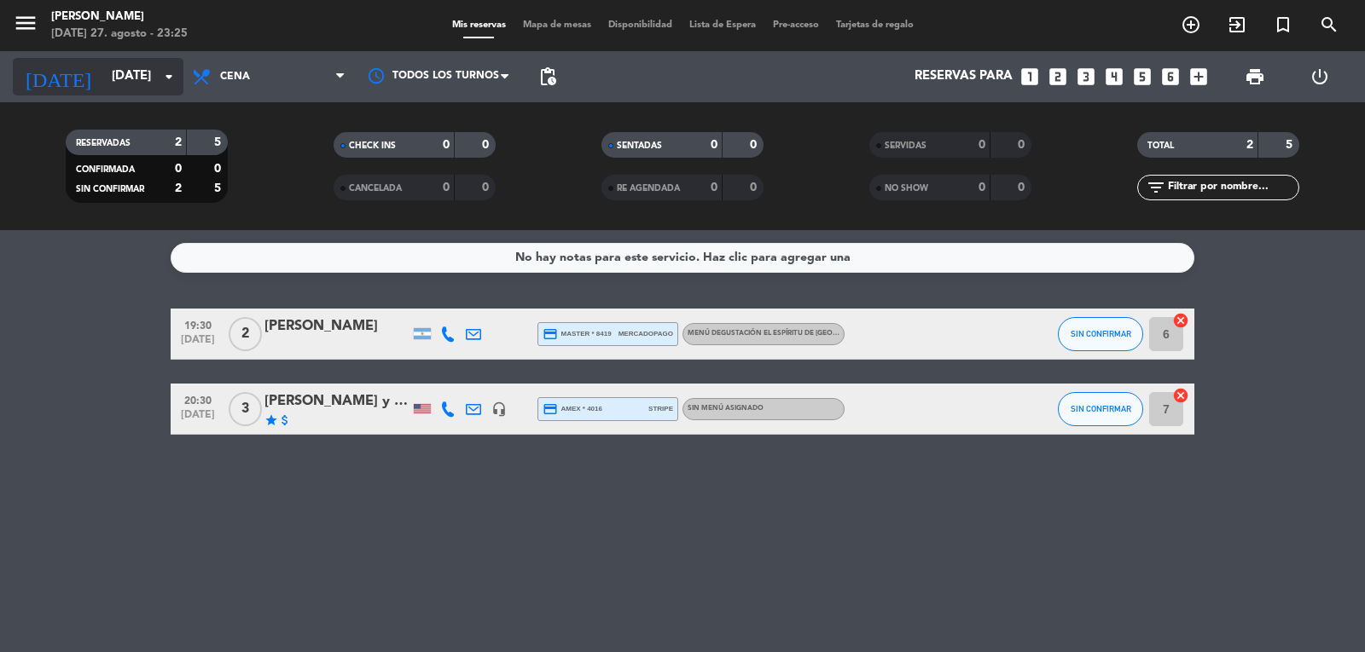
click at [103, 81] on input "[DATE]" at bounding box center [185, 77] width 165 height 32
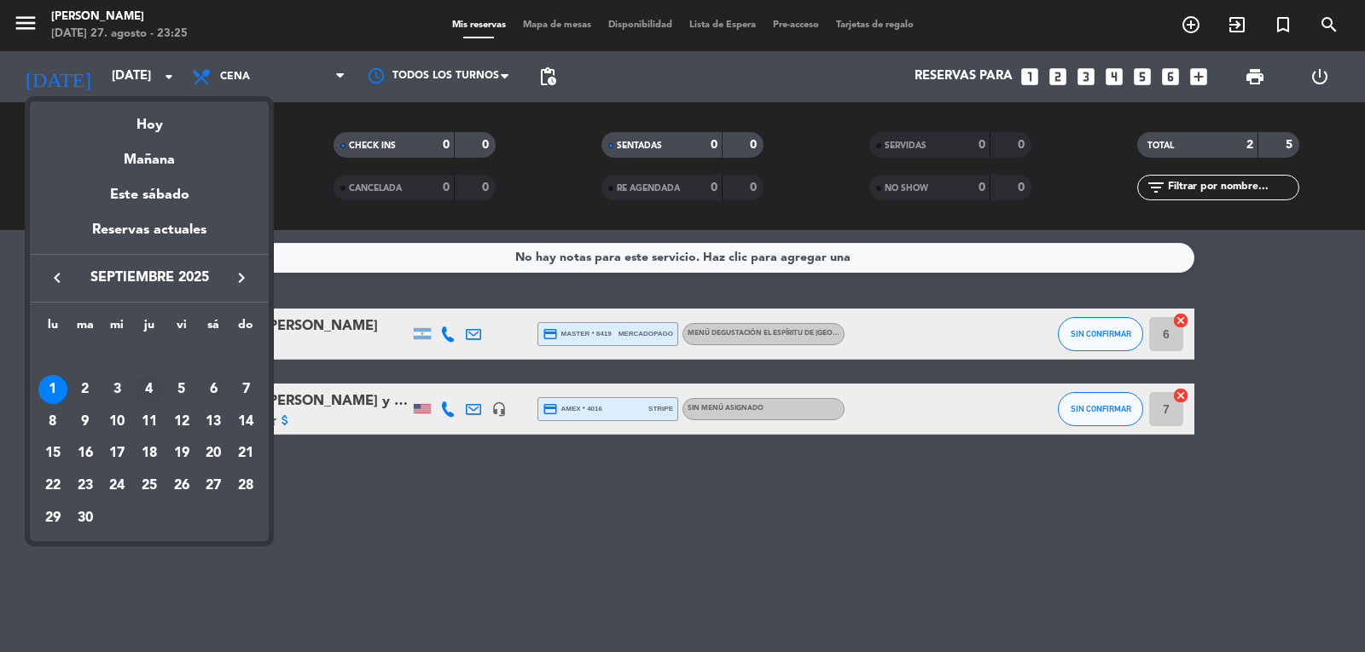
click at [142, 386] on div "4" at bounding box center [149, 389] width 29 height 29
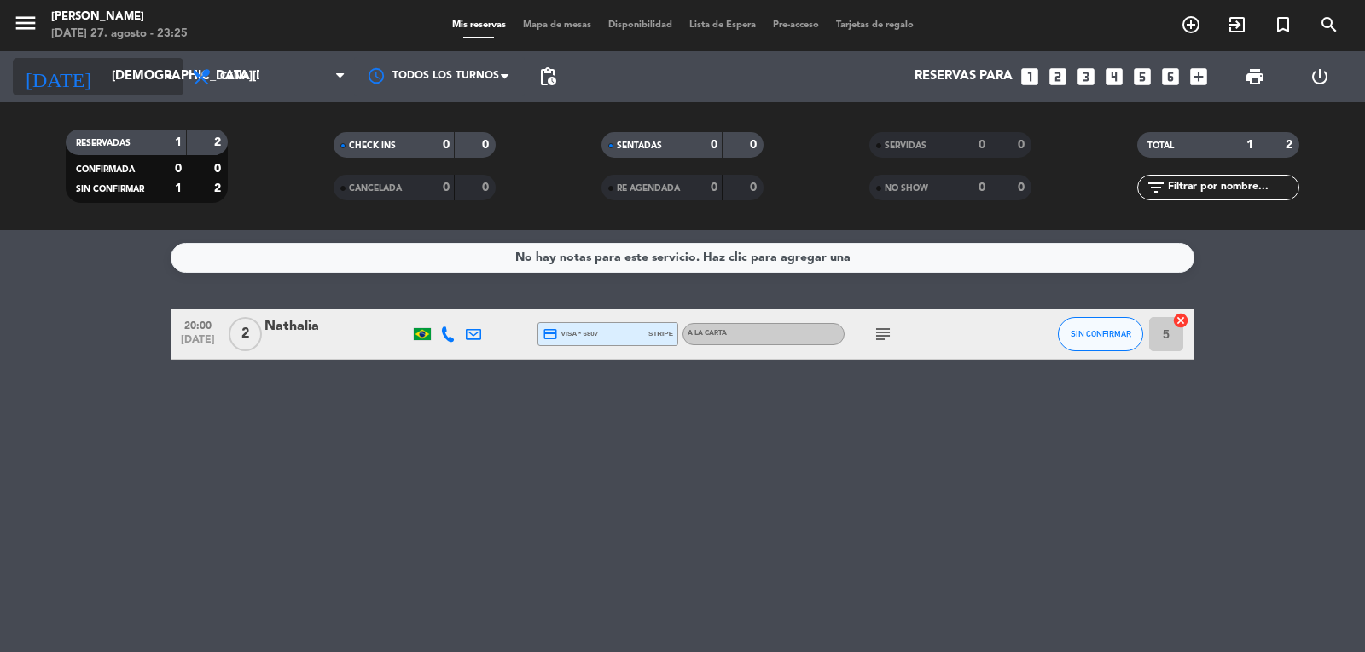
click at [127, 81] on input "[DEMOGRAPHIC_DATA][DATE]" at bounding box center [185, 77] width 165 height 32
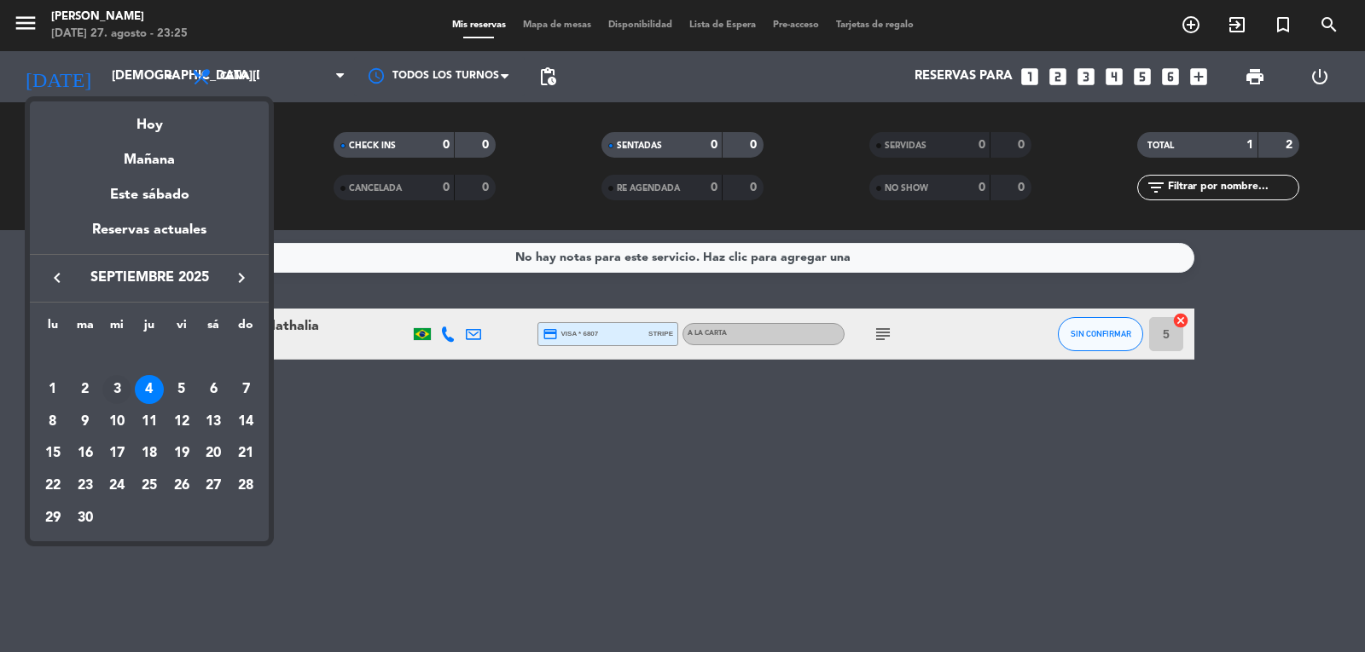
click at [105, 380] on td "3" at bounding box center [117, 390] width 32 height 32
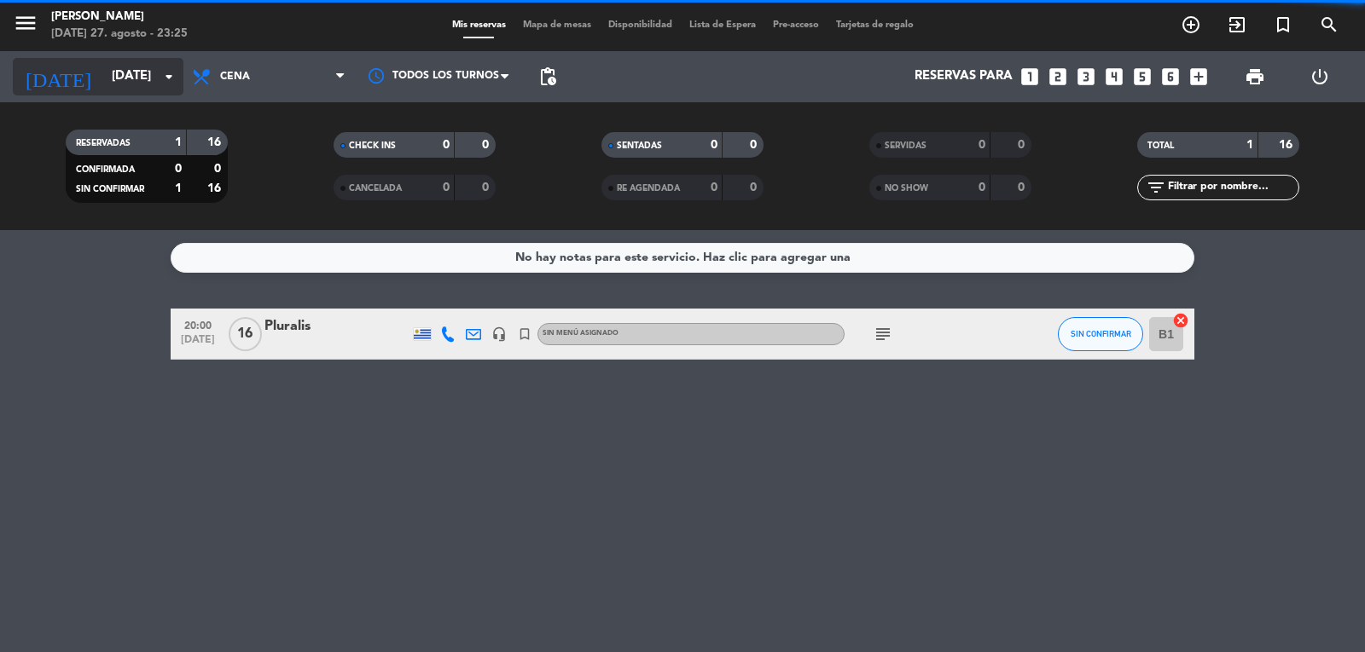
click at [103, 76] on input "[DATE]" at bounding box center [185, 77] width 165 height 32
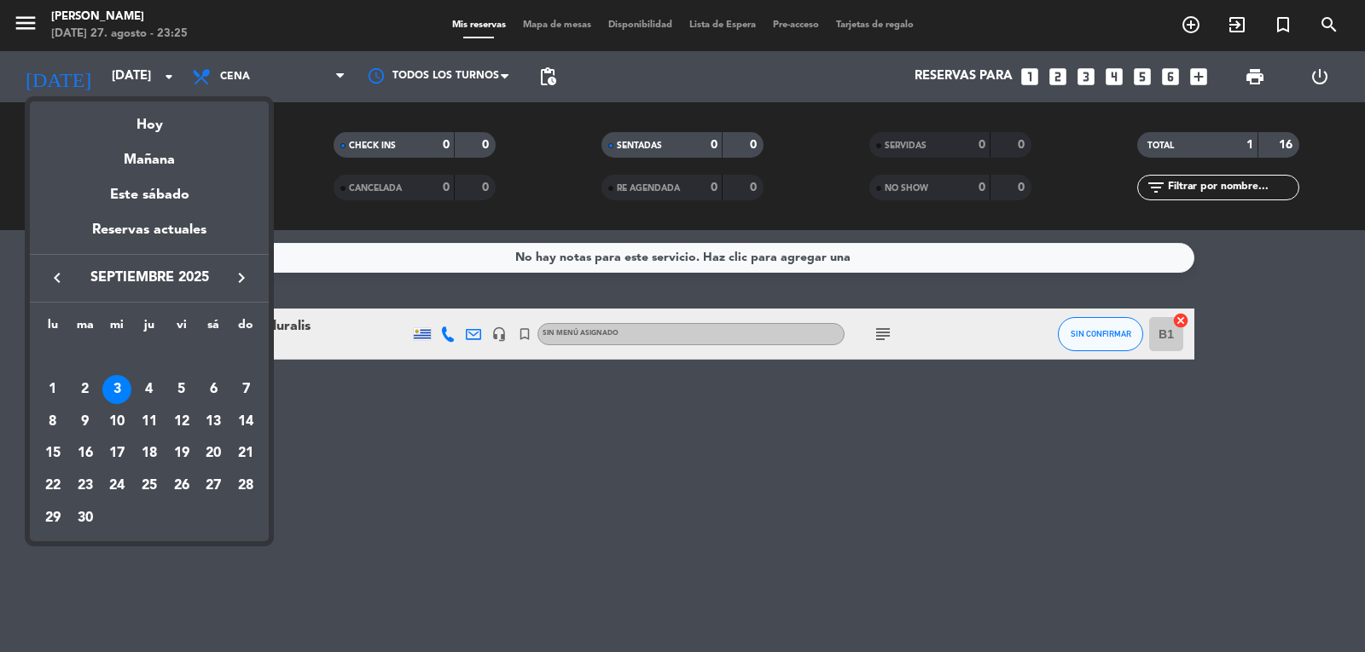
drag, startPoint x: 89, startPoint y: 398, endPoint x: 83, endPoint y: 368, distance: 30.4
click at [88, 397] on div "2" at bounding box center [85, 389] width 29 height 29
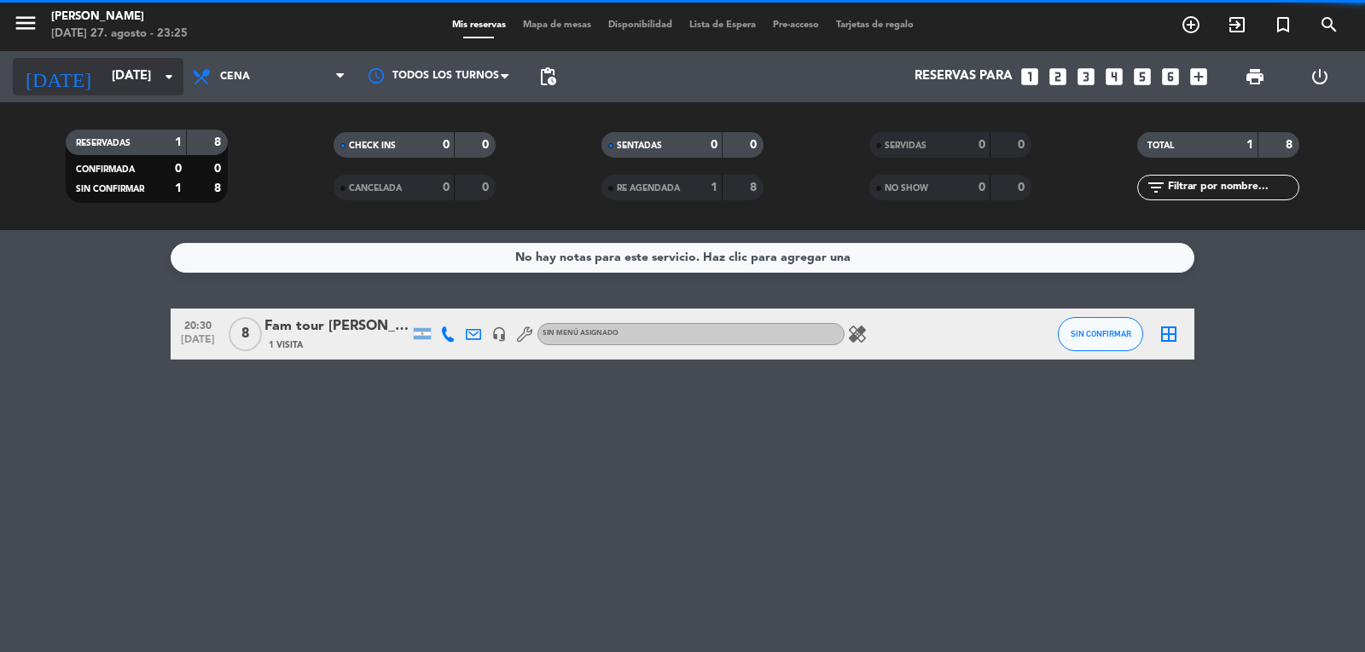
click at [103, 78] on input "[DATE]" at bounding box center [185, 77] width 165 height 32
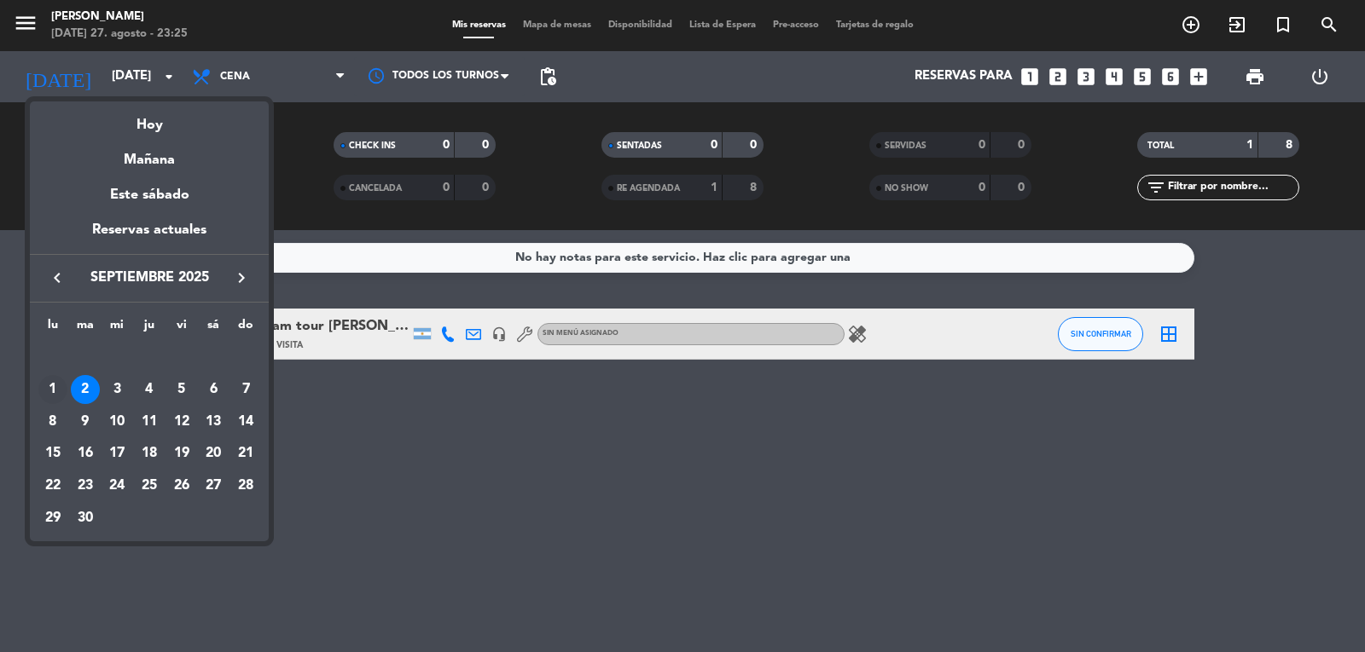
click at [43, 393] on div "1" at bounding box center [52, 389] width 29 height 29
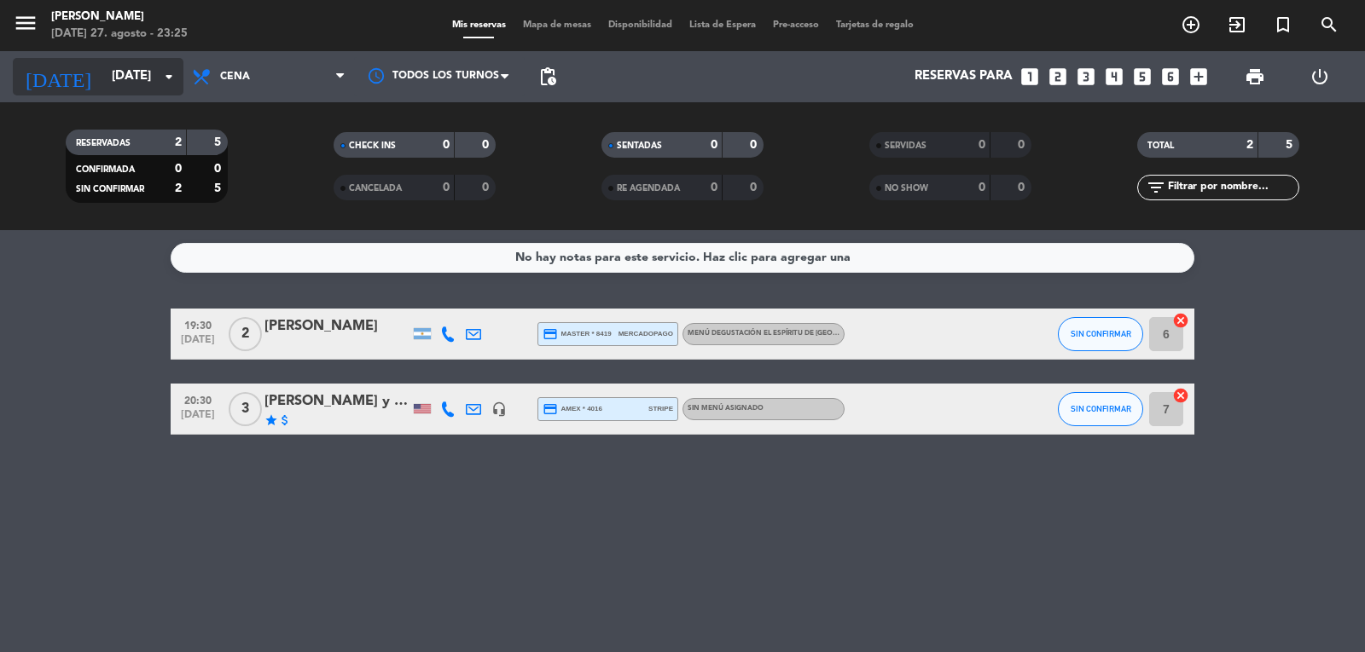
click at [103, 67] on input "[DATE]" at bounding box center [185, 77] width 165 height 32
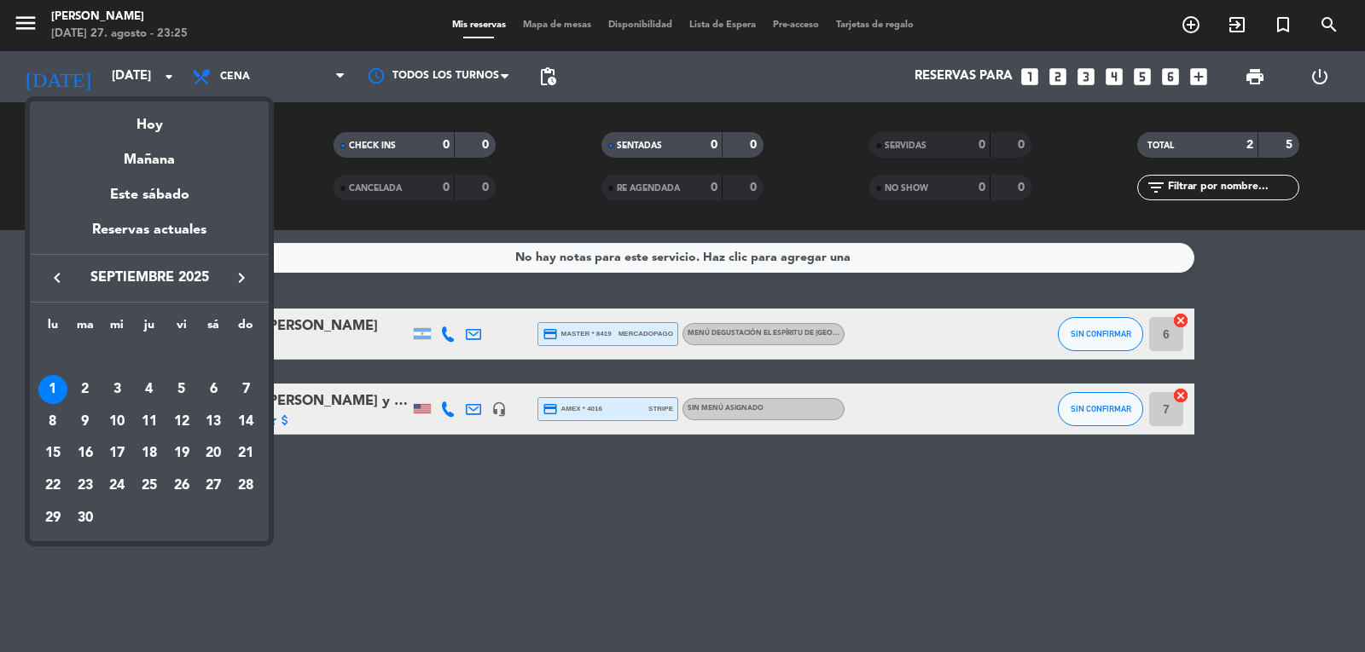
click at [61, 282] on icon "keyboard_arrow_left" at bounding box center [57, 278] width 20 height 20
click at [112, 478] on div "27" at bounding box center [116, 486] width 29 height 29
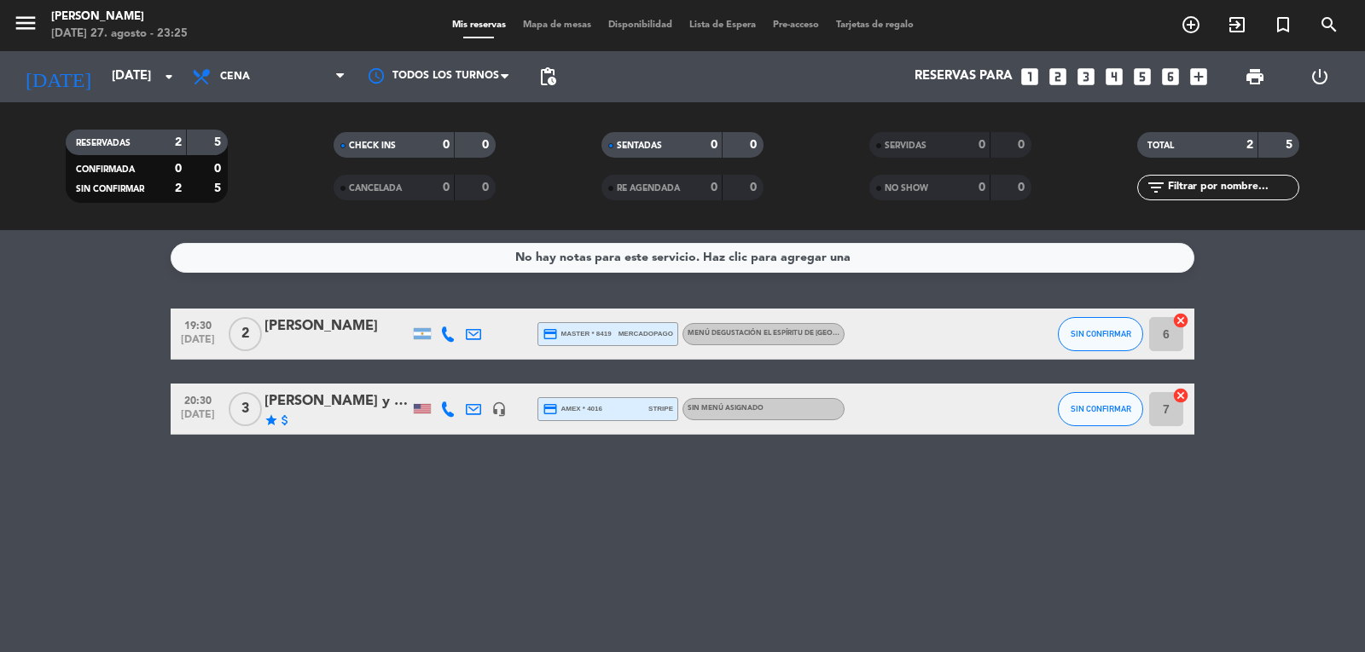
type input "mié. 27 ago."
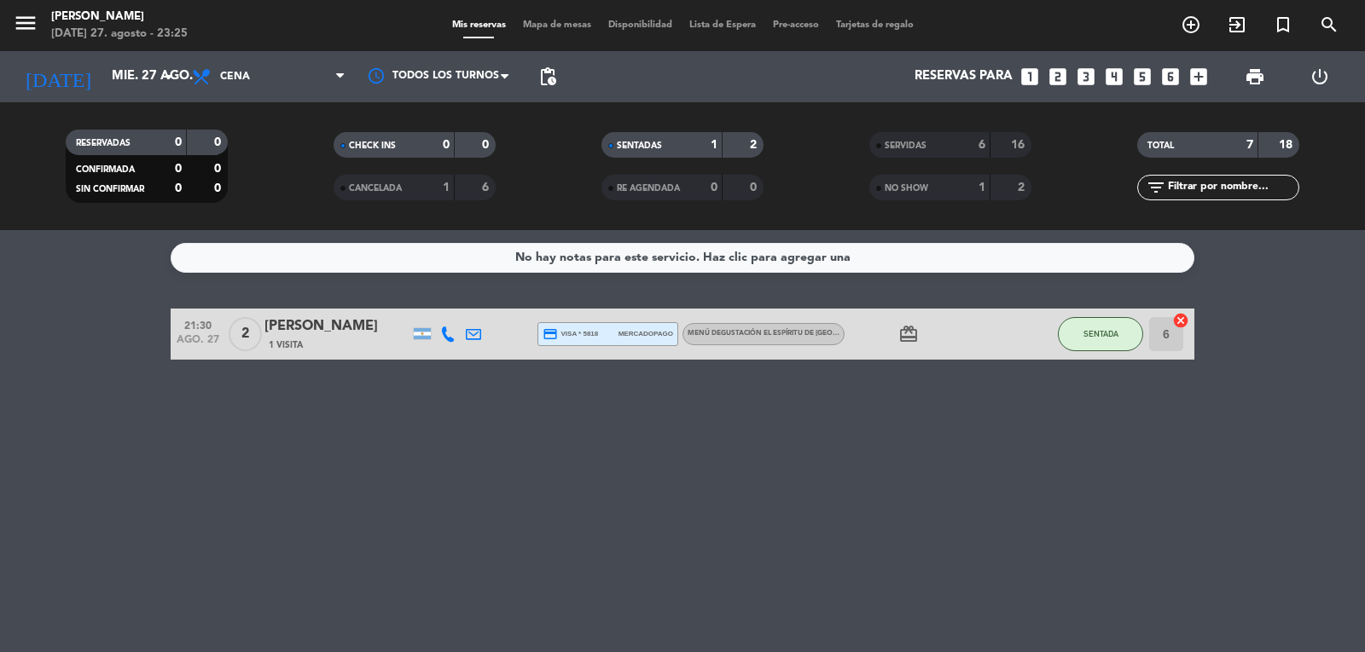
click at [119, 372] on div "No hay notas para este servicio. Haz clic para agregar una 21:30 [DATE] 2 [PERS…" at bounding box center [682, 441] width 1365 height 422
click at [275, 447] on div "No hay notas para este servicio. Haz clic para agregar una 21:30 [DATE] 2 [PERS…" at bounding box center [682, 441] width 1365 height 422
click at [1119, 488] on div "No hay notas para este servicio. Haz clic para agregar una 21:30 [DATE] 2 [PERS…" at bounding box center [682, 441] width 1365 height 422
click at [1009, 409] on div "No hay notas para este servicio. Haz clic para agregar una 21:30 [DATE] 2 [PERS…" at bounding box center [682, 441] width 1365 height 422
click at [1108, 317] on button "SENTADA" at bounding box center [1100, 334] width 85 height 34
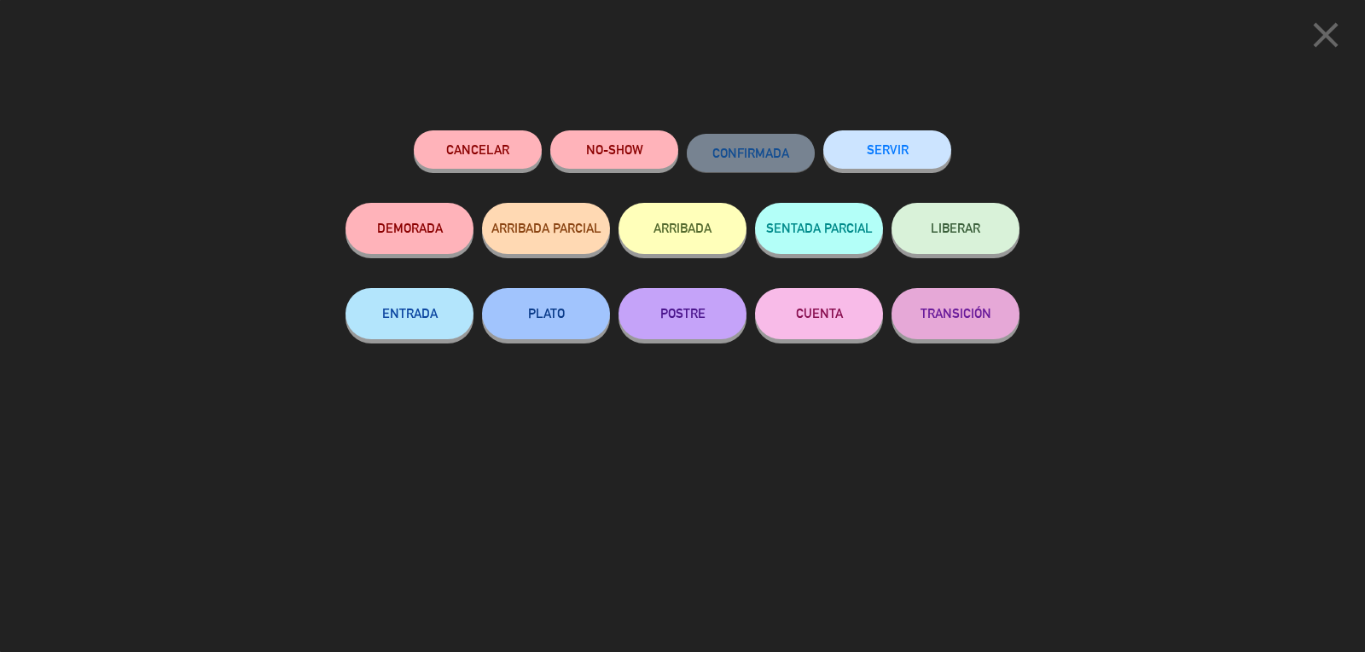
click at [876, 155] on button "SERVIR" at bounding box center [887, 149] width 128 height 38
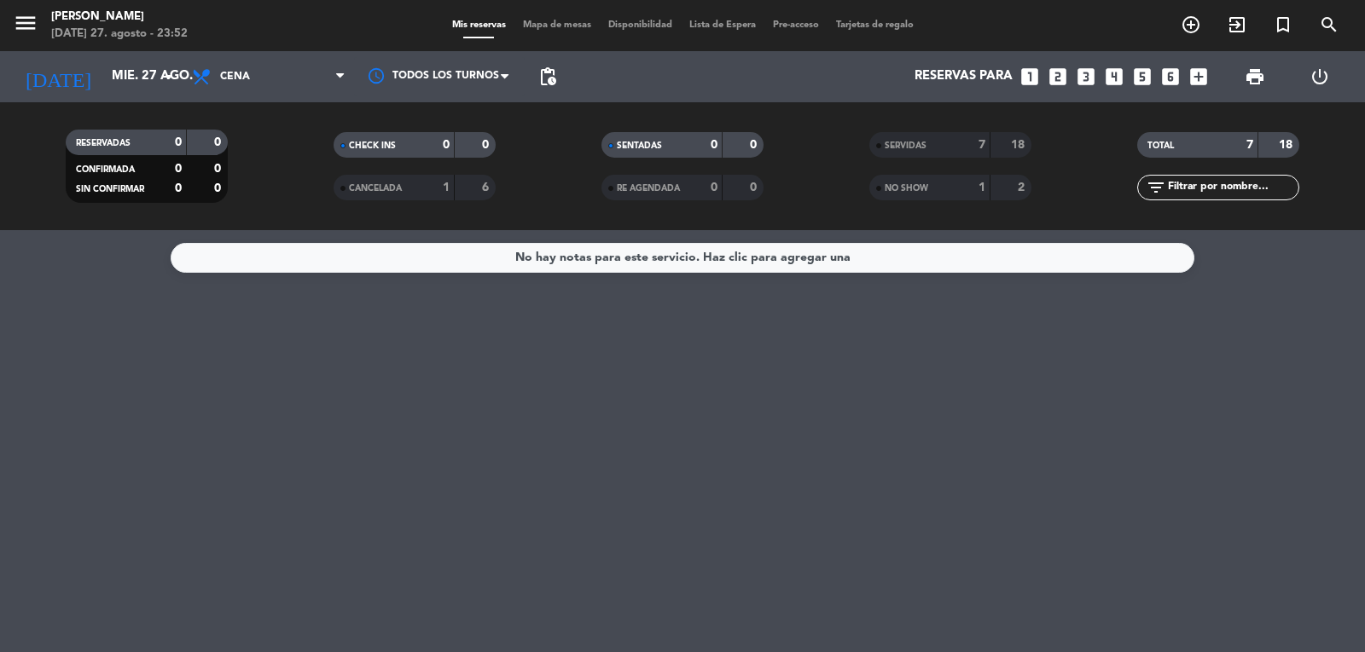
click at [90, 435] on div "No hay notas para este servicio. Haz clic para agregar una" at bounding box center [682, 441] width 1365 height 422
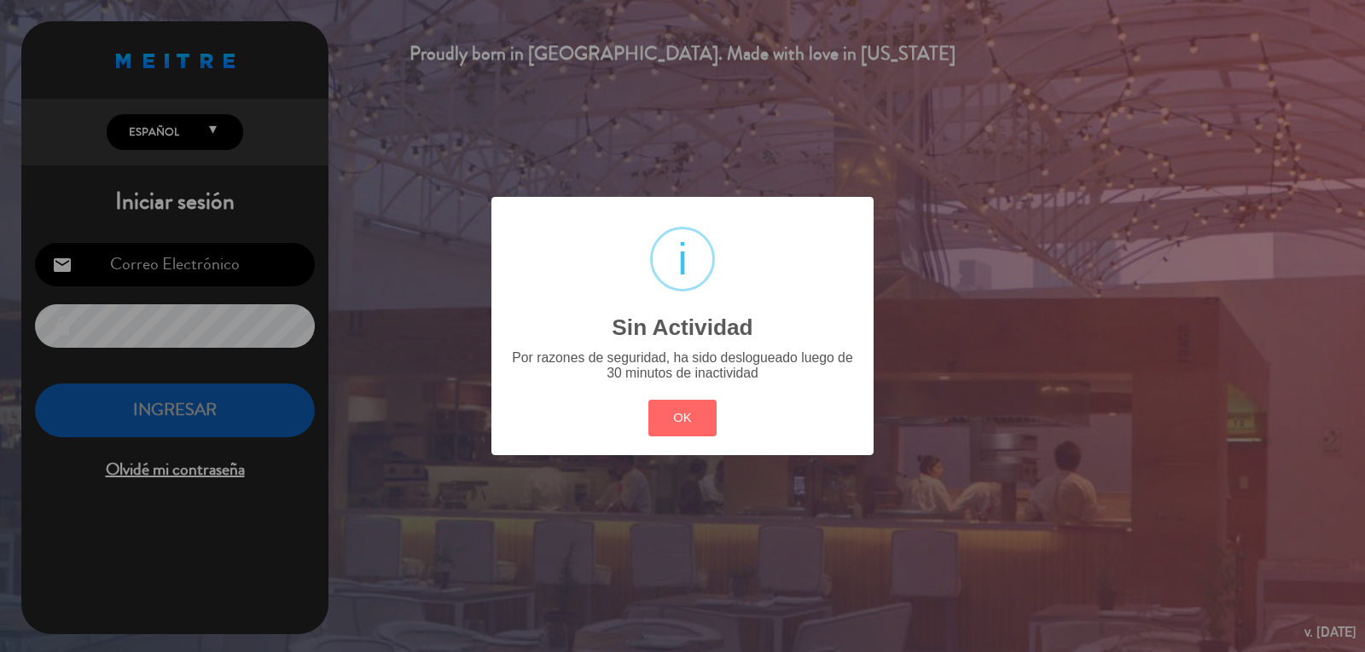
type input "[PERSON_NAME][EMAIL_ADDRESS][DOMAIN_NAME]"
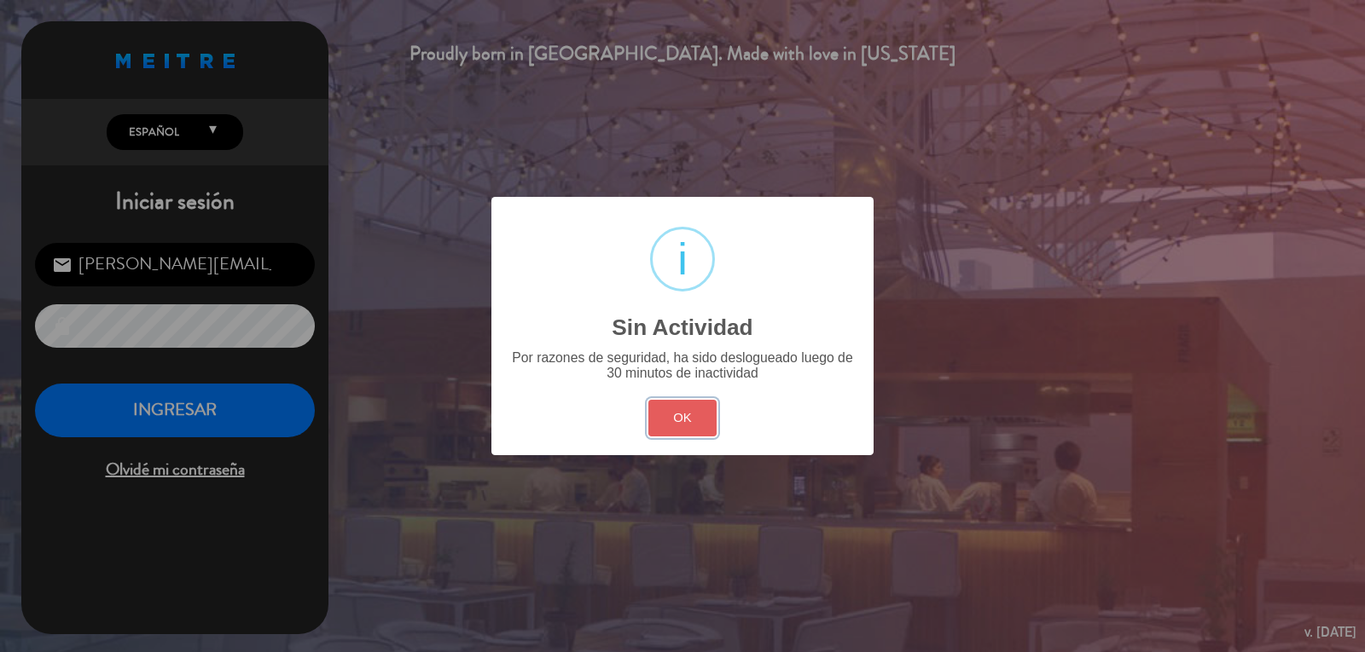
click at [672, 421] on button "OK" at bounding box center [682, 418] width 69 height 37
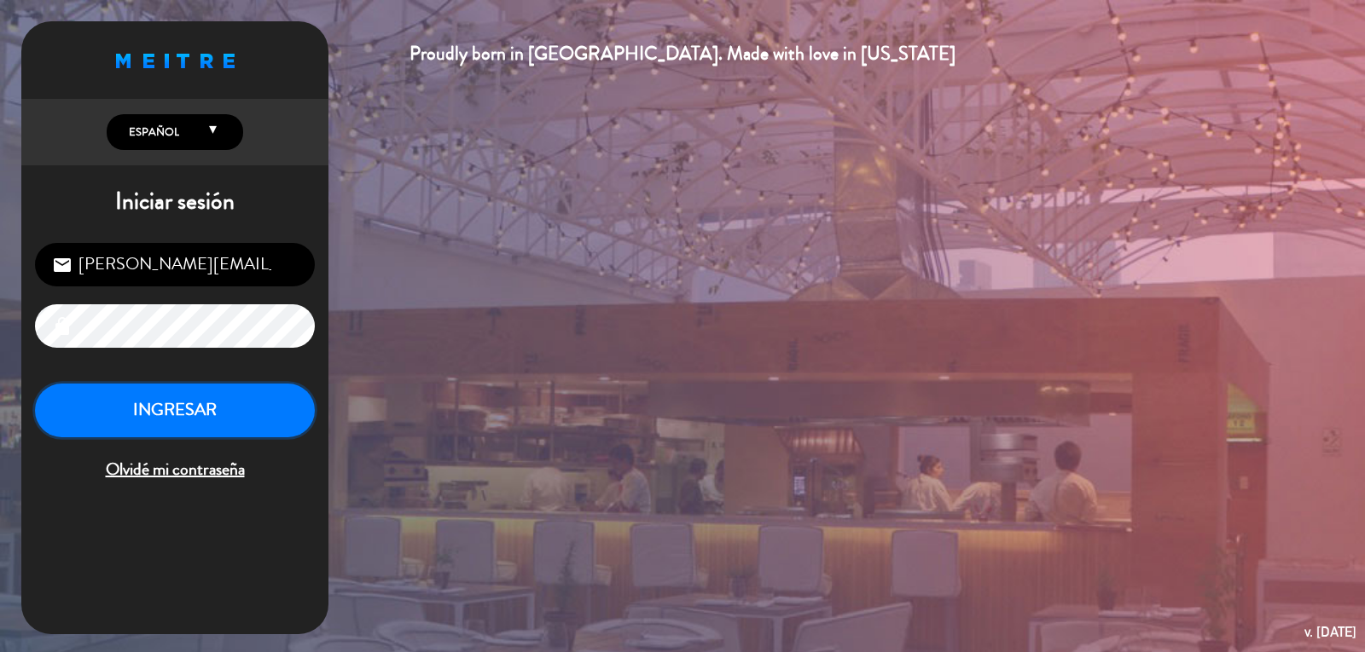
click at [245, 412] on button "INGRESAR" at bounding box center [175, 411] width 280 height 54
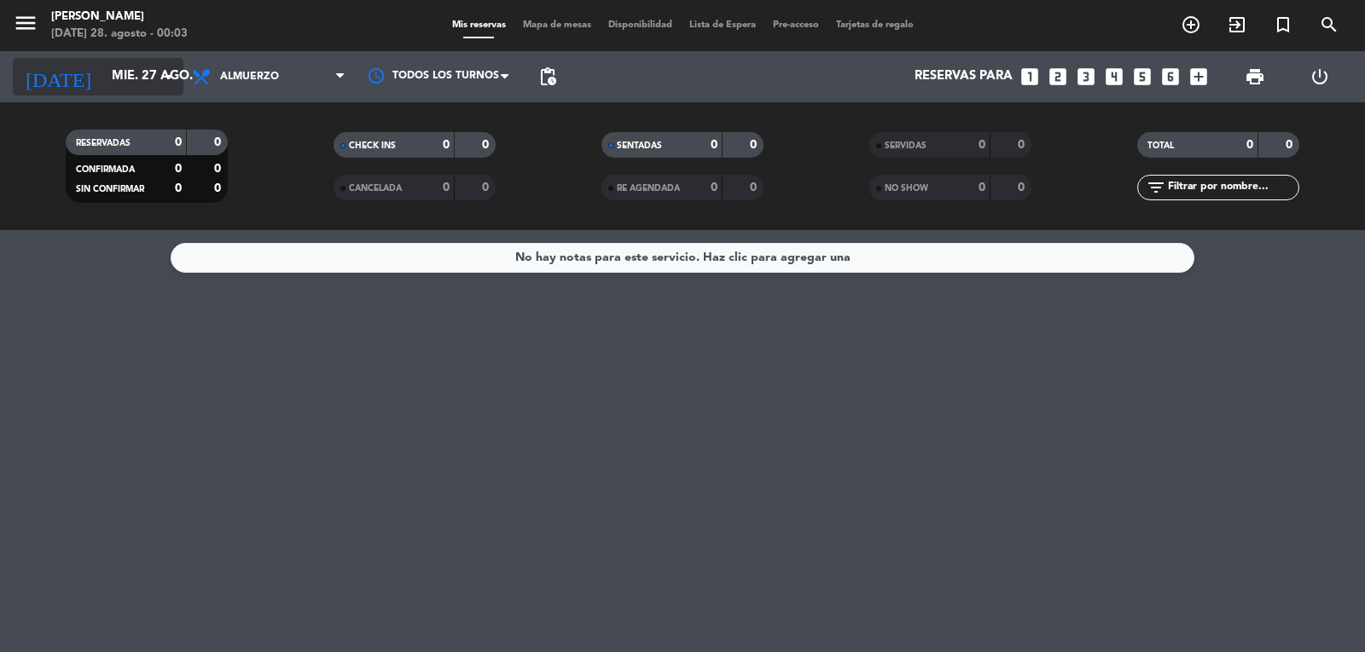
click at [113, 80] on input "mié. 27 ago." at bounding box center [185, 77] width 165 height 32
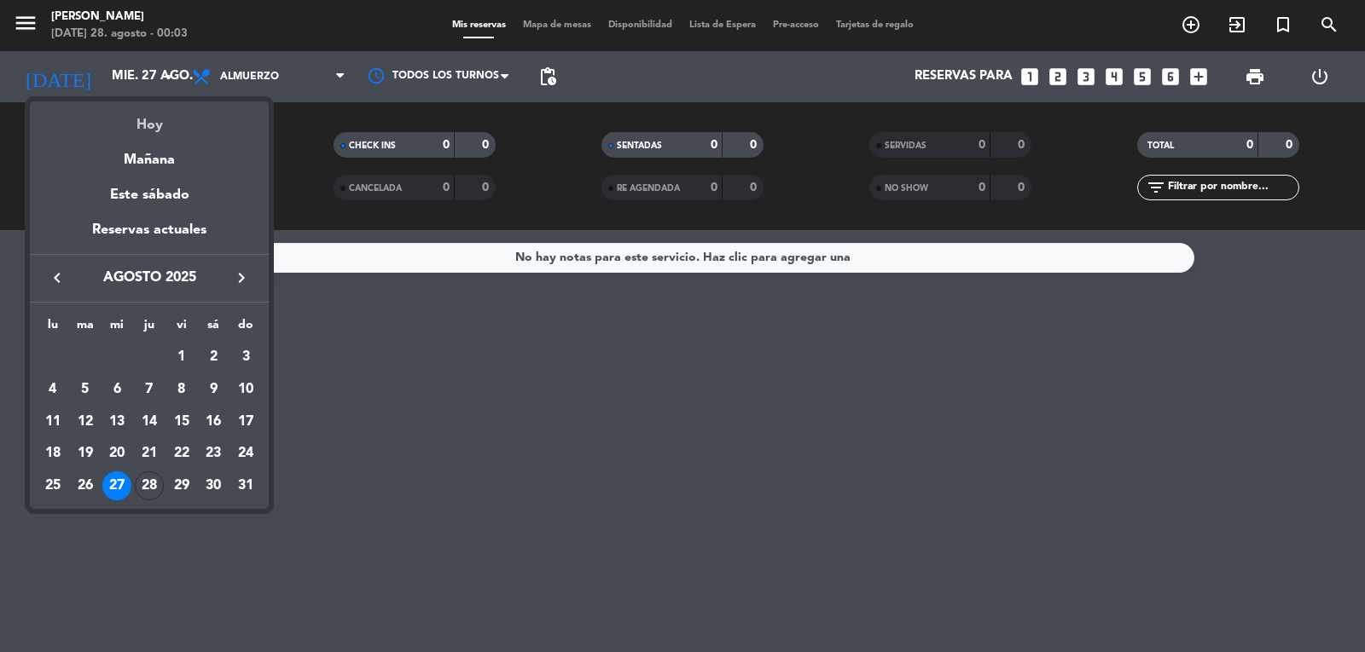
click at [159, 119] on div "Hoy" at bounding box center [149, 118] width 239 height 35
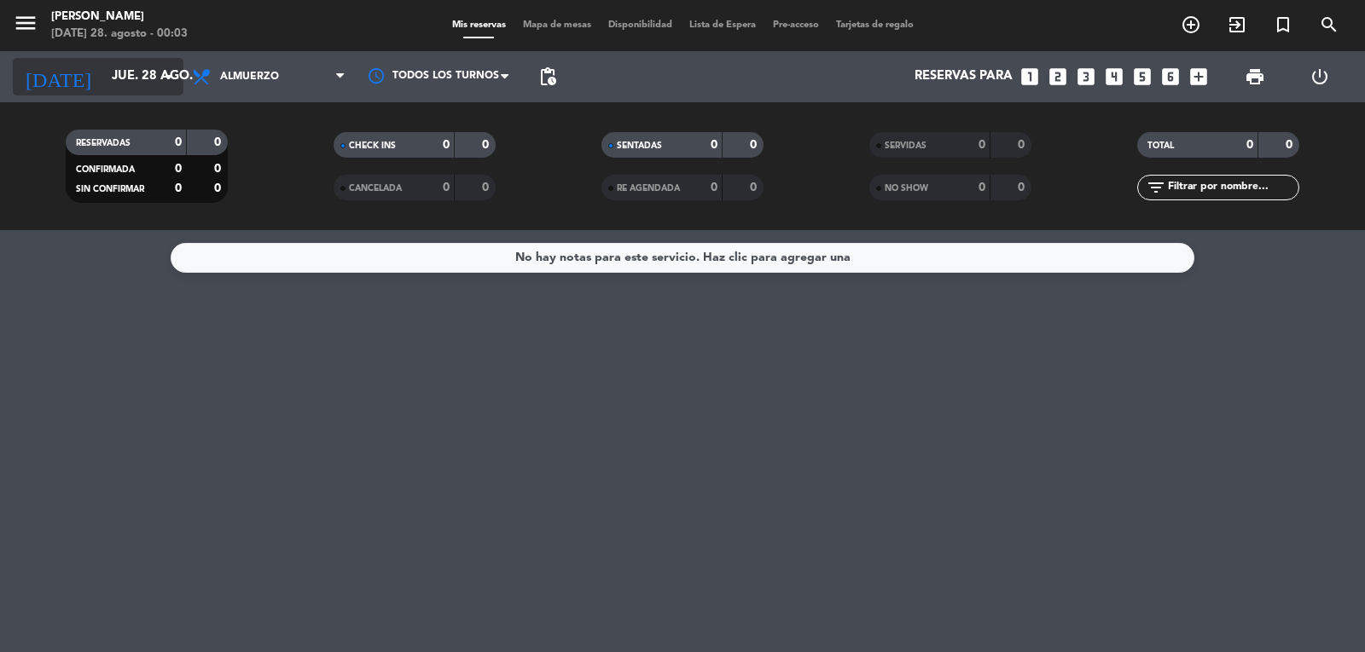
click at [105, 74] on input "jue. 28 ago." at bounding box center [185, 77] width 165 height 32
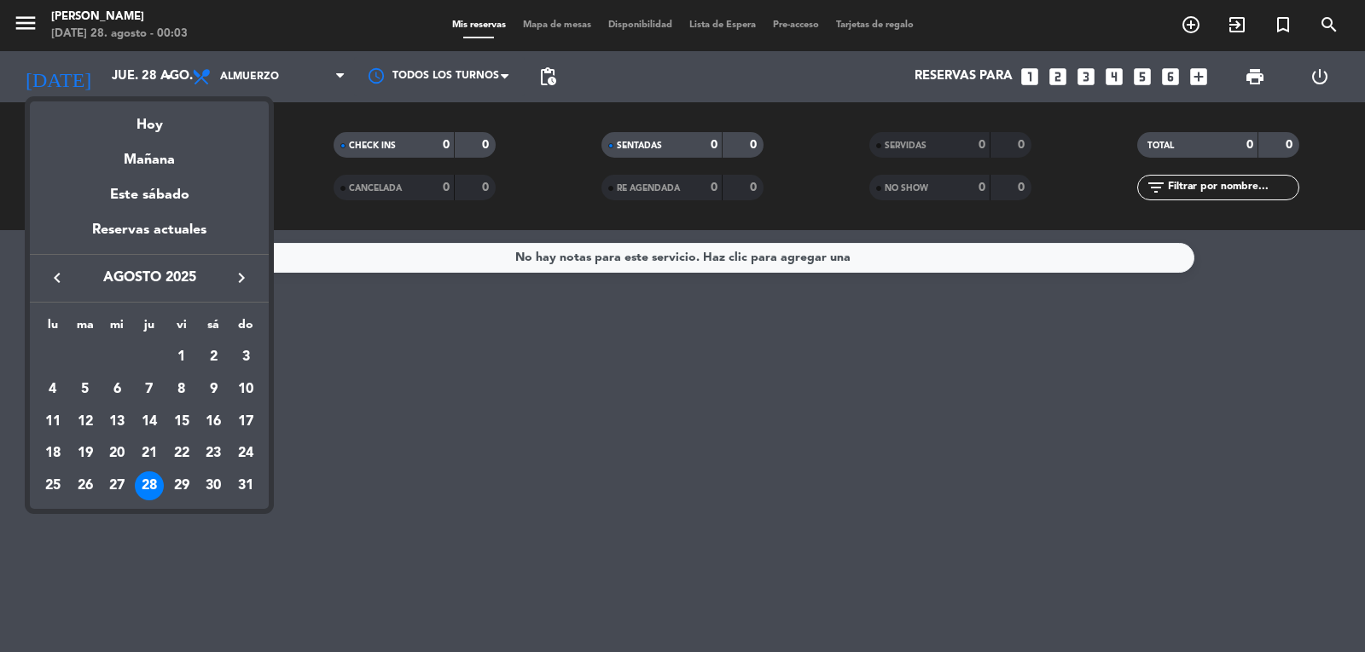
click at [107, 484] on div "27" at bounding box center [116, 486] width 29 height 29
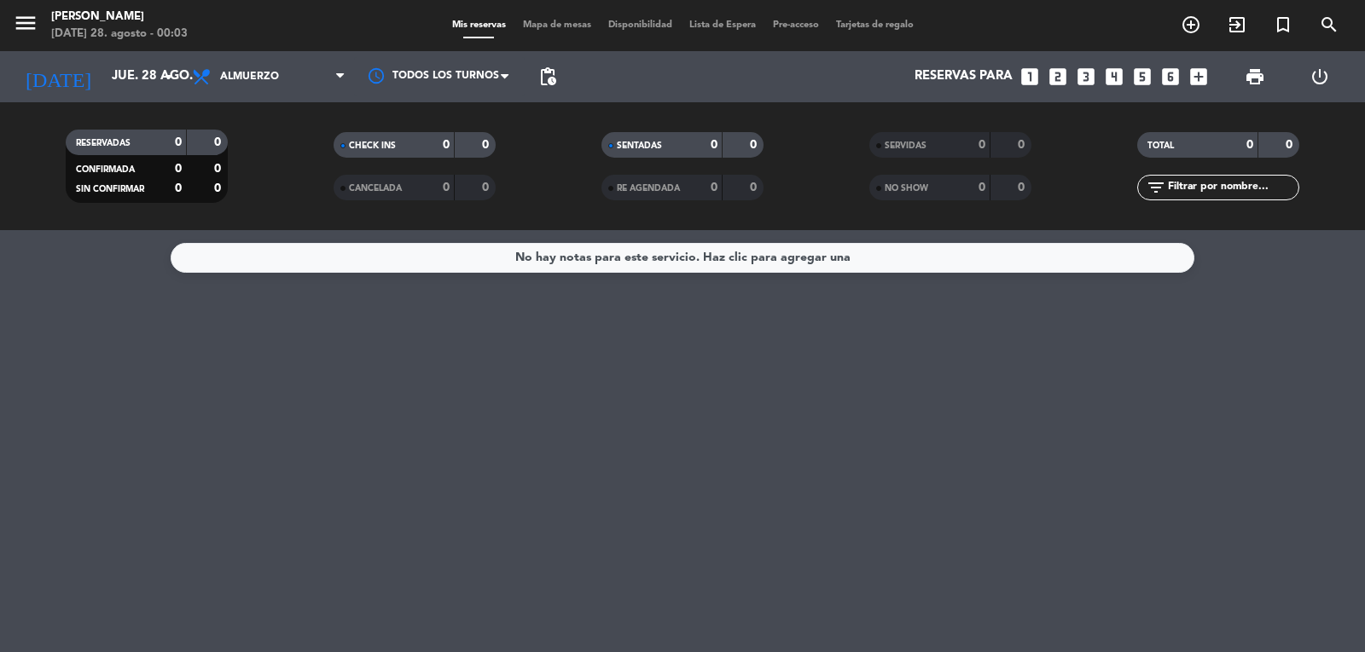
type input "mié. 27 ago."
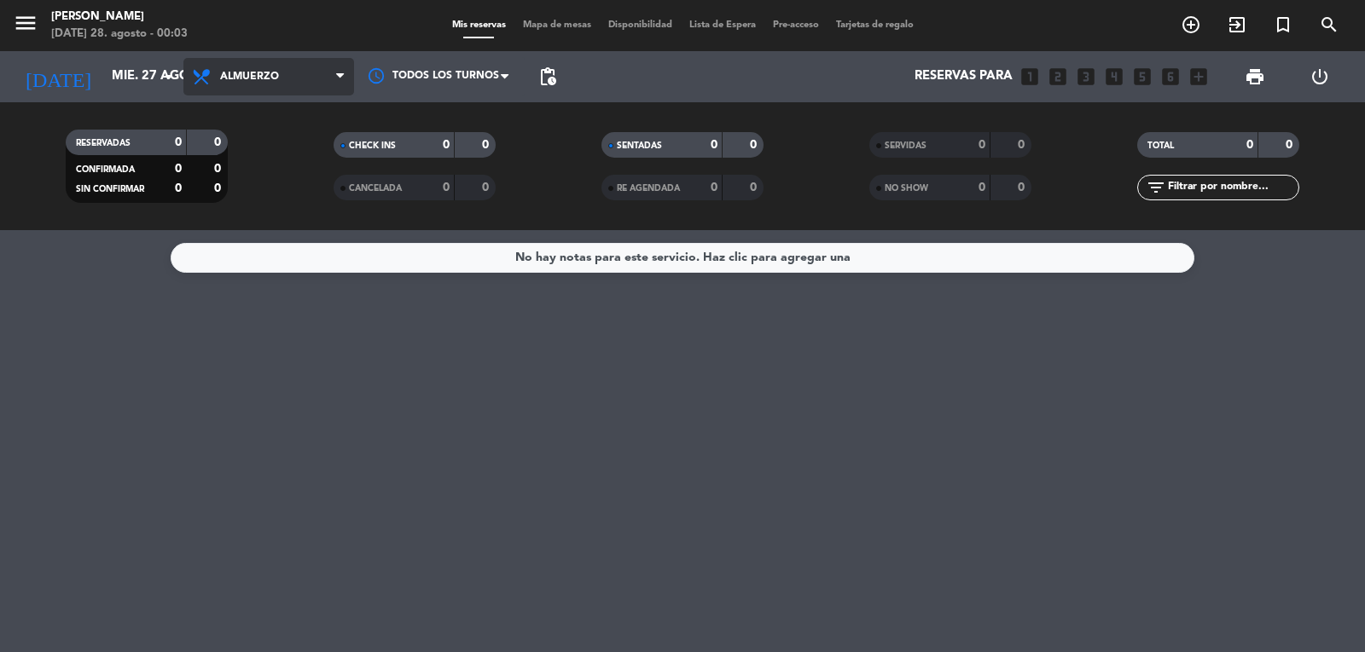
click at [297, 71] on span "Almuerzo" at bounding box center [268, 77] width 171 height 38
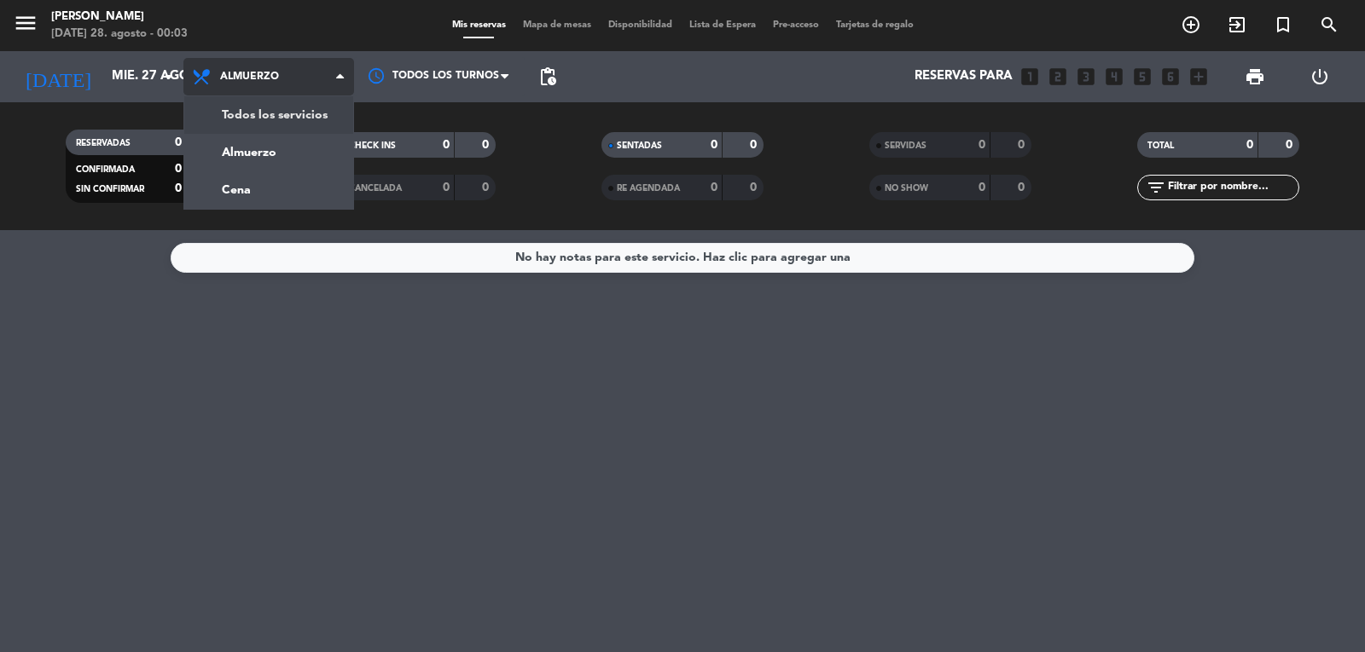
click at [336, 124] on div "menu Kalma Resto [DATE] 28. agosto - 00:03 Mis reservas Mapa de mesas Disponibi…" at bounding box center [682, 115] width 1365 height 230
